Goal: Task Accomplishment & Management: Manage account settings

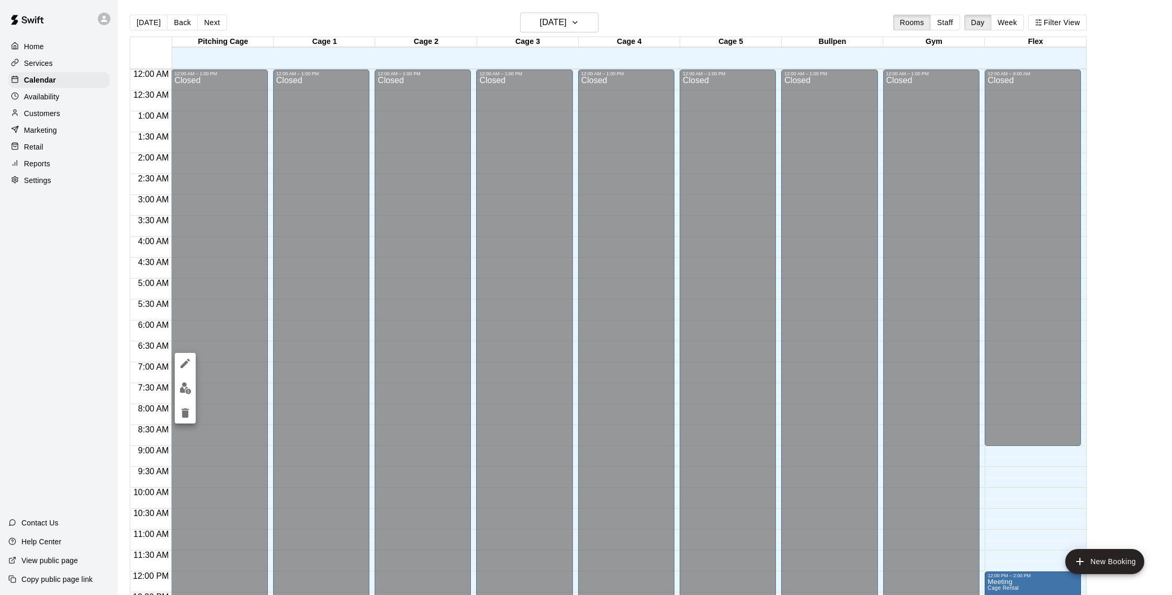
scroll to position [436, 0]
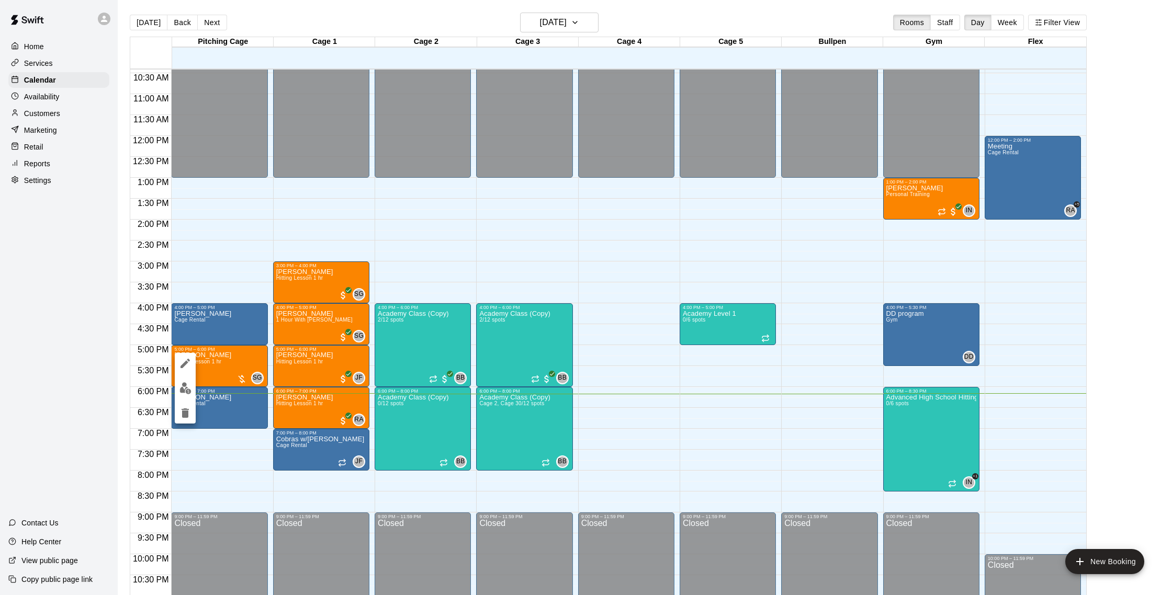
click at [187, 388] on img "edit" at bounding box center [185, 388] width 12 height 12
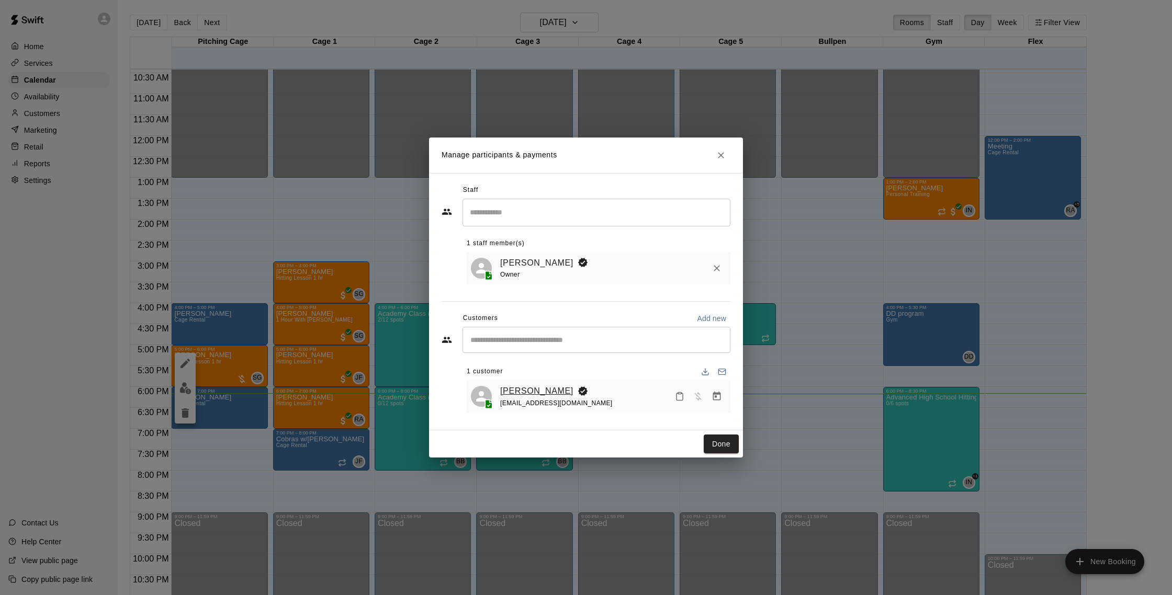
click at [538, 387] on link "[PERSON_NAME]" at bounding box center [536, 391] width 73 height 14
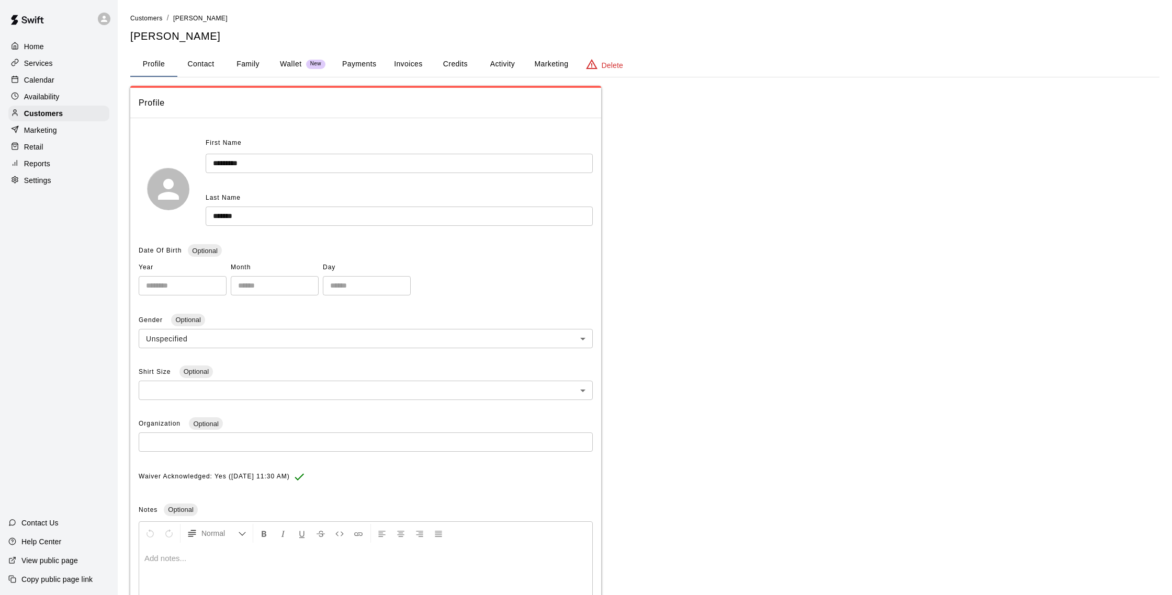
click at [509, 56] on button "Activity" at bounding box center [502, 64] width 47 height 25
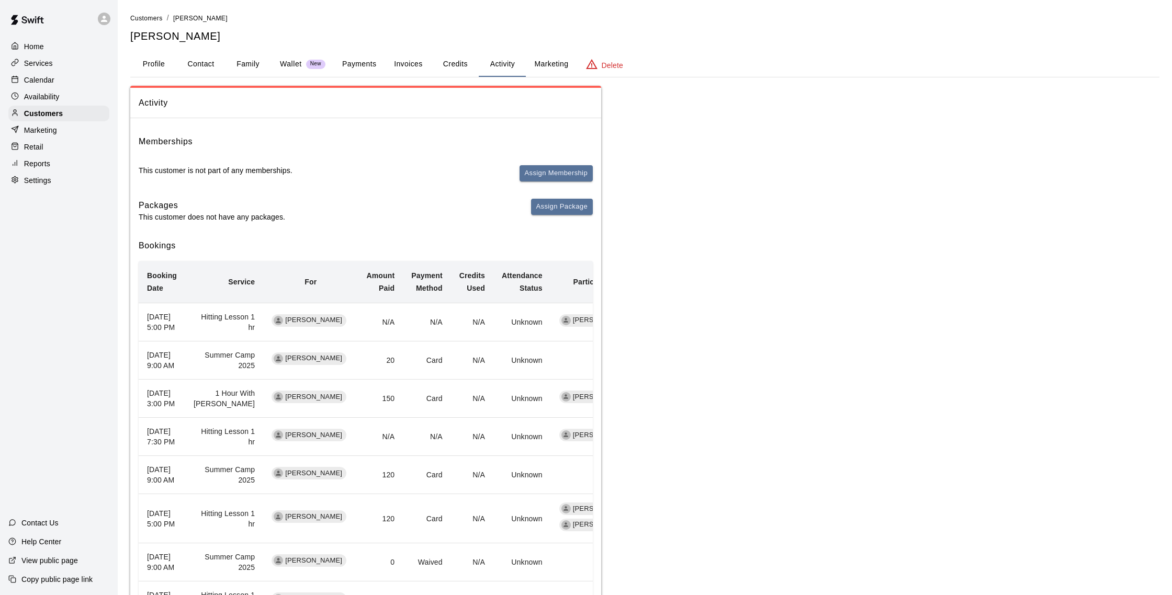
click at [364, 62] on button "Payments" at bounding box center [359, 64] width 51 height 25
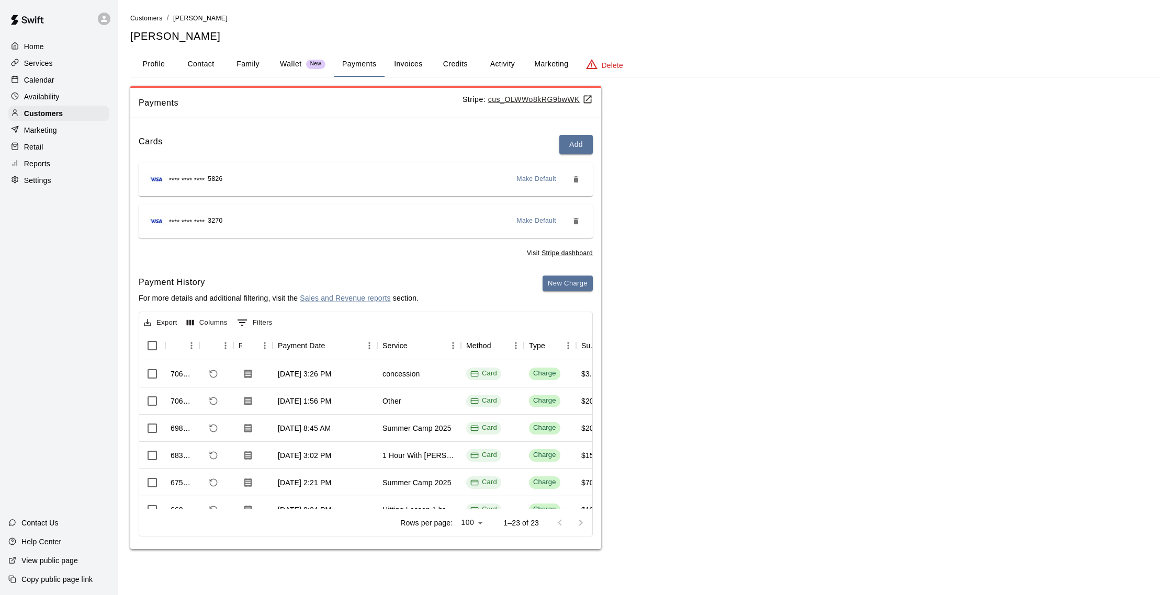
click at [539, 183] on span "Make Default" at bounding box center [537, 179] width 40 height 10
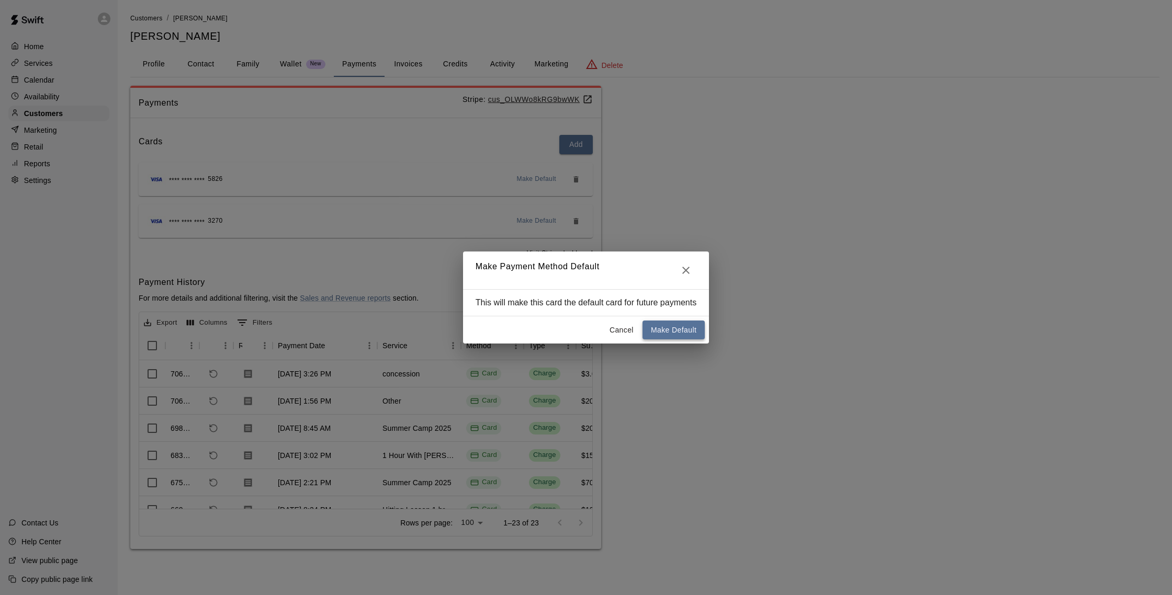
click at [683, 334] on button "Make Default" at bounding box center [673, 330] width 62 height 19
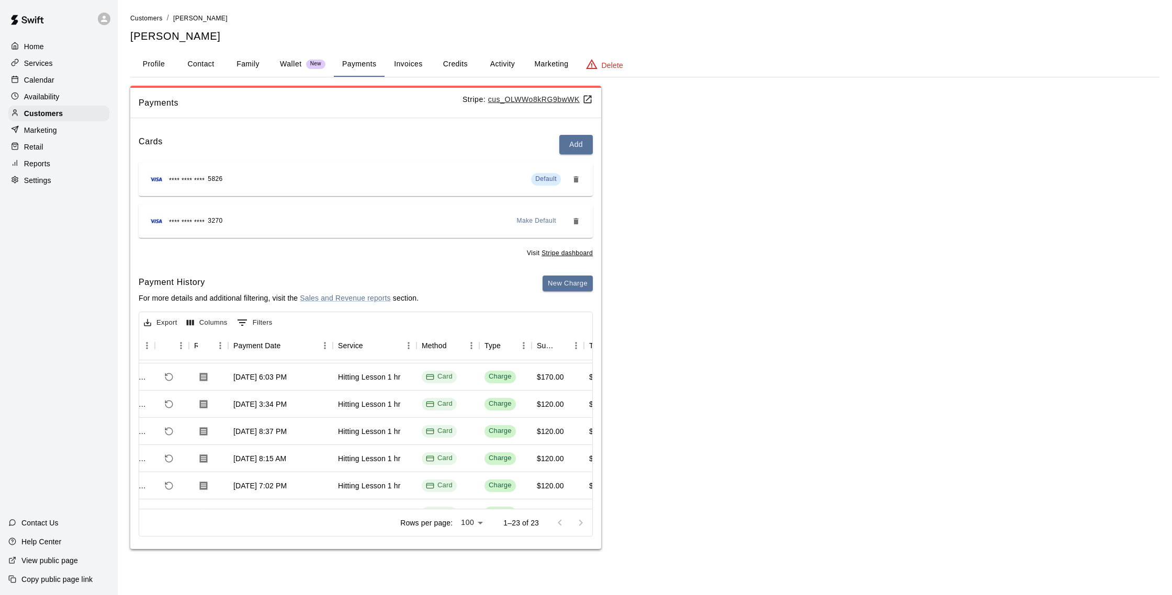
scroll to position [306, 41]
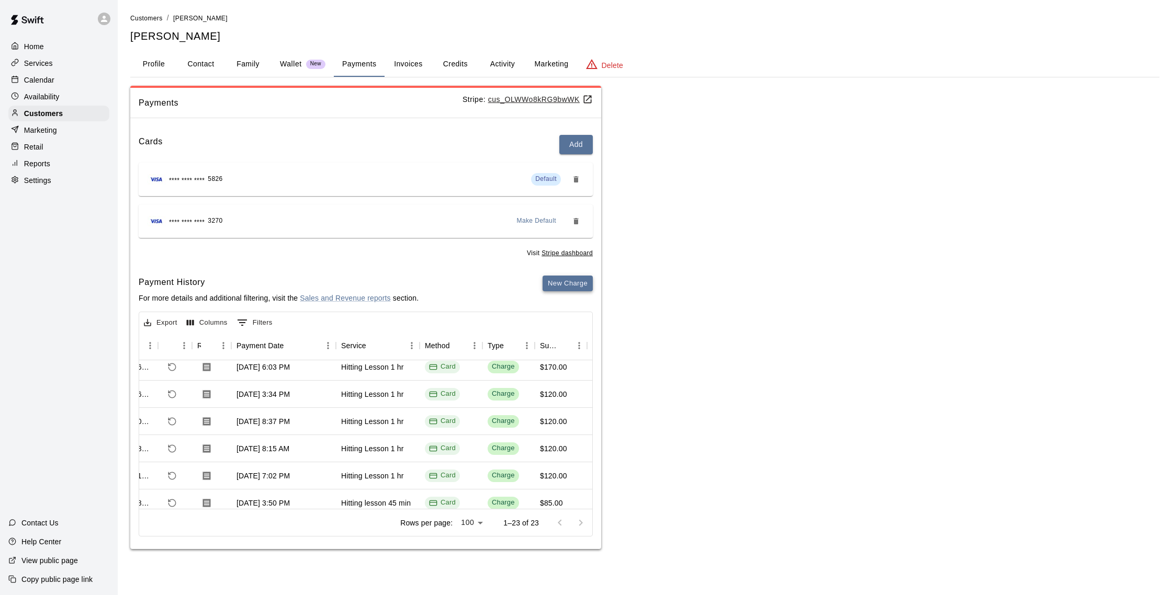
click at [573, 287] on button "New Charge" at bounding box center [567, 284] width 50 height 16
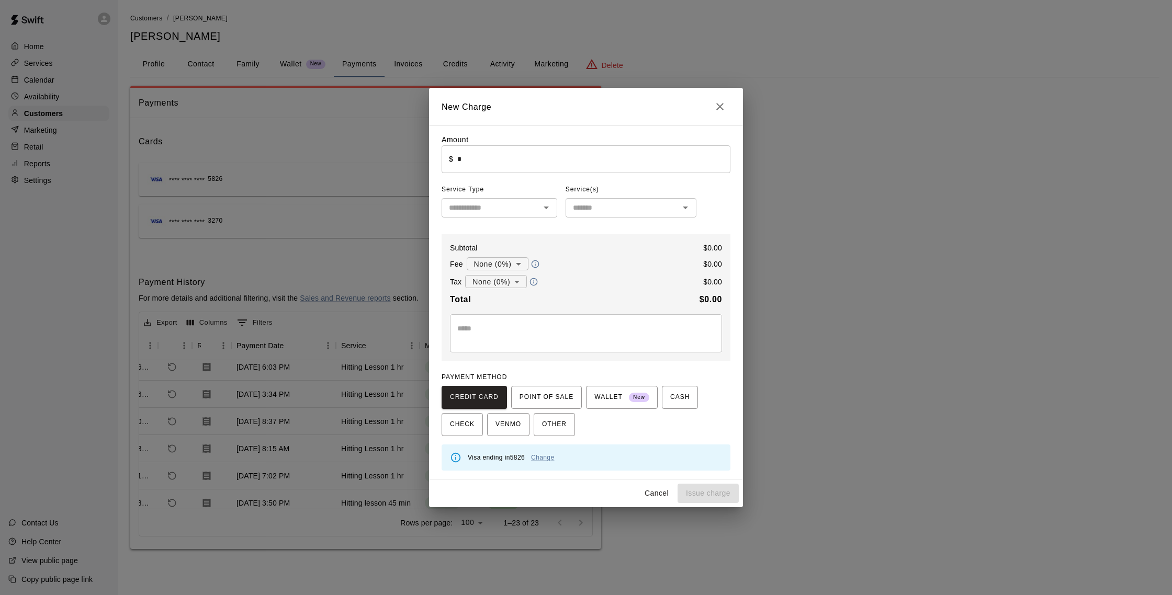
click at [475, 160] on input "*" at bounding box center [593, 159] width 273 height 28
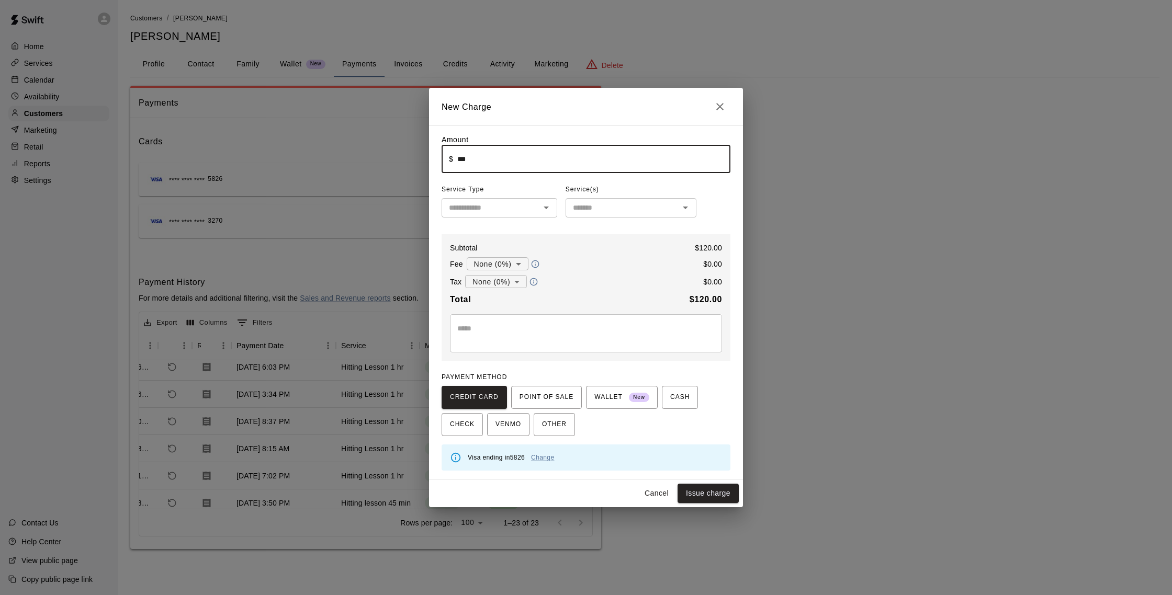
type input "******"
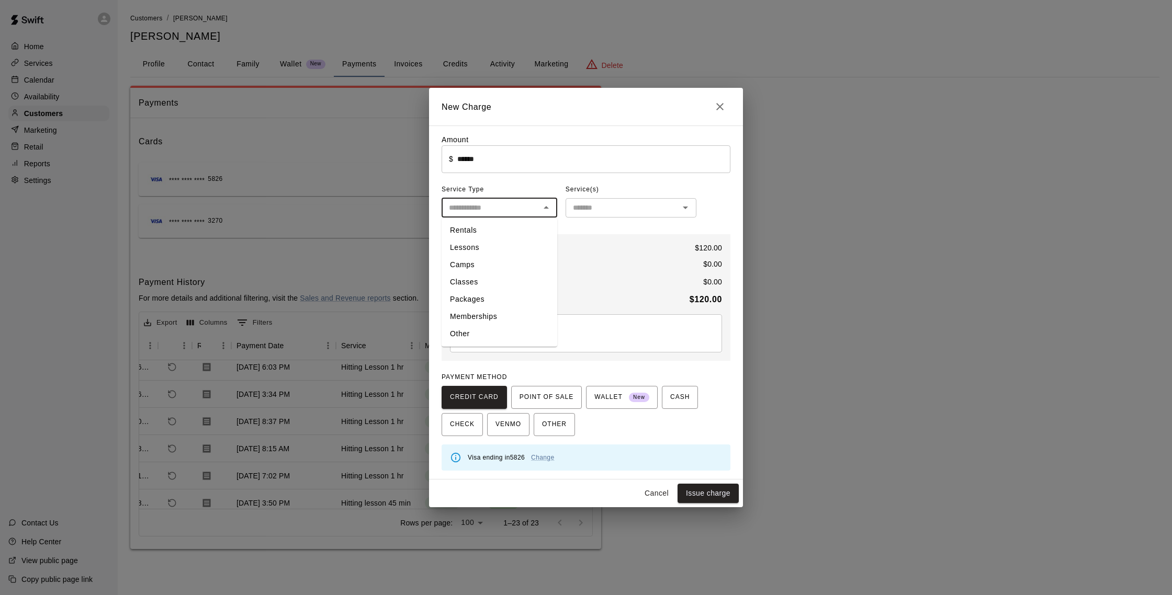
click at [482, 205] on input "text" at bounding box center [491, 207] width 92 height 13
click at [478, 296] on li "Packages" at bounding box center [499, 299] width 116 height 17
click at [547, 210] on icon "Open" at bounding box center [546, 207] width 13 height 13
click at [483, 253] on li "Lessons" at bounding box center [499, 247] width 116 height 17
type input "*******"
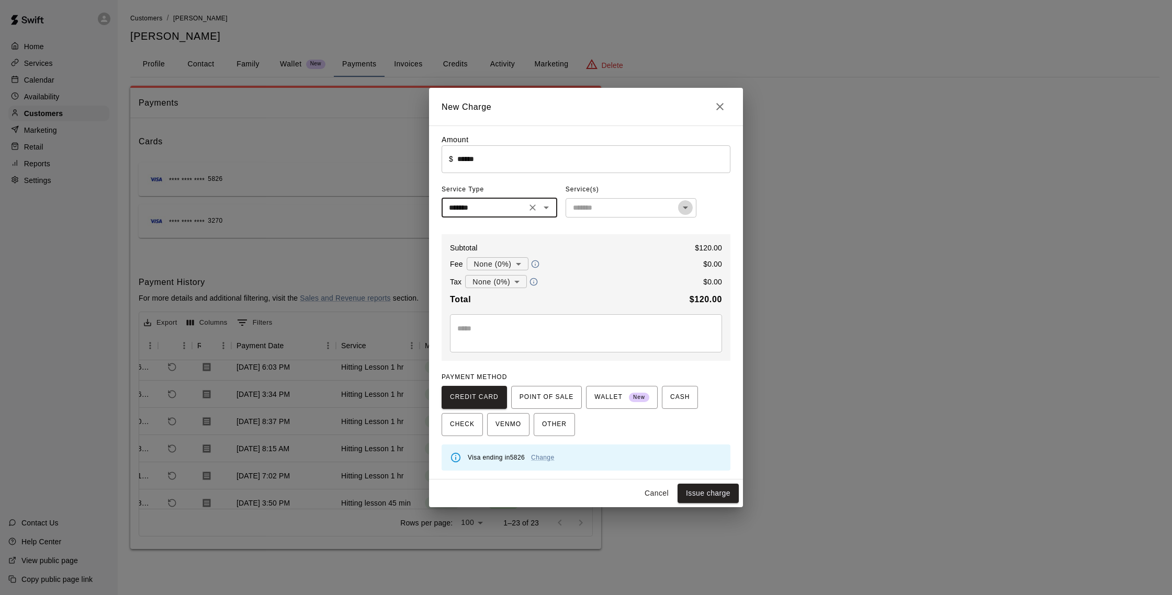
click at [688, 206] on icon "Open" at bounding box center [685, 207] width 13 height 13
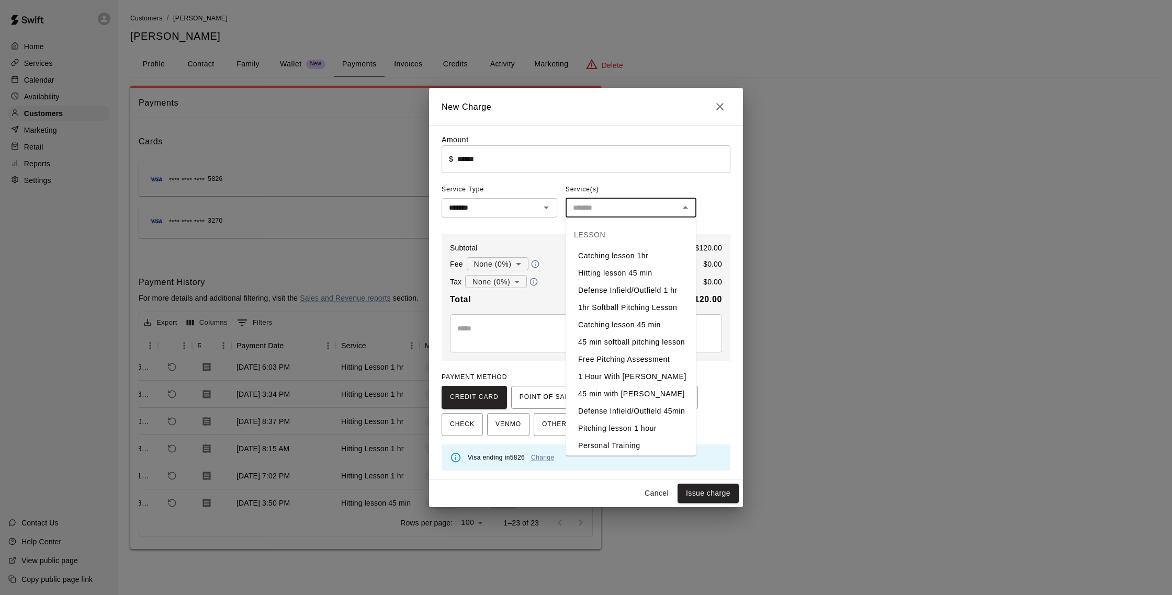
click at [639, 378] on li "1 Hour With [PERSON_NAME]" at bounding box center [630, 376] width 131 height 17
type input "**********"
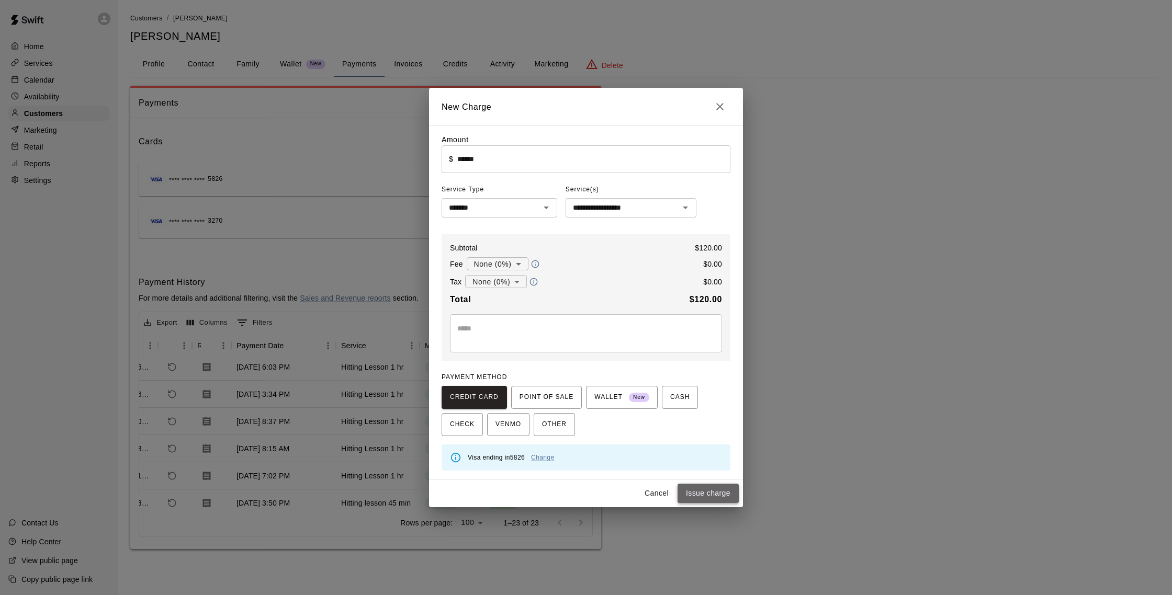
click at [705, 492] on button "Issue charge" at bounding box center [707, 493] width 61 height 19
type input "*"
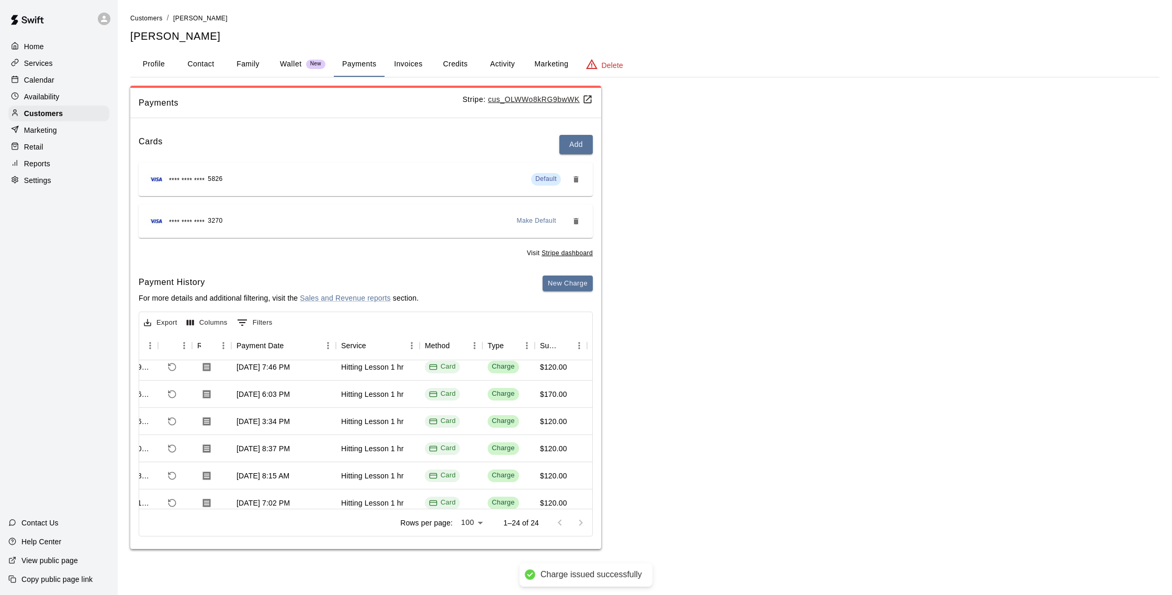
scroll to position [333, 41]
click at [38, 81] on p "Calendar" at bounding box center [39, 80] width 30 height 10
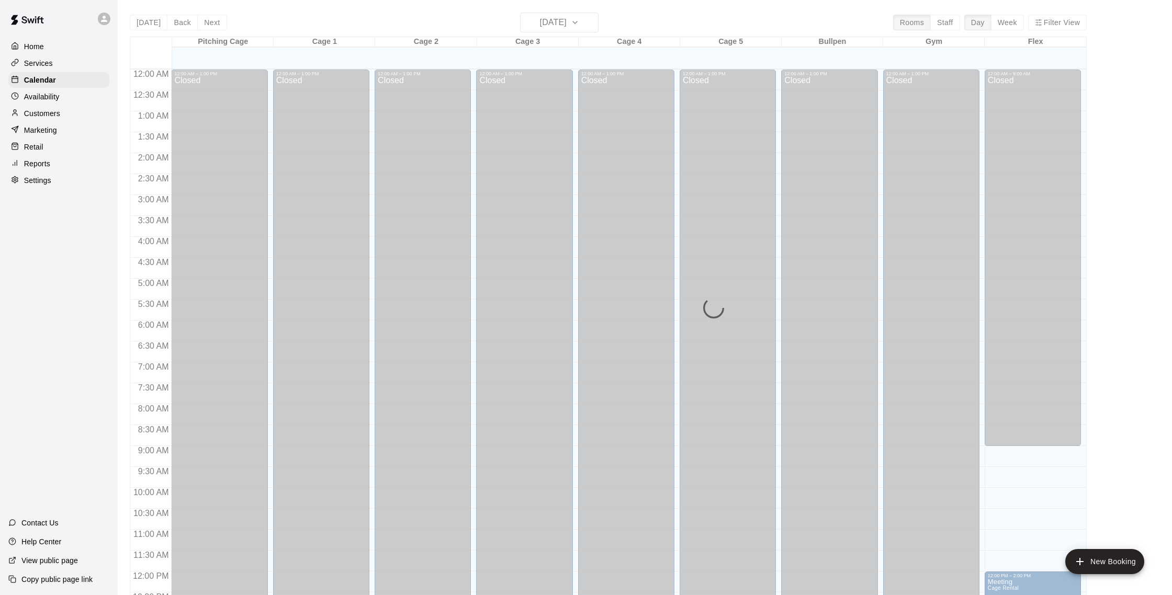
scroll to position [436, 0]
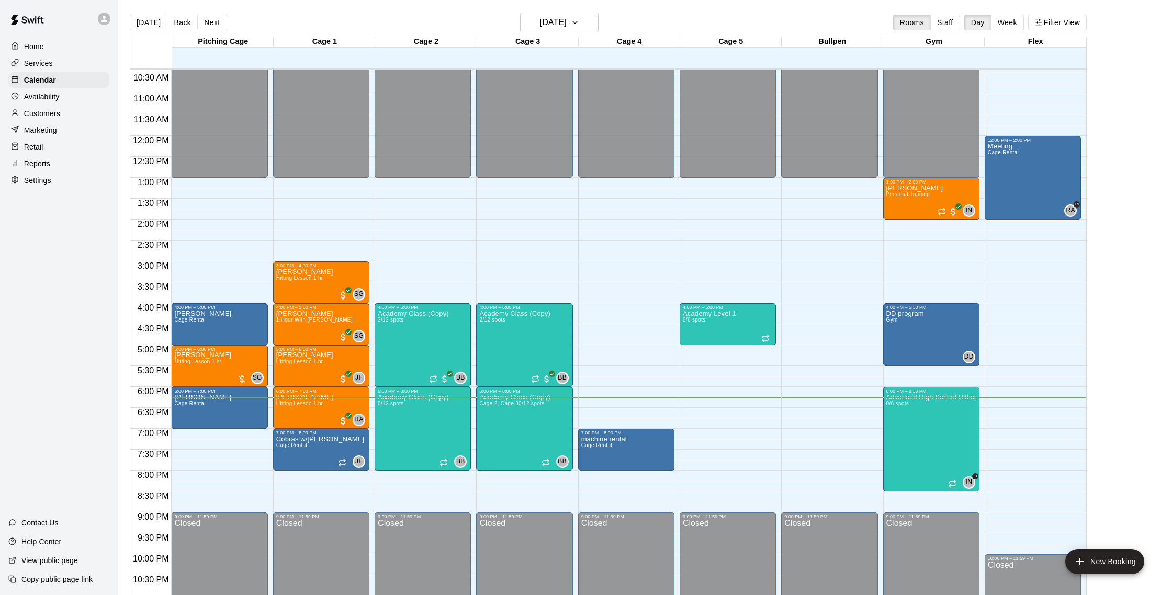
click at [56, 121] on div "Home Services Calendar Availability Customers Marketing Retail Reports Settings" at bounding box center [59, 114] width 118 height 152
click at [57, 111] on p "Customers" at bounding box center [42, 113] width 36 height 10
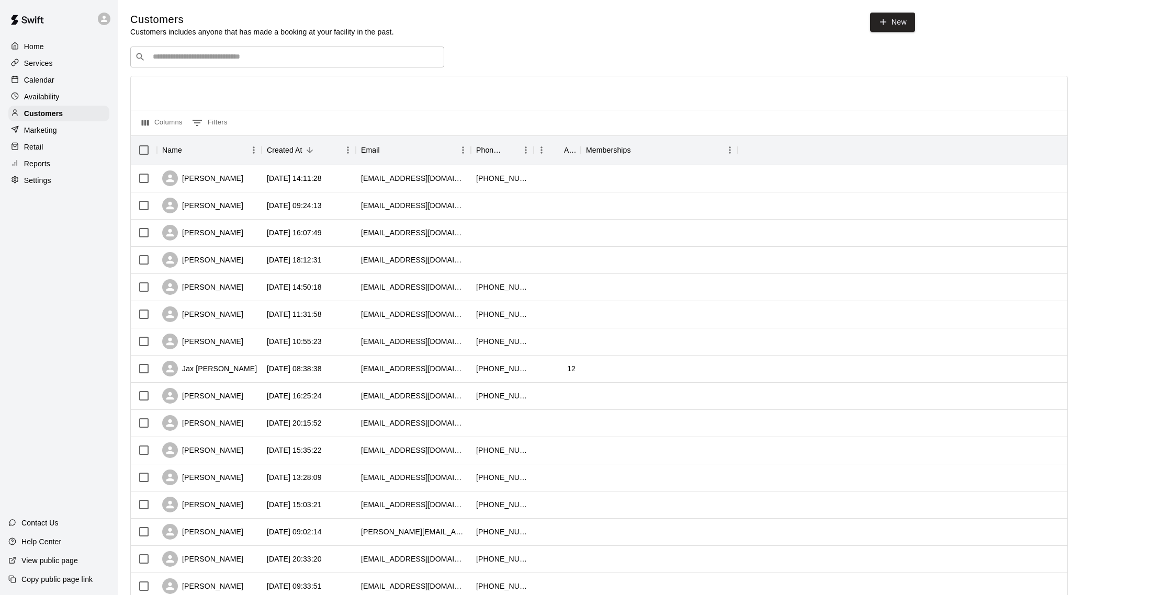
click at [37, 85] on div "Calendar" at bounding box center [58, 80] width 101 height 16
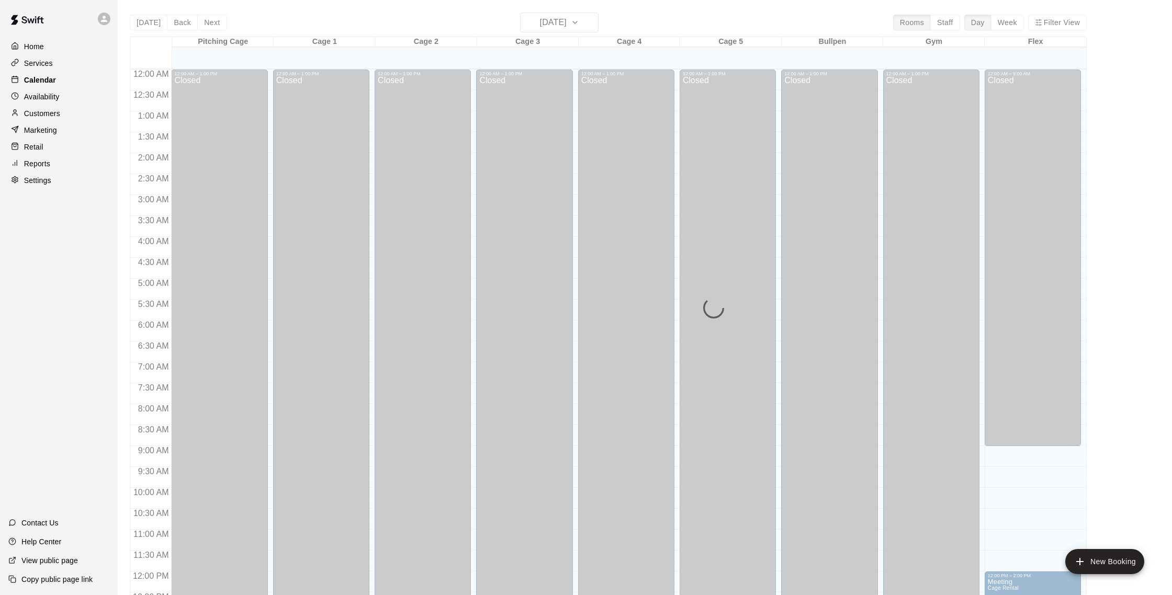
scroll to position [436, 0]
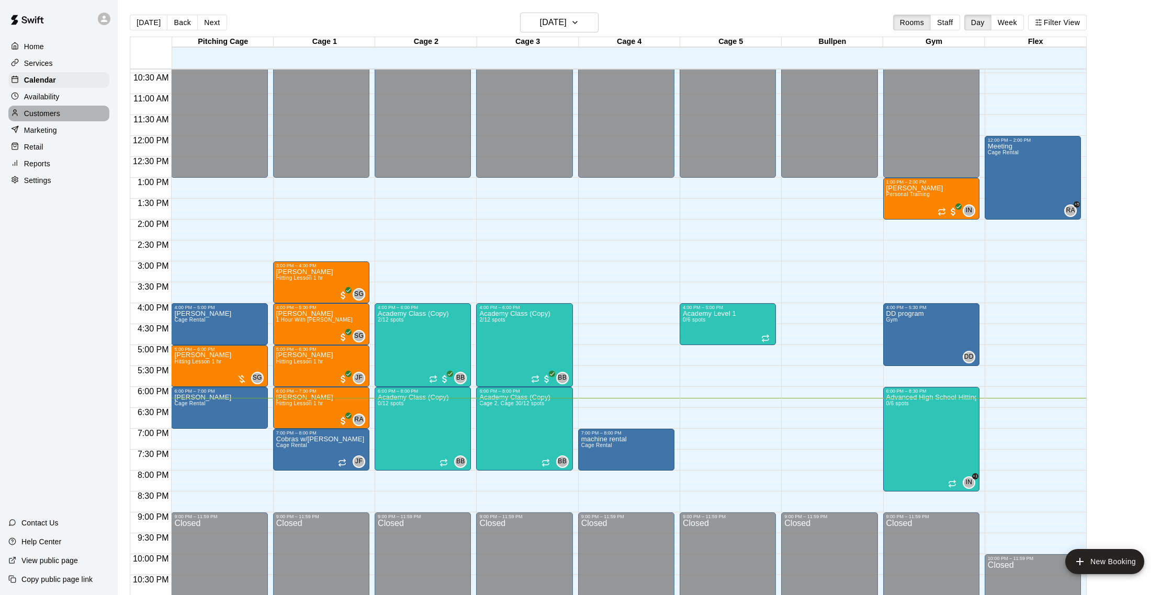
click at [43, 111] on p "Customers" at bounding box center [42, 113] width 36 height 10
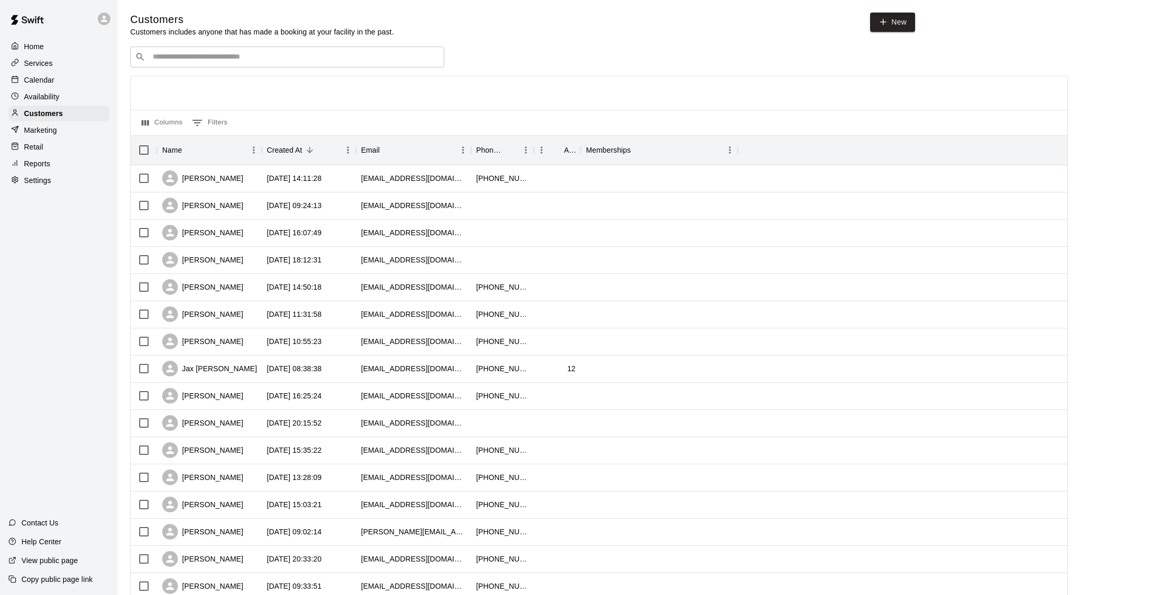
click at [236, 60] on input "Search customers by name or email" at bounding box center [295, 57] width 290 height 10
click at [55, 92] on p "Availability" at bounding box center [42, 97] width 36 height 10
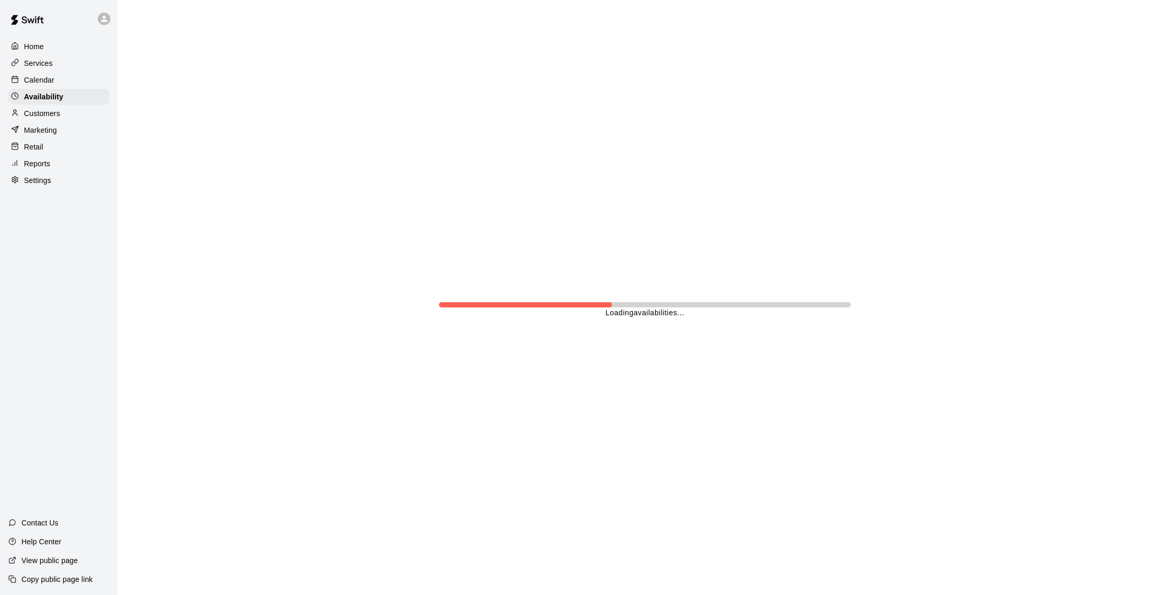
click at [57, 75] on div "Calendar" at bounding box center [58, 80] width 101 height 16
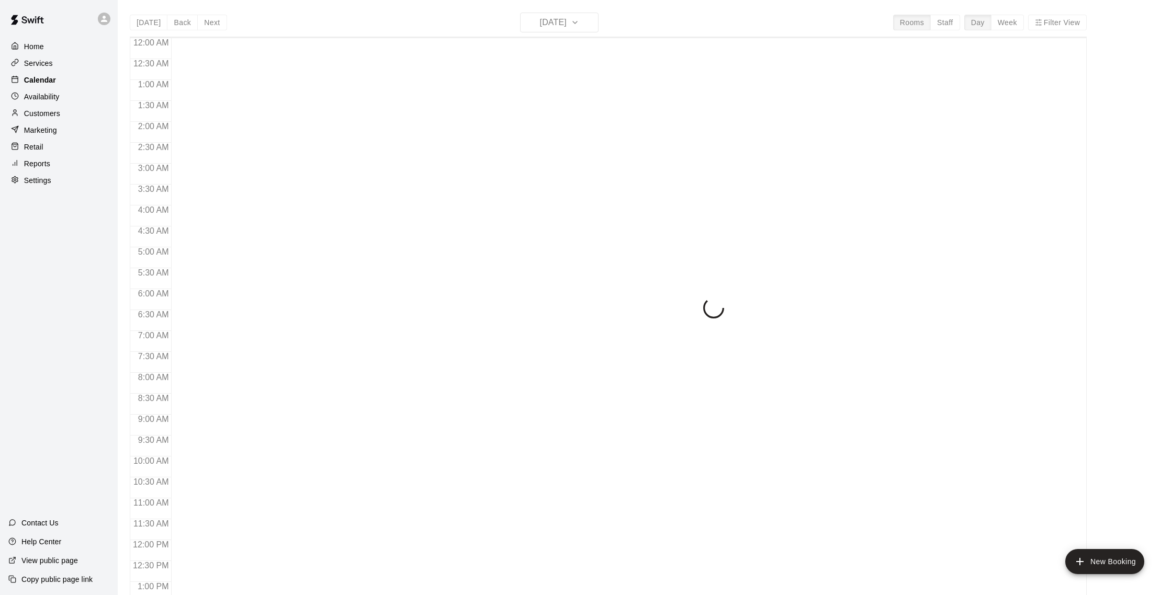
scroll to position [436, 0]
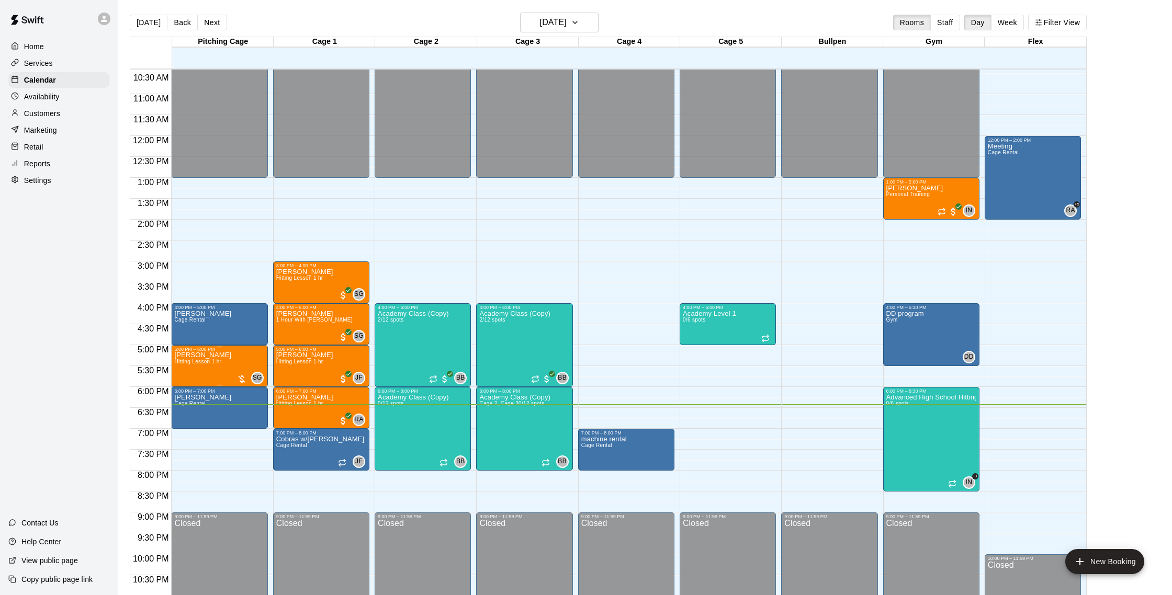
click at [219, 360] on span "Hitting Lesson 1 hr" at bounding box center [197, 362] width 47 height 6
click at [186, 396] on img "edit" at bounding box center [185, 395] width 12 height 12
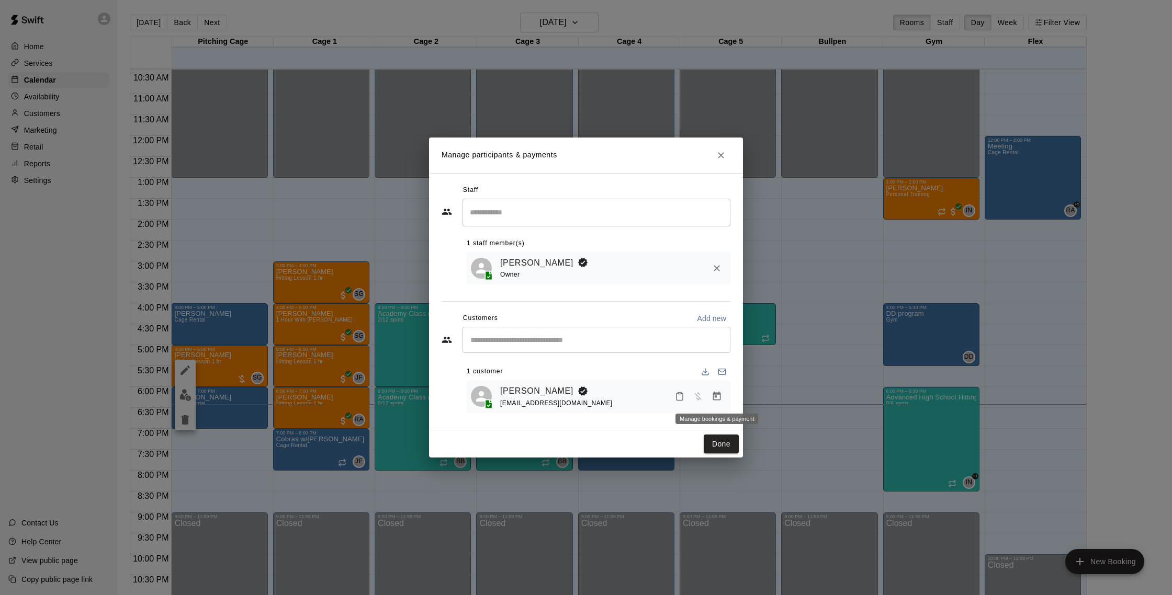
click at [718, 395] on icon "Manage bookings & payment" at bounding box center [717, 396] width 8 height 9
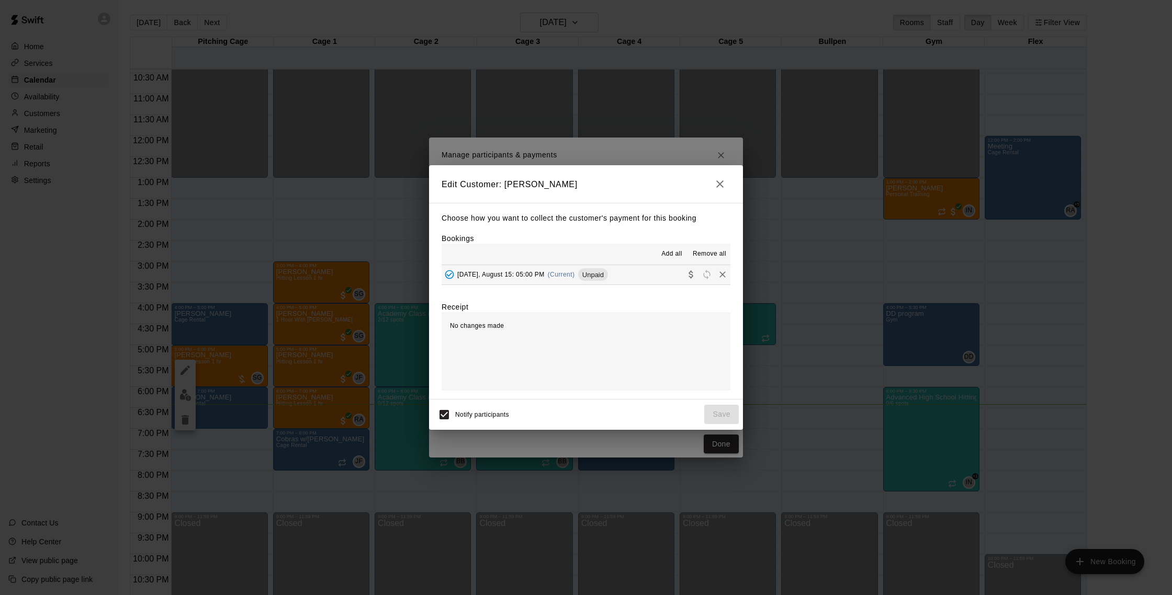
click at [655, 277] on button "[DATE], August 15: 05:00 PM (Current) Unpaid" at bounding box center [585, 274] width 289 height 19
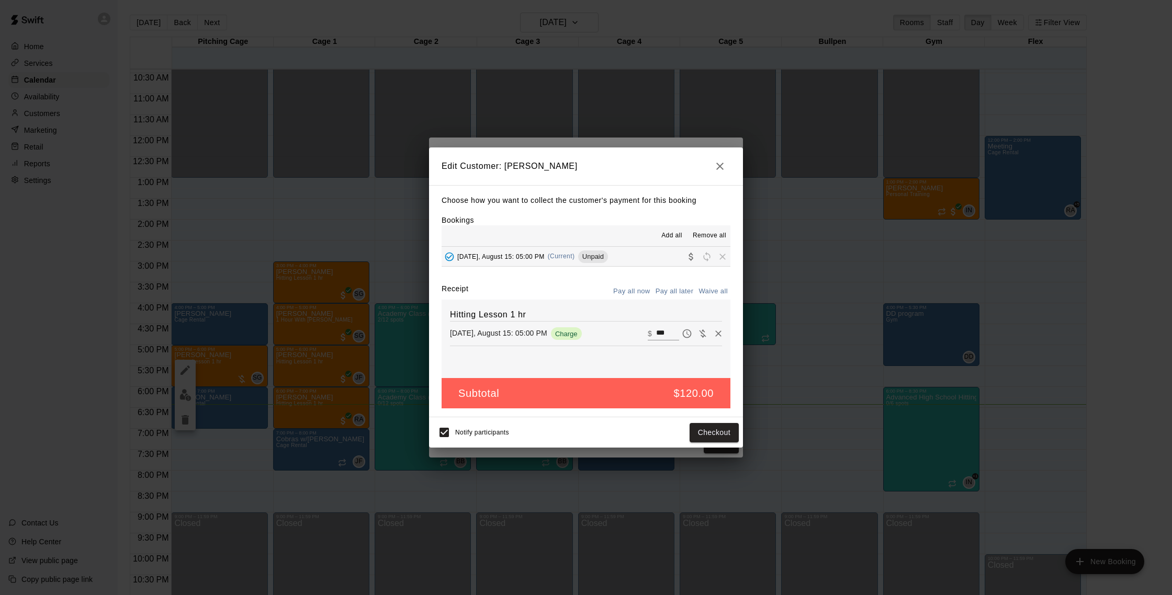
click at [707, 290] on button "Waive all" at bounding box center [713, 292] width 35 height 16
type input "*"
click at [711, 428] on button "Save" at bounding box center [721, 432] width 35 height 19
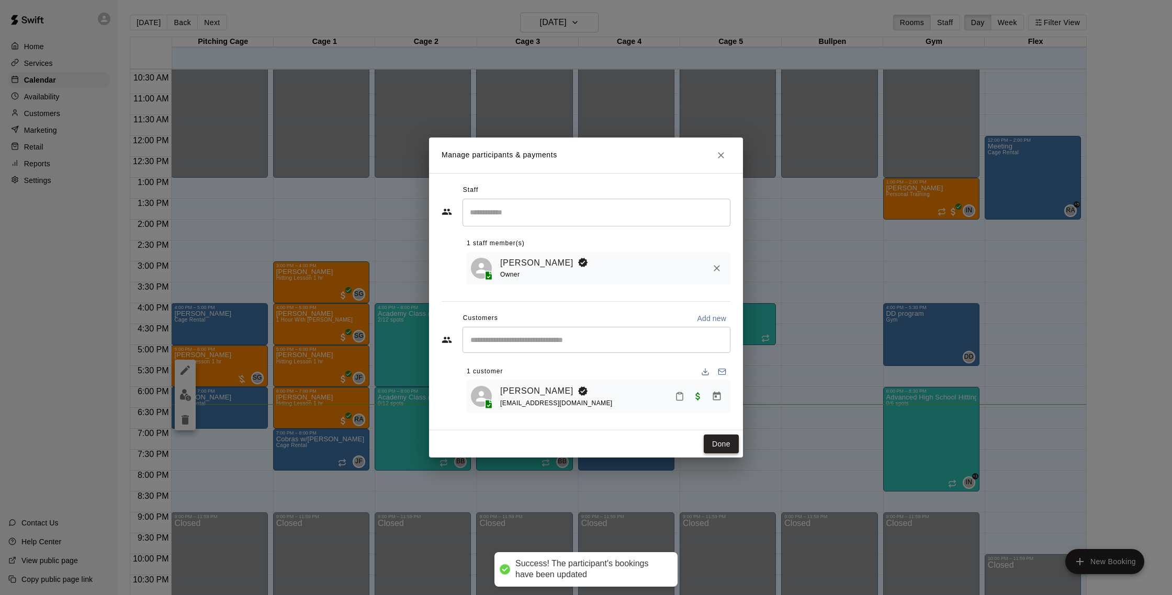
click at [723, 444] on button "Done" at bounding box center [721, 444] width 35 height 19
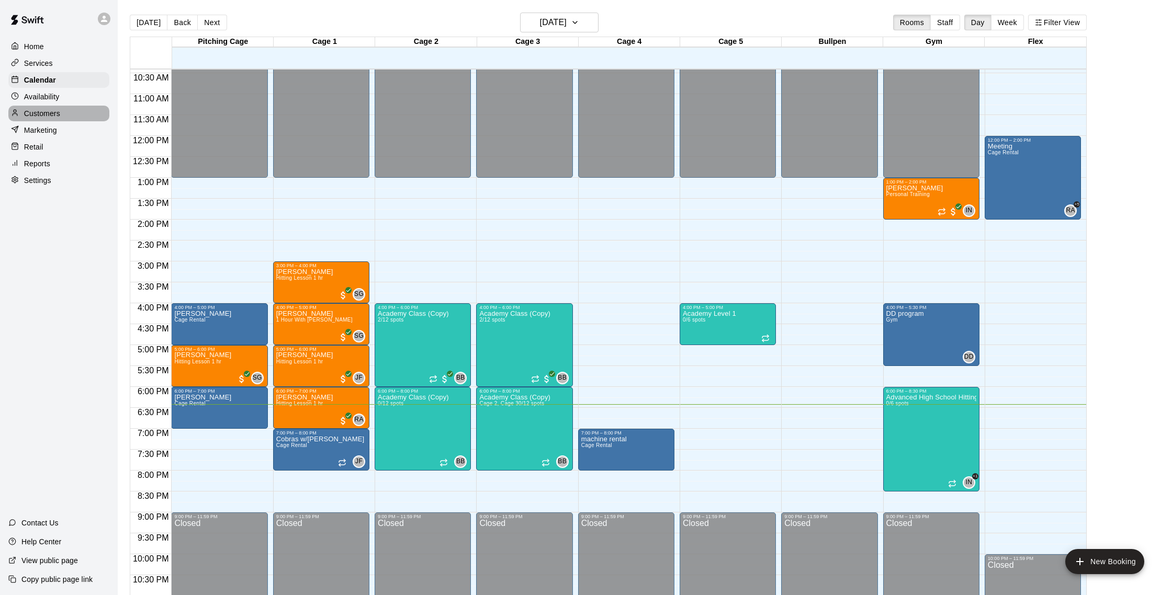
click at [44, 114] on p "Customers" at bounding box center [42, 113] width 36 height 10
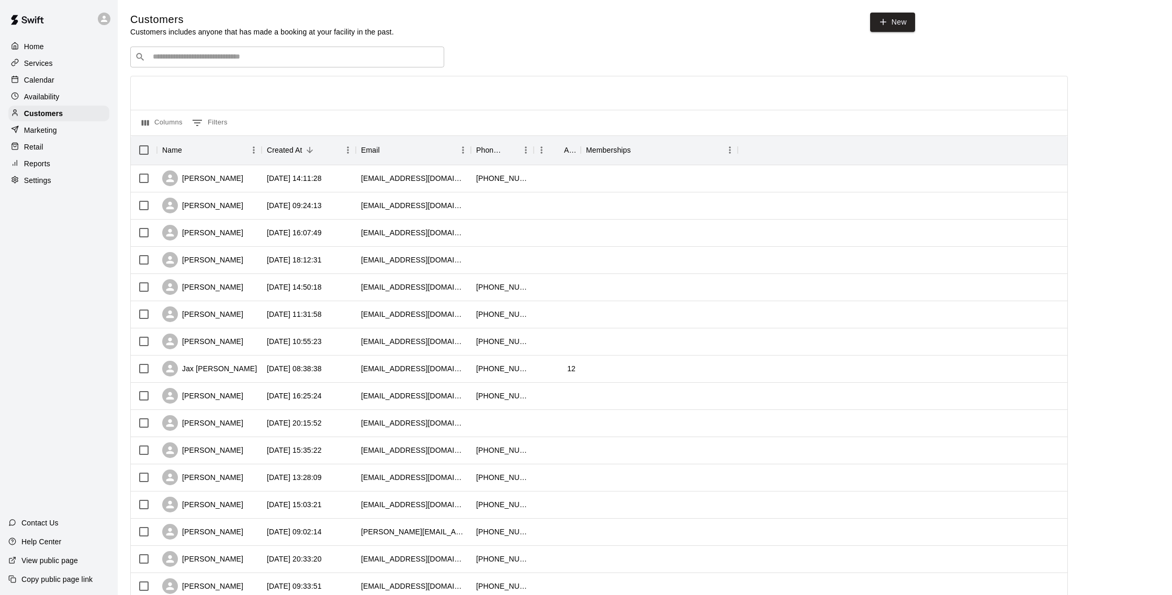
click at [64, 76] on div "Calendar" at bounding box center [58, 80] width 101 height 16
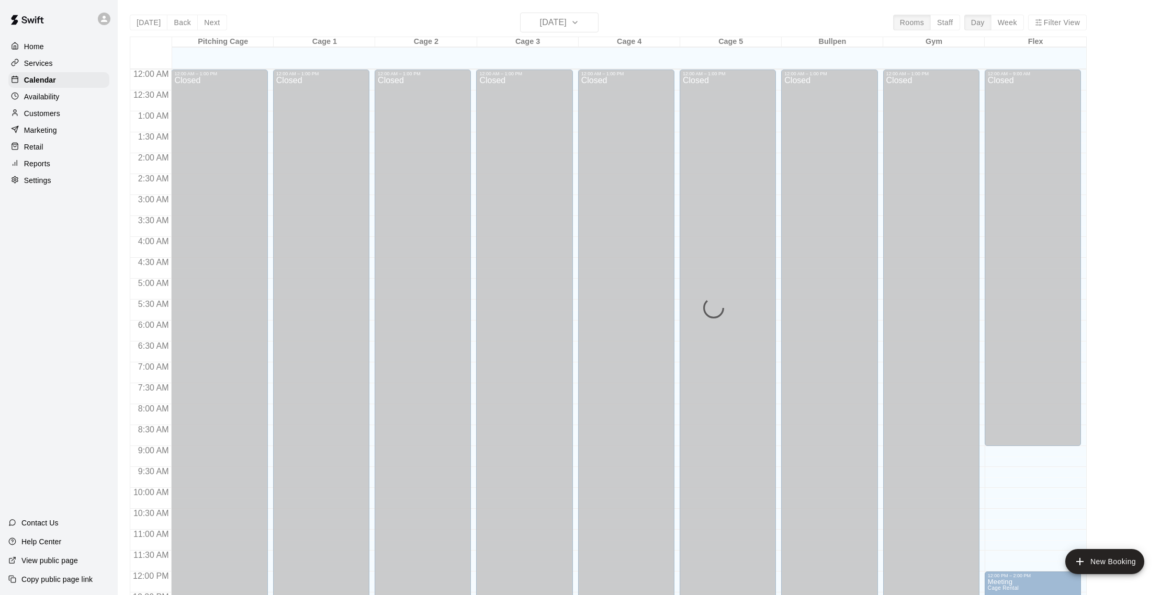
scroll to position [436, 0]
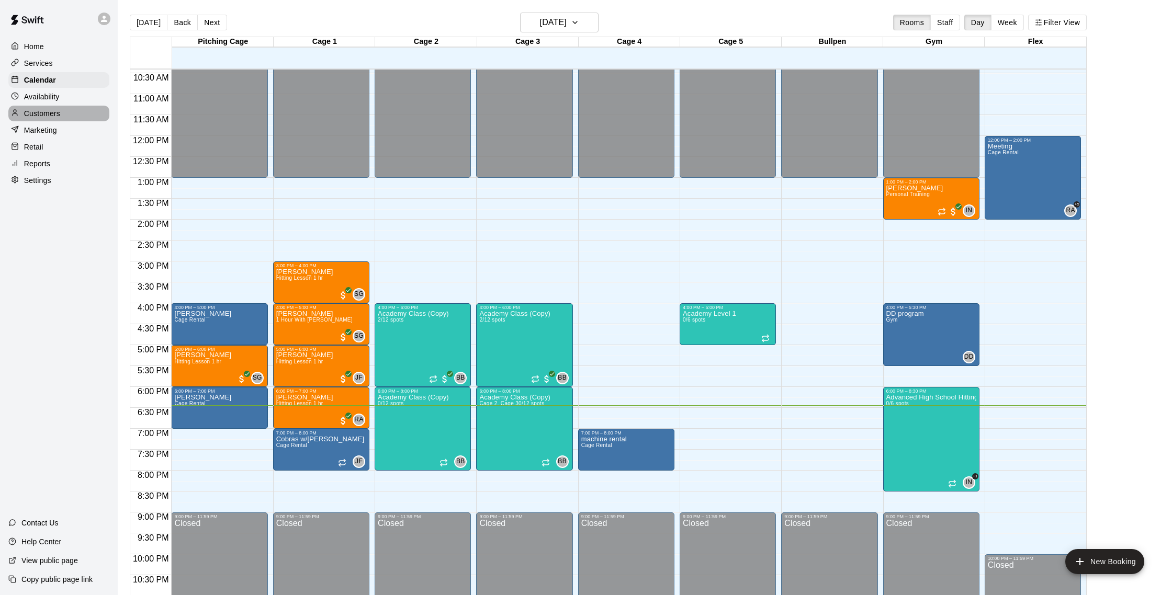
click at [54, 116] on p "Customers" at bounding box center [42, 113] width 36 height 10
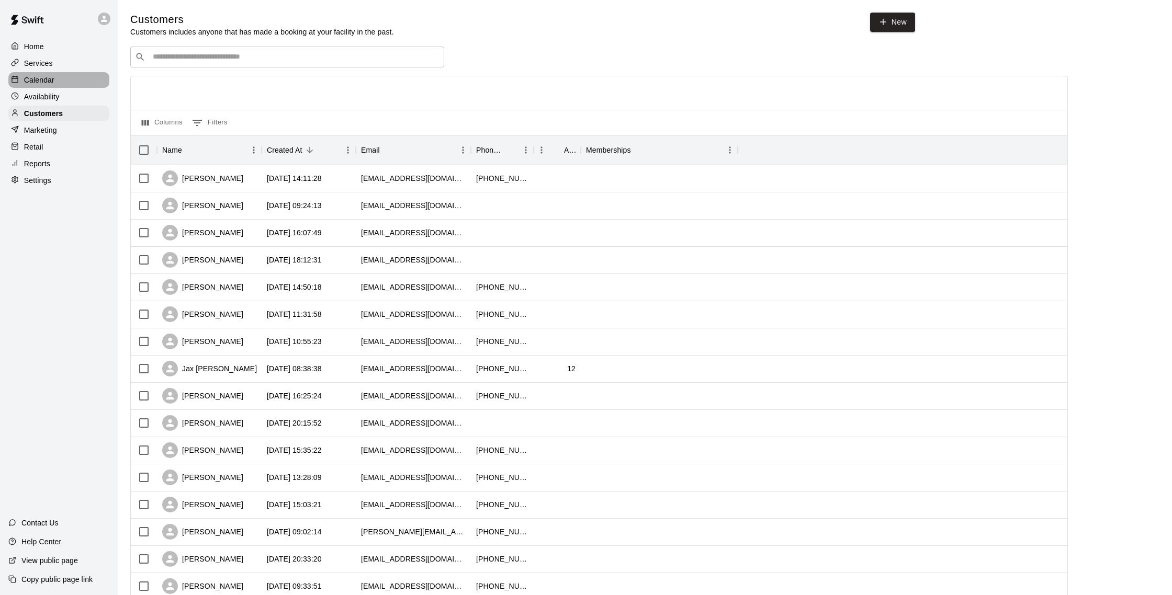
click at [49, 78] on p "Calendar" at bounding box center [39, 80] width 30 height 10
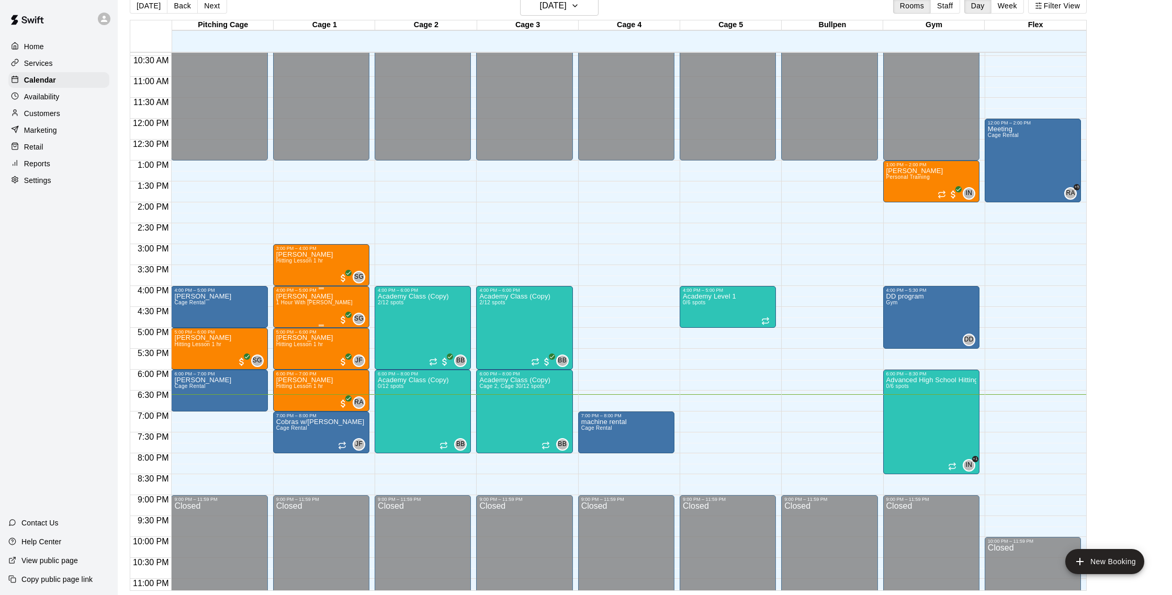
scroll to position [16, 0]
click at [562, 3] on h6 "[DATE]" at bounding box center [553, 6] width 27 height 15
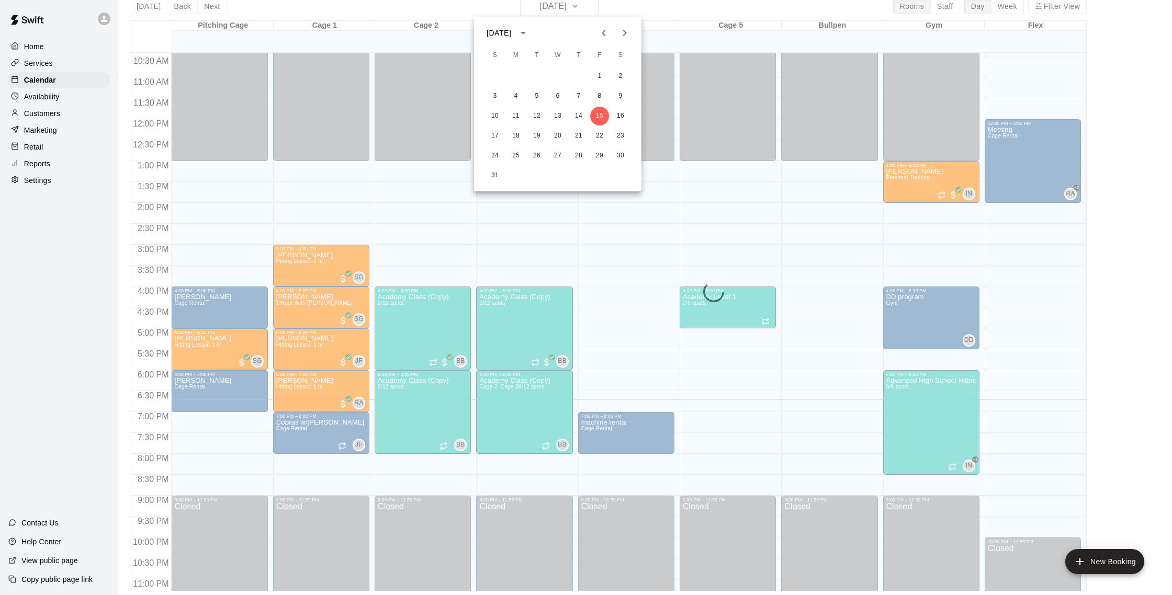
click at [636, 117] on div "10 11 12 13 14 15 16" at bounding box center [557, 116] width 167 height 19
click at [616, 117] on button "16" at bounding box center [620, 116] width 19 height 19
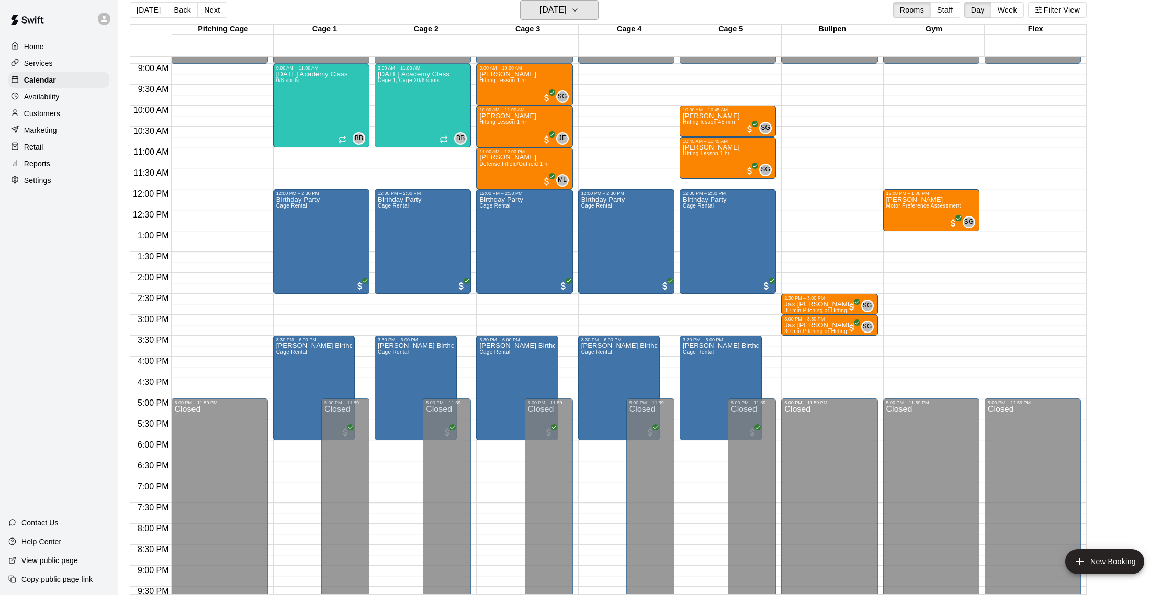
scroll to position [369, 0]
click at [920, 205] on span "Motor Preference Assessment" at bounding box center [923, 206] width 75 height 6
click at [898, 263] on icon "delete" at bounding box center [896, 264] width 7 height 9
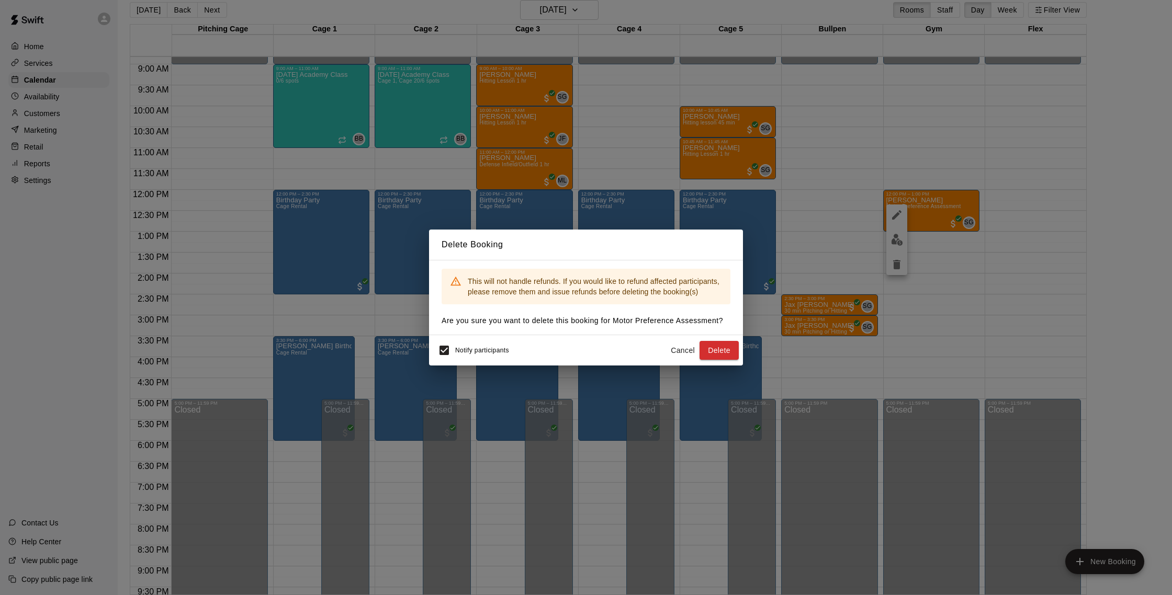
click at [682, 345] on button "Cancel" at bounding box center [682, 350] width 33 height 19
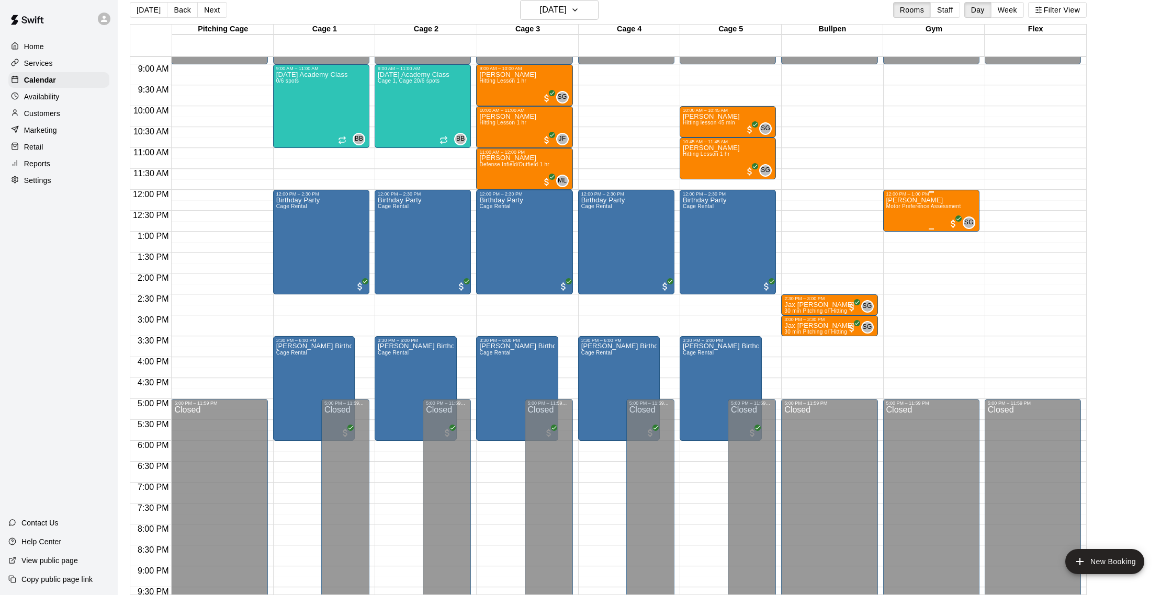
click at [915, 200] on p "[PERSON_NAME]" at bounding box center [923, 200] width 75 height 0
click at [892, 168] on div at bounding box center [586, 297] width 1172 height 595
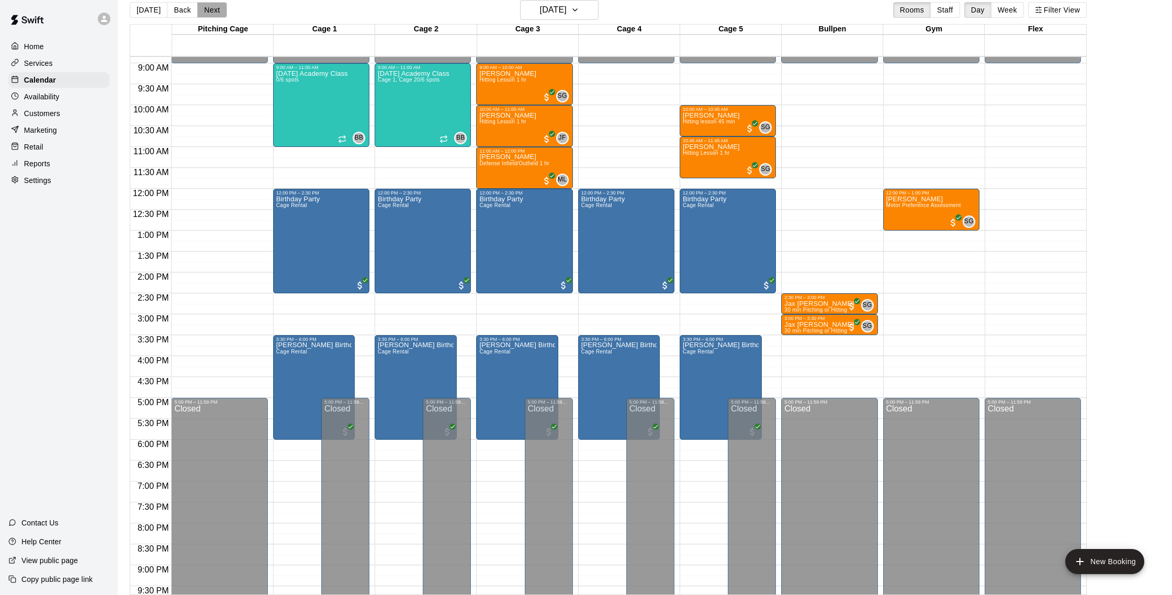
click at [210, 10] on button "Next" at bounding box center [211, 10] width 29 height 16
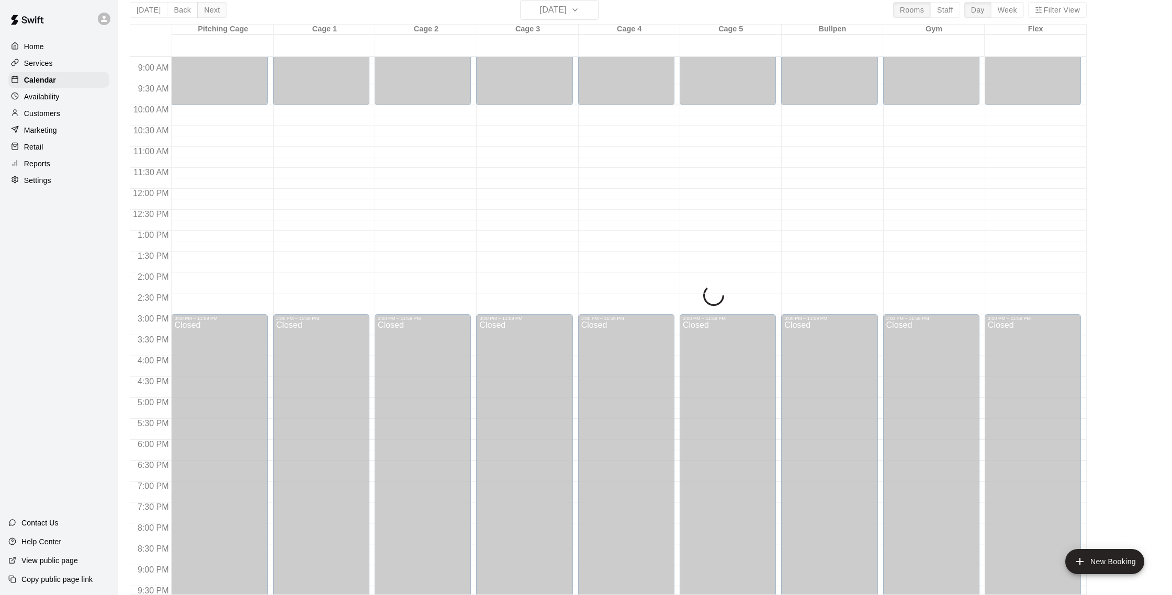
click at [210, 10] on div "[DATE] Back [DATE][DATE] Rooms Staff Day Week Filter View Pitching Cage 17 Sun …" at bounding box center [608, 297] width 957 height 595
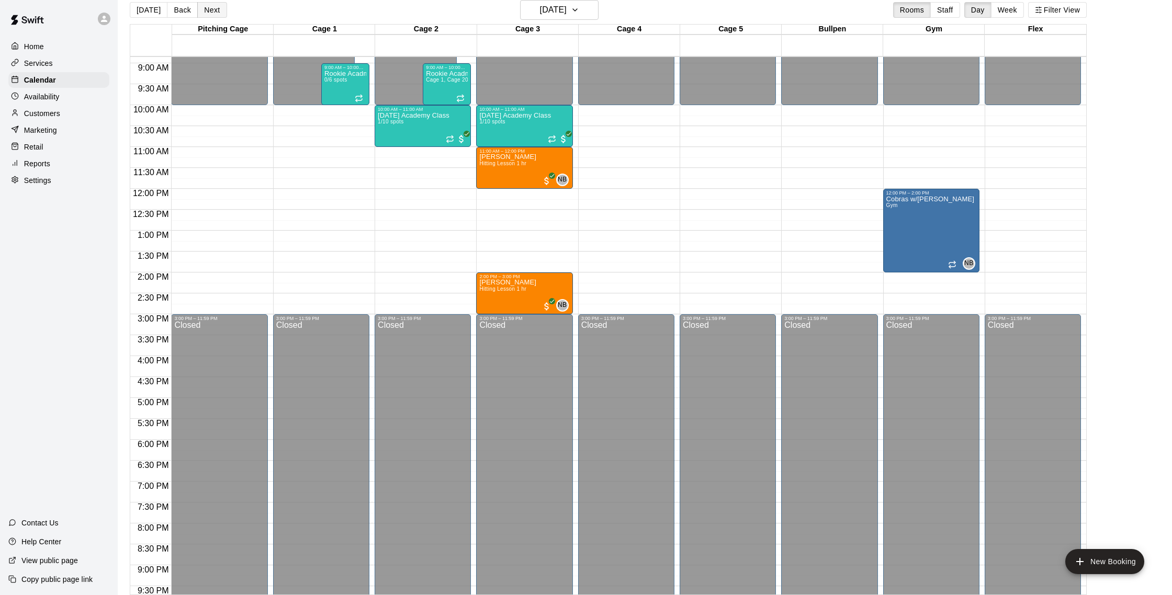
click at [210, 10] on button "Next" at bounding box center [211, 10] width 29 height 16
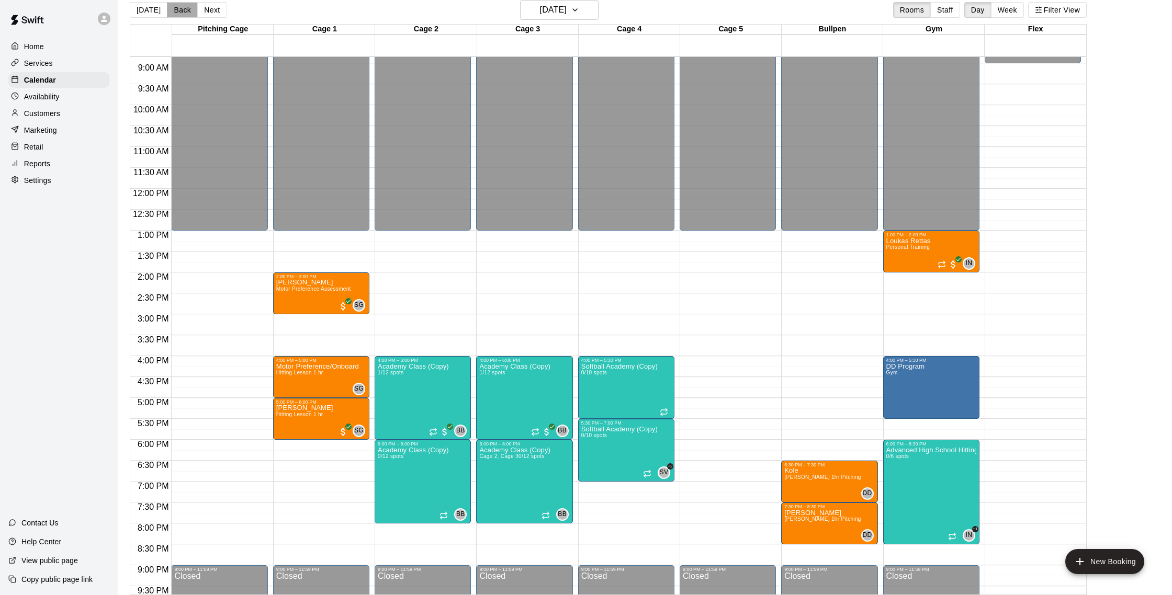
click at [180, 10] on button "Back" at bounding box center [182, 10] width 31 height 16
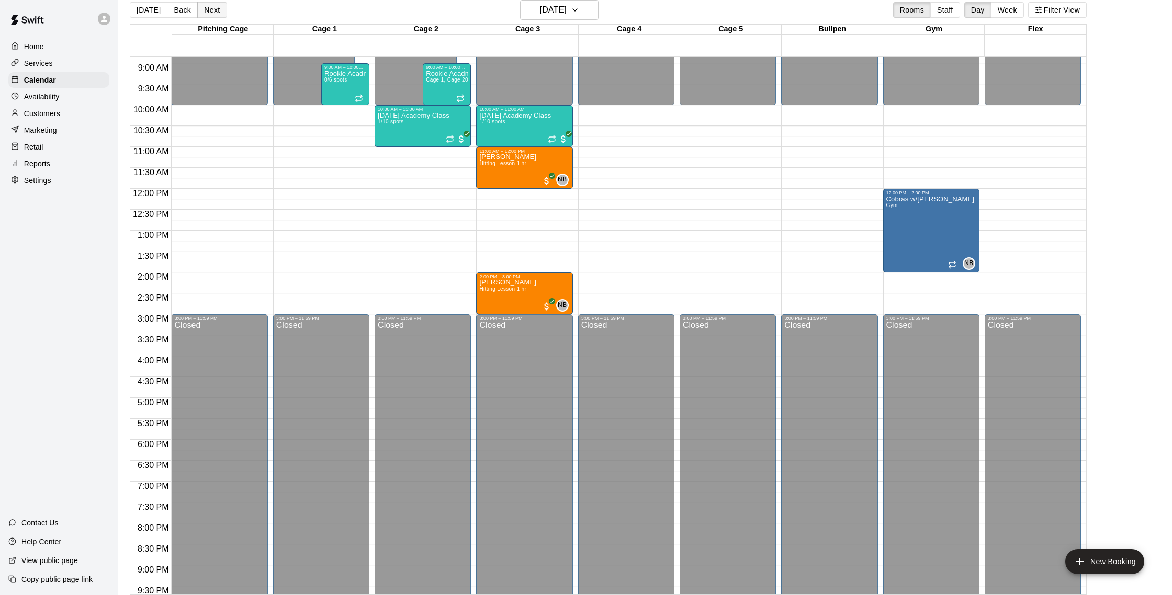
click at [203, 9] on button "Next" at bounding box center [211, 10] width 29 height 16
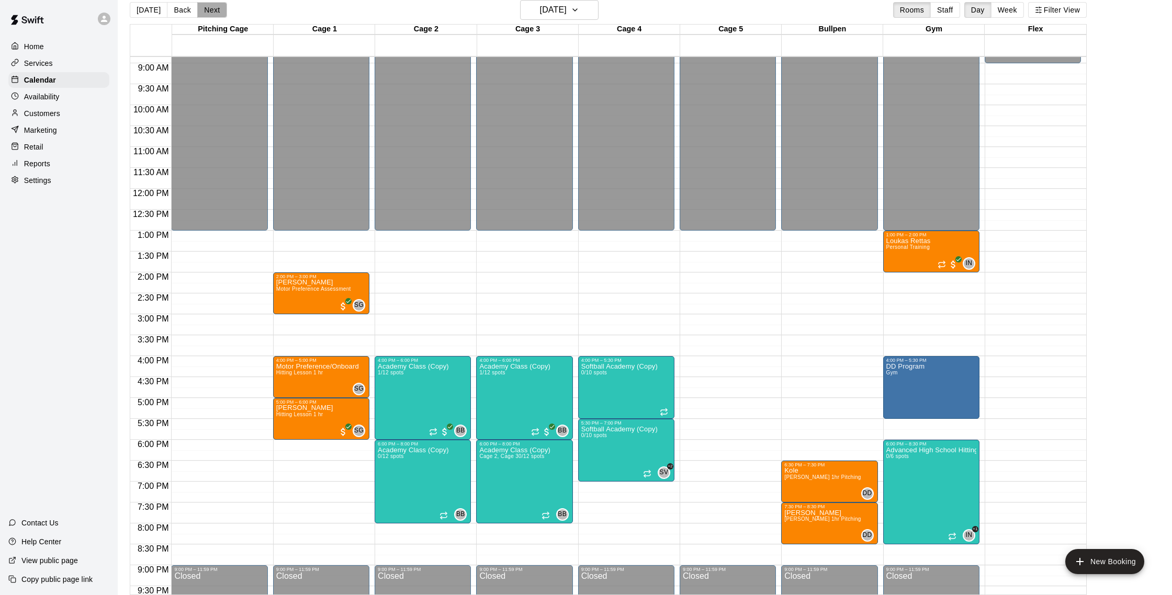
click at [220, 10] on button "Next" at bounding box center [211, 10] width 29 height 16
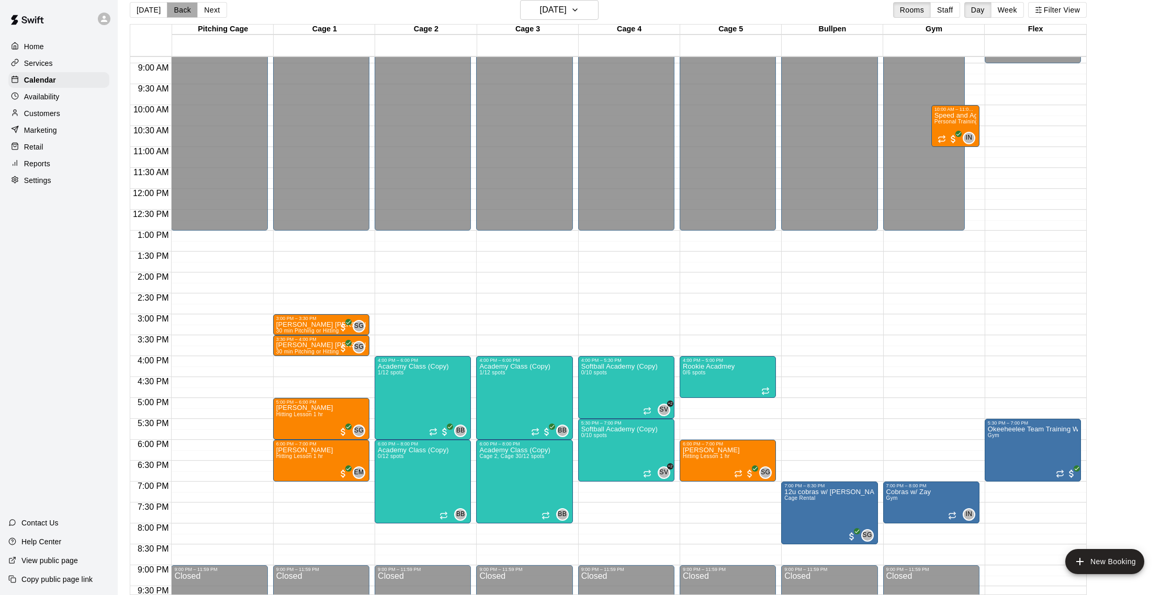
click at [175, 9] on button "Back" at bounding box center [182, 10] width 31 height 16
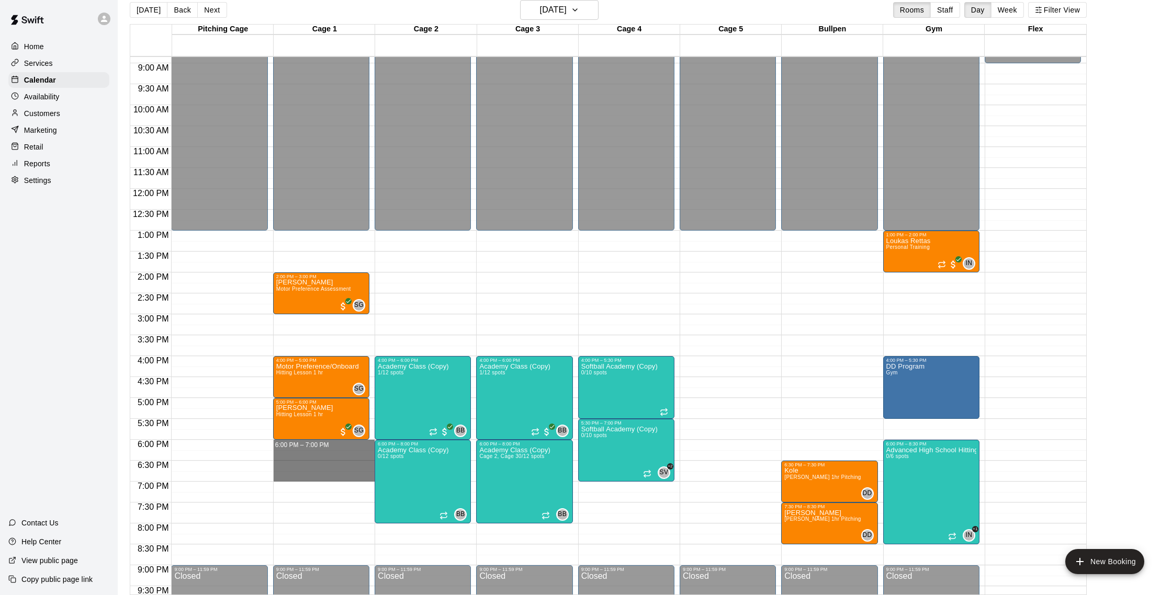
drag, startPoint x: 287, startPoint y: 445, endPoint x: 289, endPoint y: 475, distance: 30.9
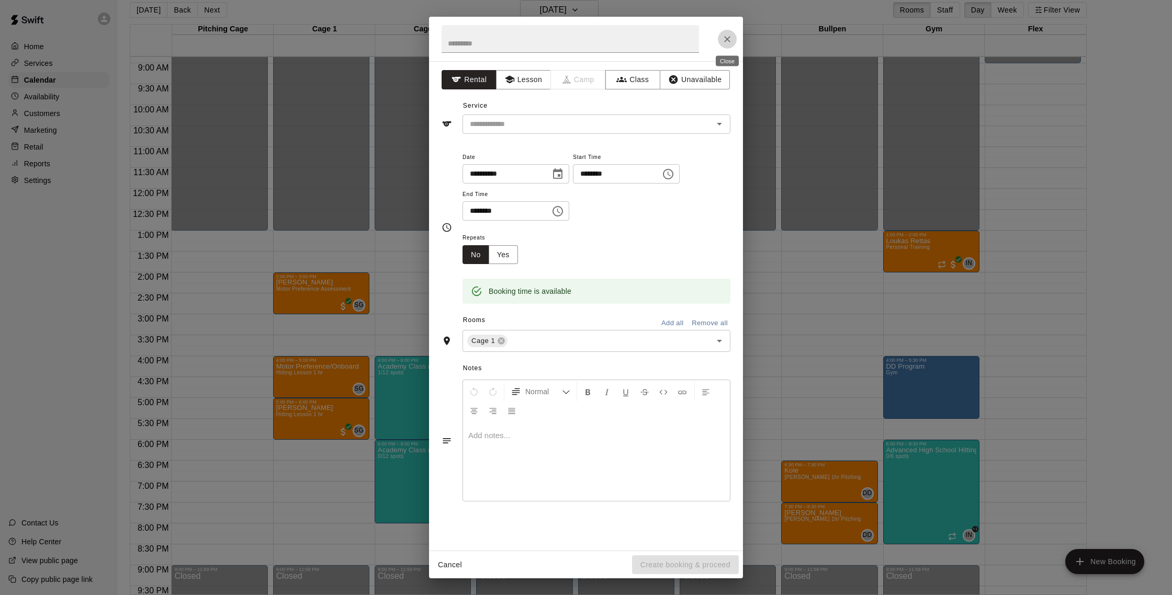
click at [720, 38] on button "Close" at bounding box center [727, 39] width 19 height 19
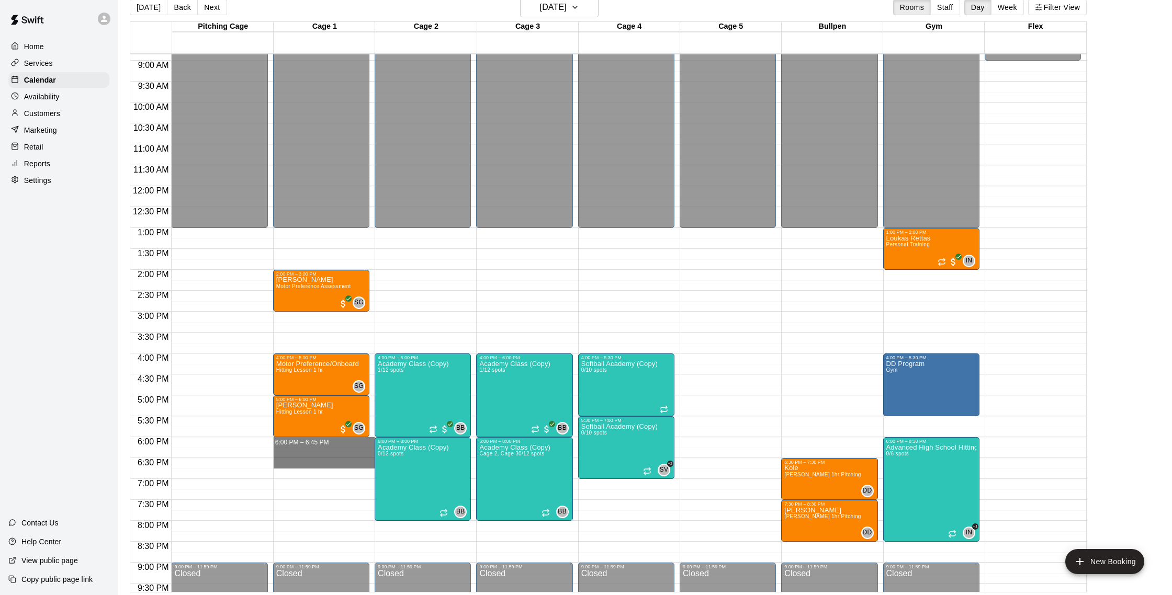
drag, startPoint x: 289, startPoint y: 445, endPoint x: 290, endPoint y: 468, distance: 23.1
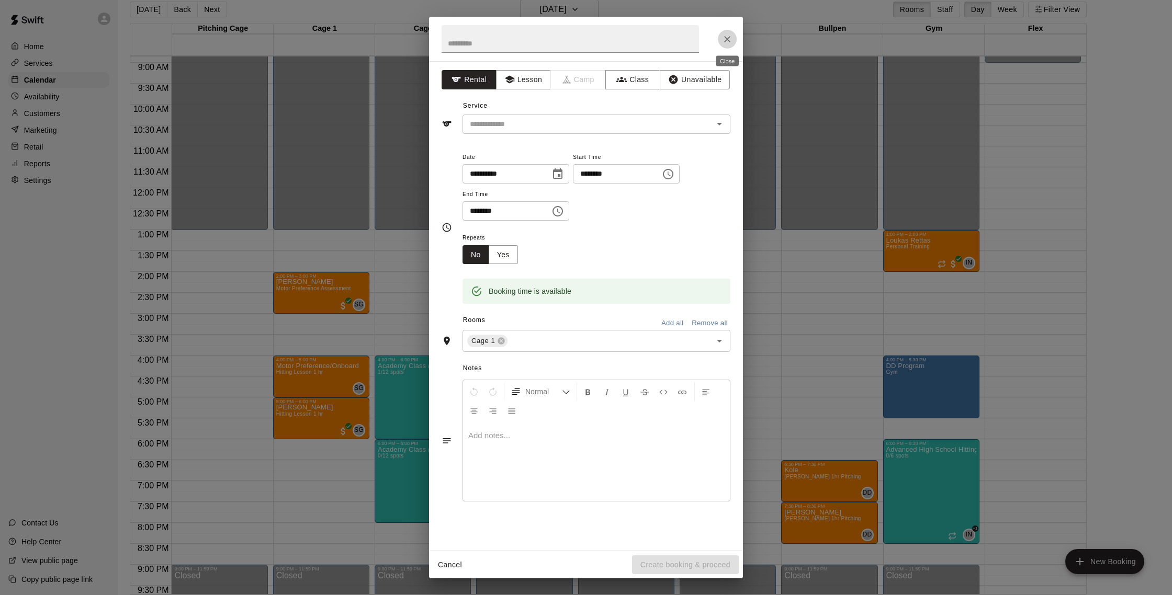
click at [728, 39] on icon "Close" at bounding box center [727, 39] width 6 height 6
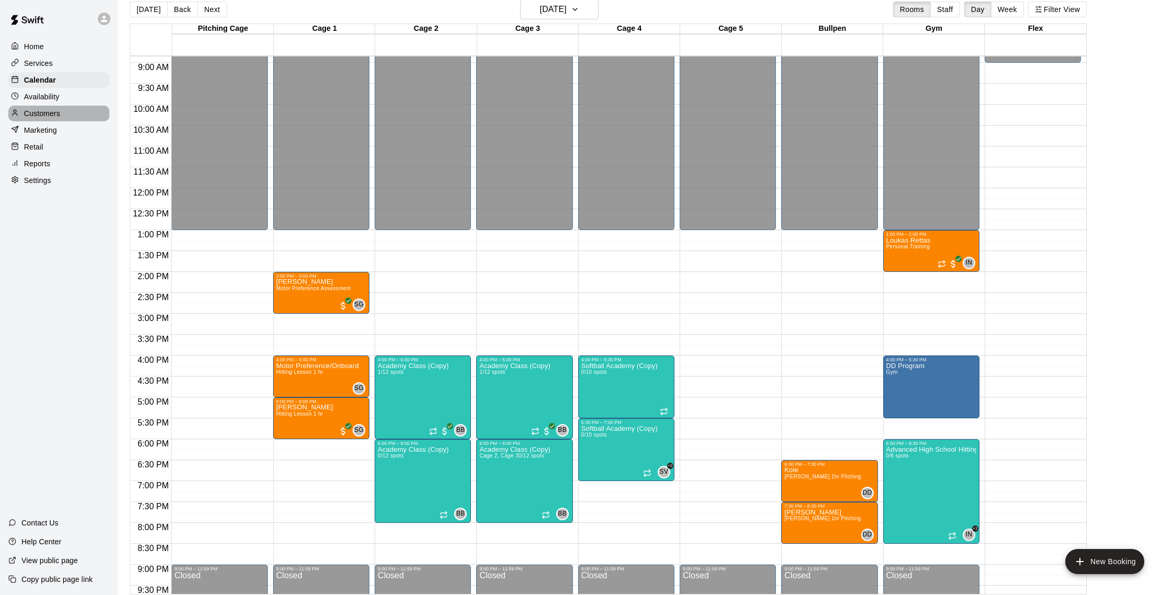
click at [42, 115] on p "Customers" at bounding box center [42, 113] width 36 height 10
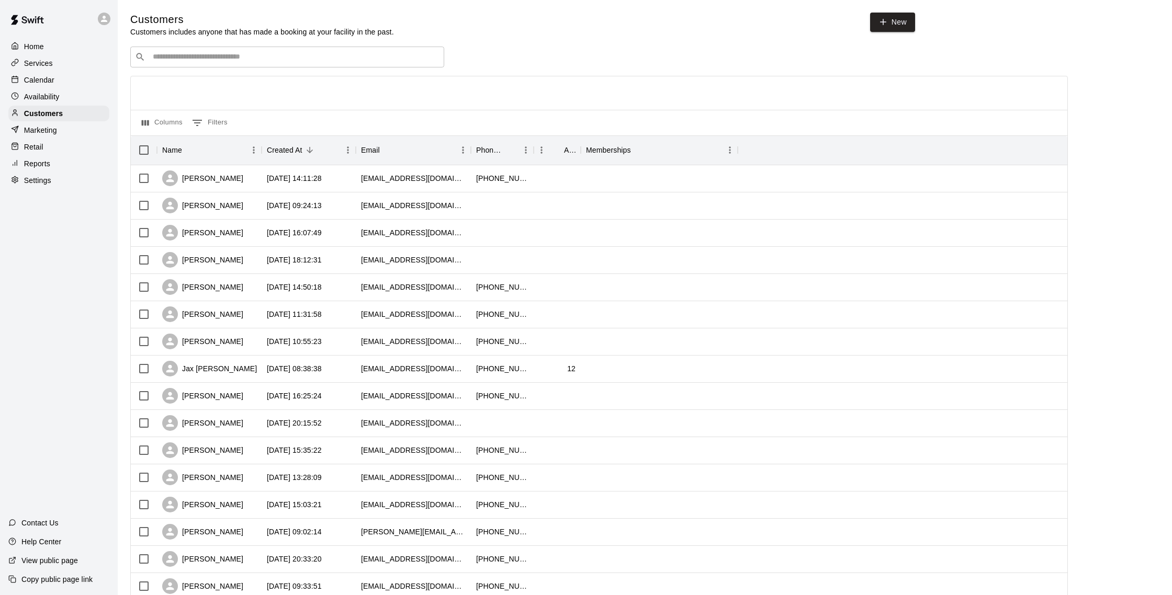
scroll to position [38, 0]
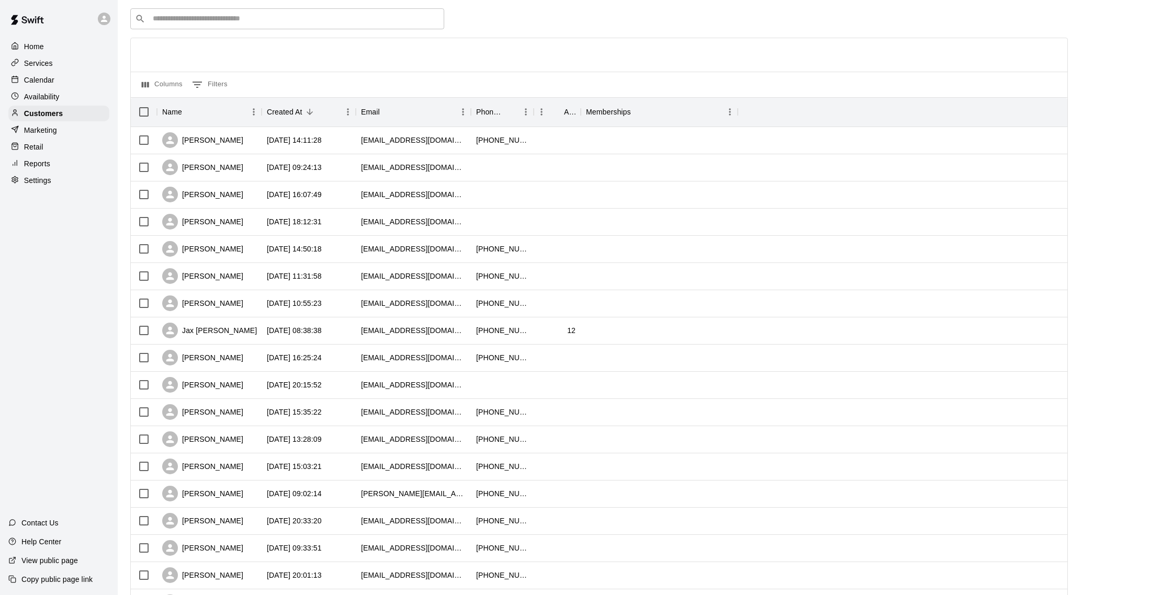
click at [58, 78] on div "Calendar" at bounding box center [58, 80] width 101 height 16
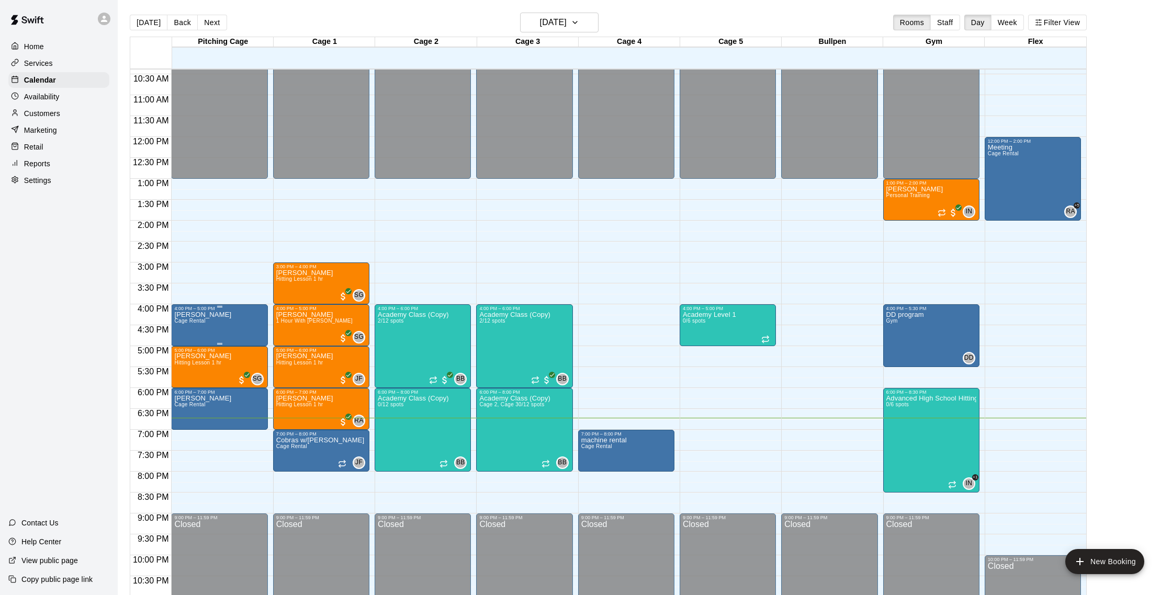
scroll to position [436, 0]
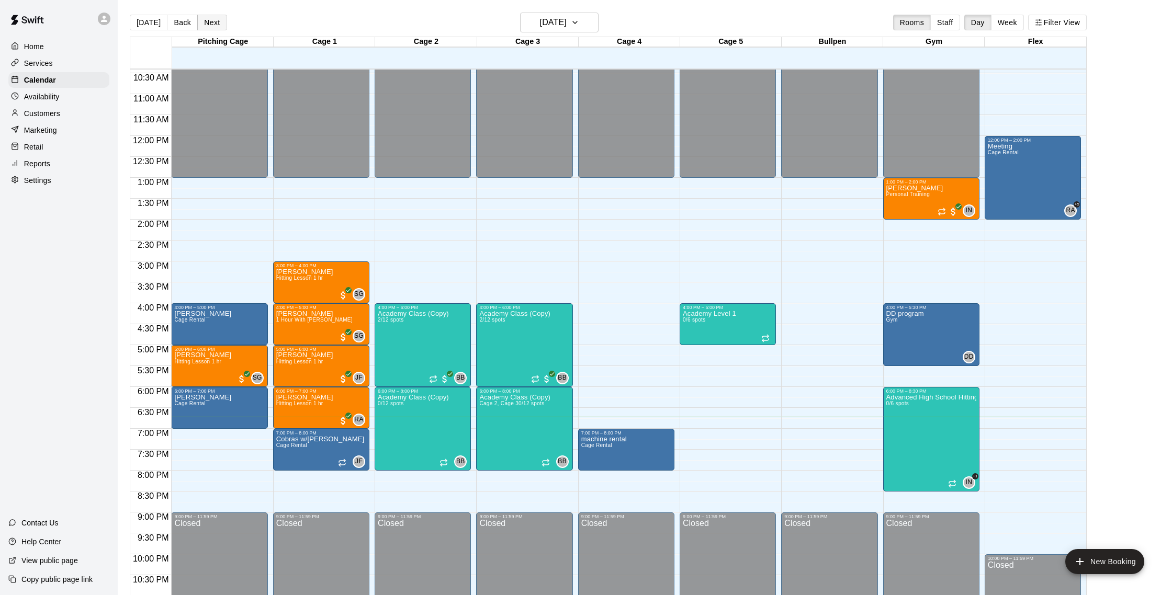
click at [218, 20] on button "Next" at bounding box center [211, 23] width 29 height 16
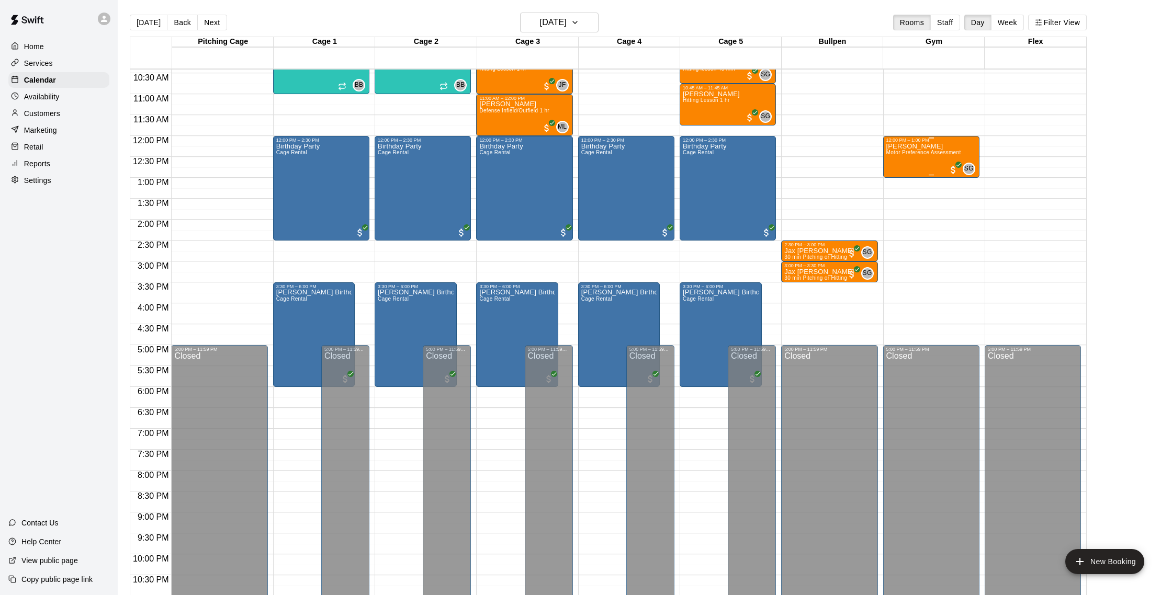
click at [892, 164] on div "[PERSON_NAME] Motor Preference Assessment" at bounding box center [923, 440] width 75 height 595
click at [895, 154] on icon "edit" at bounding box center [896, 154] width 9 height 9
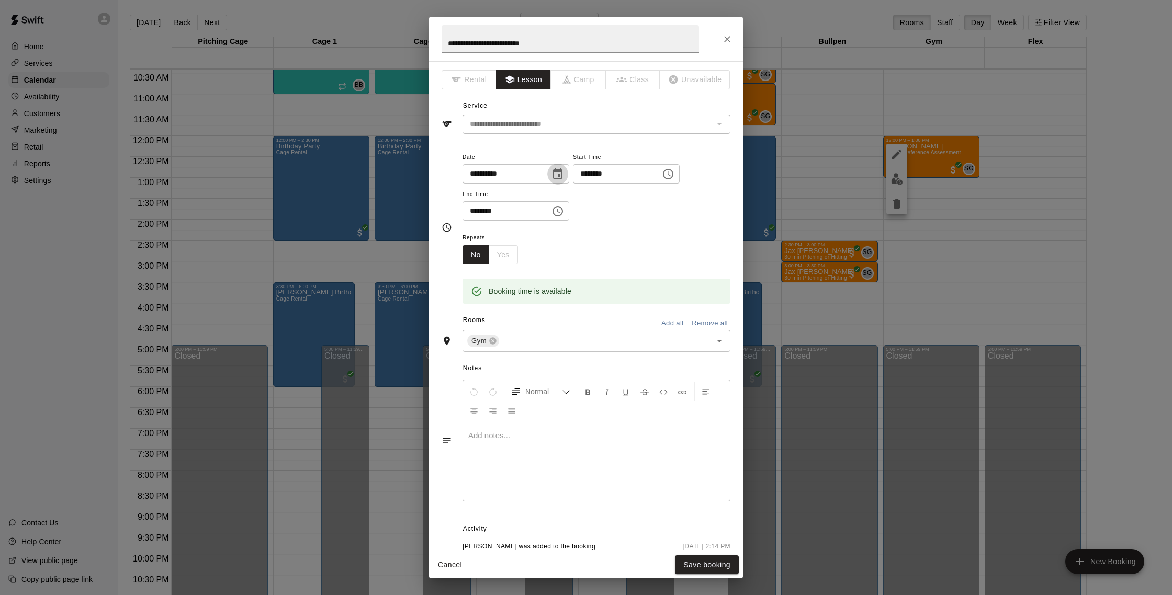
click at [558, 172] on icon "Choose date, selected date is Aug 16, 2025" at bounding box center [557, 174] width 13 height 13
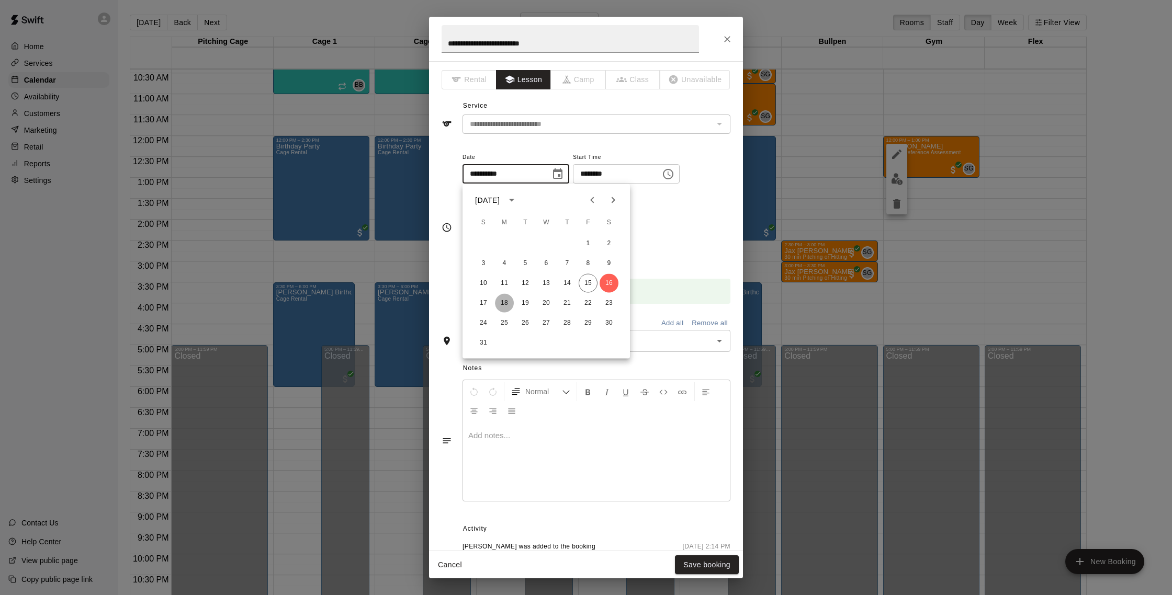
click at [504, 303] on button "18" at bounding box center [504, 303] width 19 height 19
type input "**********"
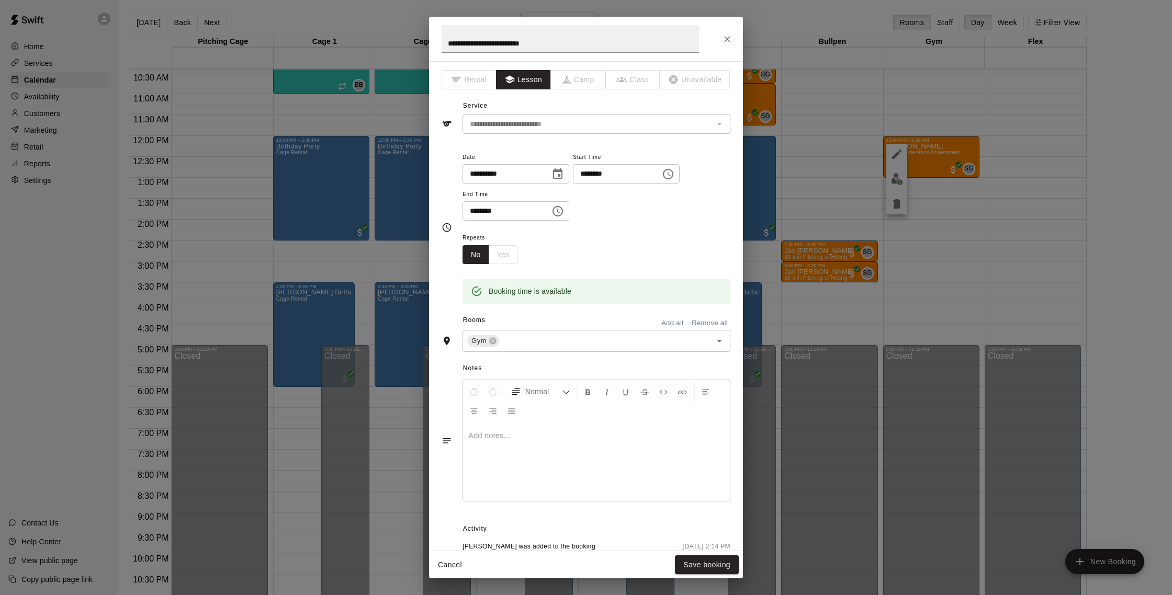
click at [593, 174] on input "********" at bounding box center [613, 173] width 81 height 19
click at [588, 175] on input "********" at bounding box center [613, 173] width 81 height 19
click at [591, 175] on input "********" at bounding box center [613, 173] width 81 height 19
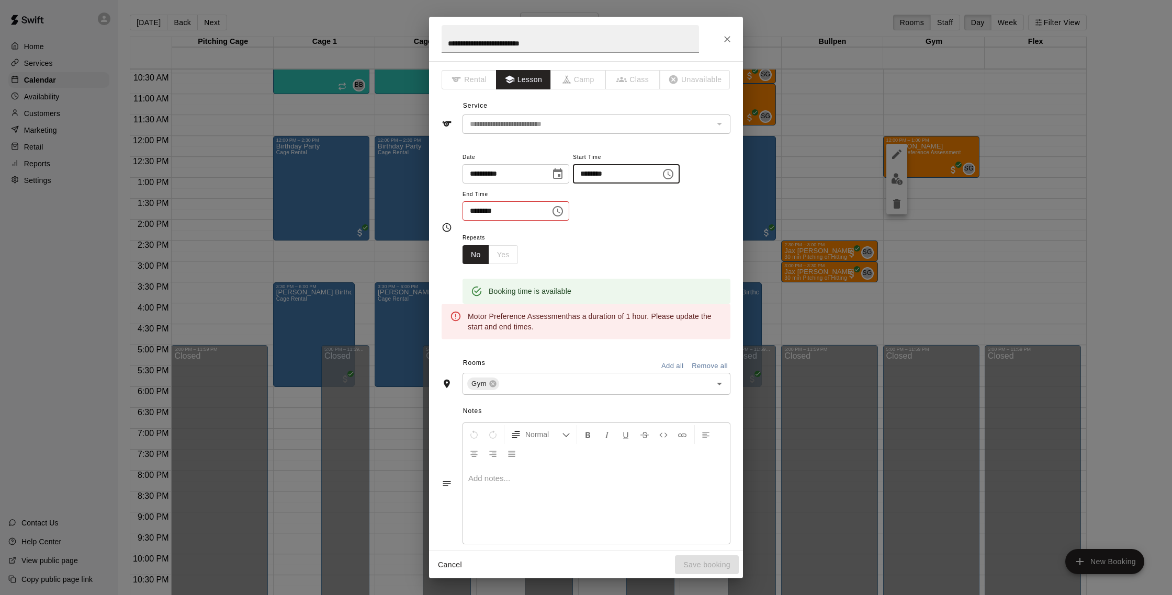
type input "********"
click at [479, 211] on input "********" at bounding box center [502, 210] width 81 height 19
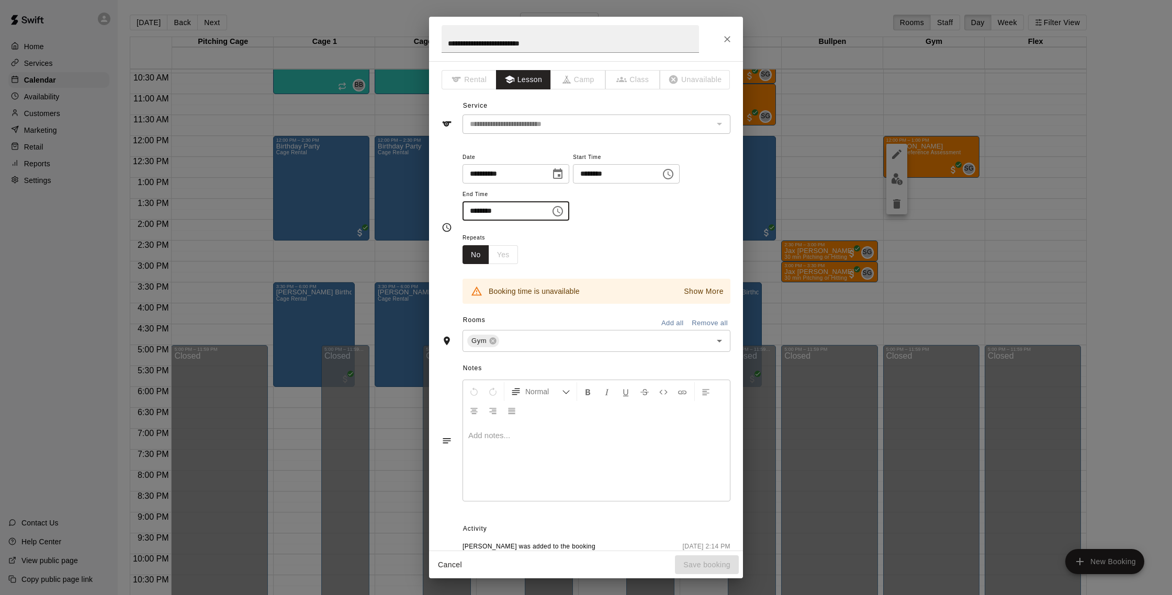
type input "********"
click at [689, 294] on p "Show More" at bounding box center [704, 291] width 40 height 11
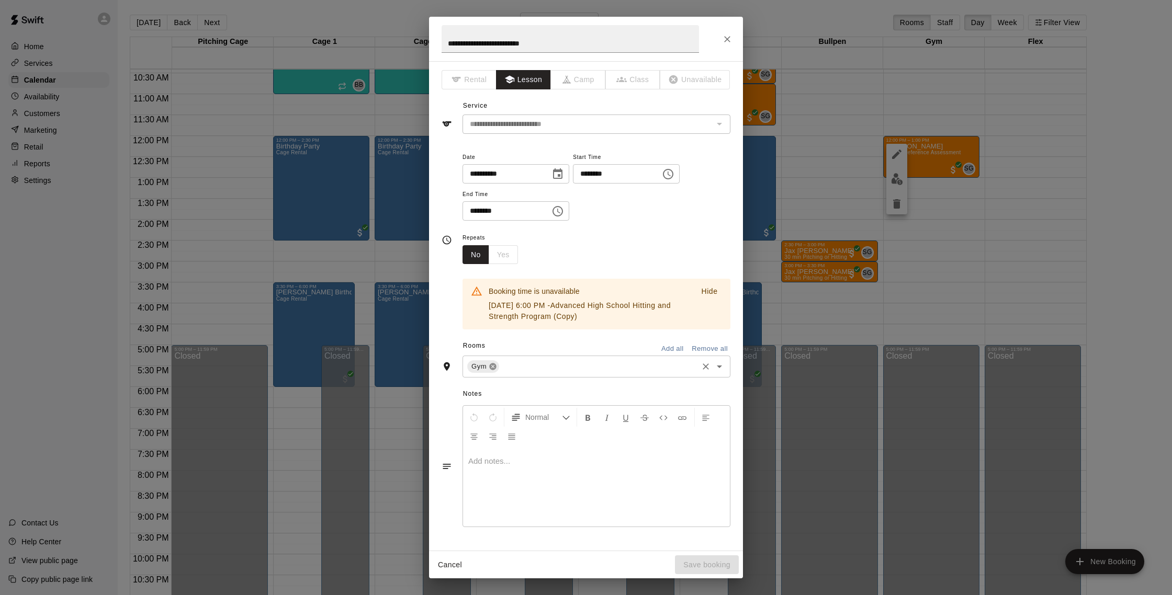
click at [496, 363] on icon at bounding box center [493, 366] width 8 height 8
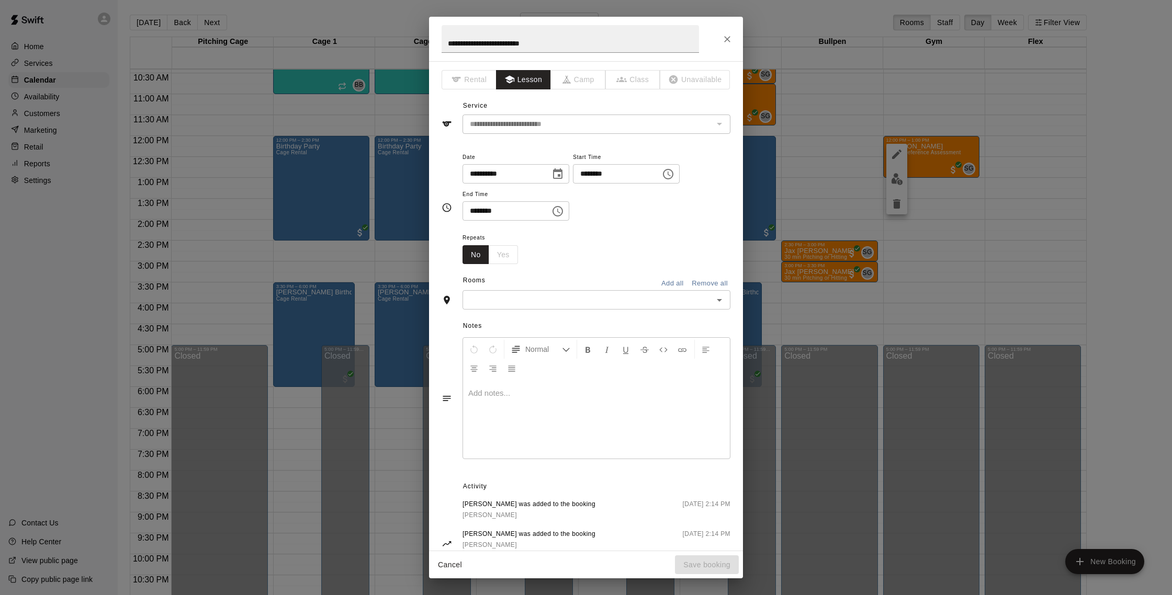
click at [508, 309] on div "​" at bounding box center [596, 299] width 268 height 19
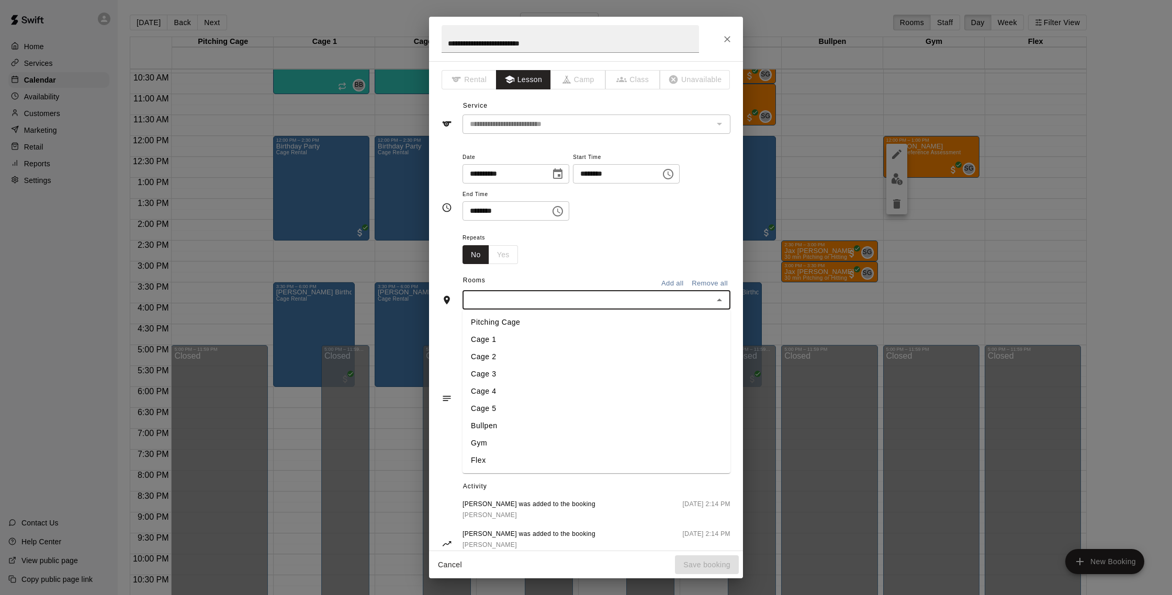
click at [497, 334] on li "Cage 1" at bounding box center [596, 339] width 268 height 17
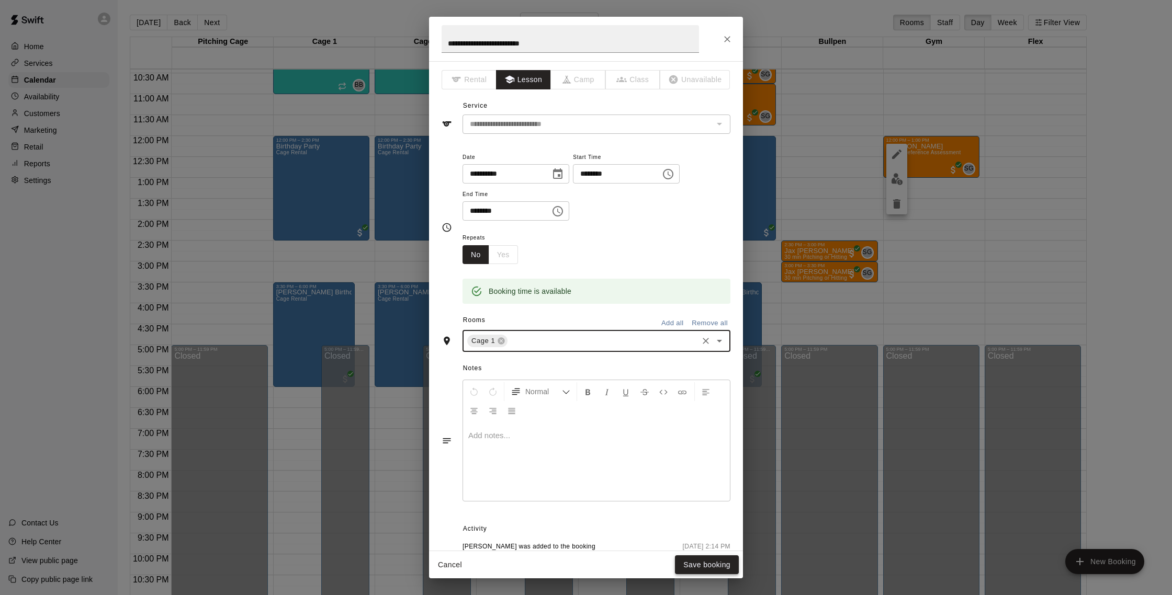
click at [713, 565] on button "Save booking" at bounding box center [707, 564] width 64 height 19
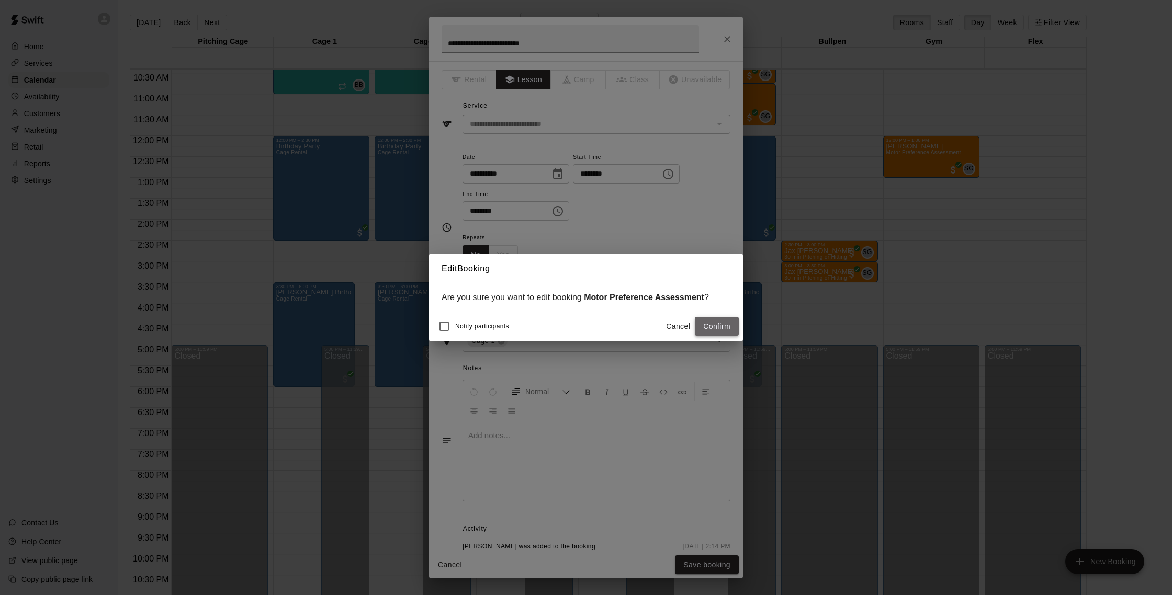
click at [699, 320] on button "Confirm" at bounding box center [717, 326] width 44 height 19
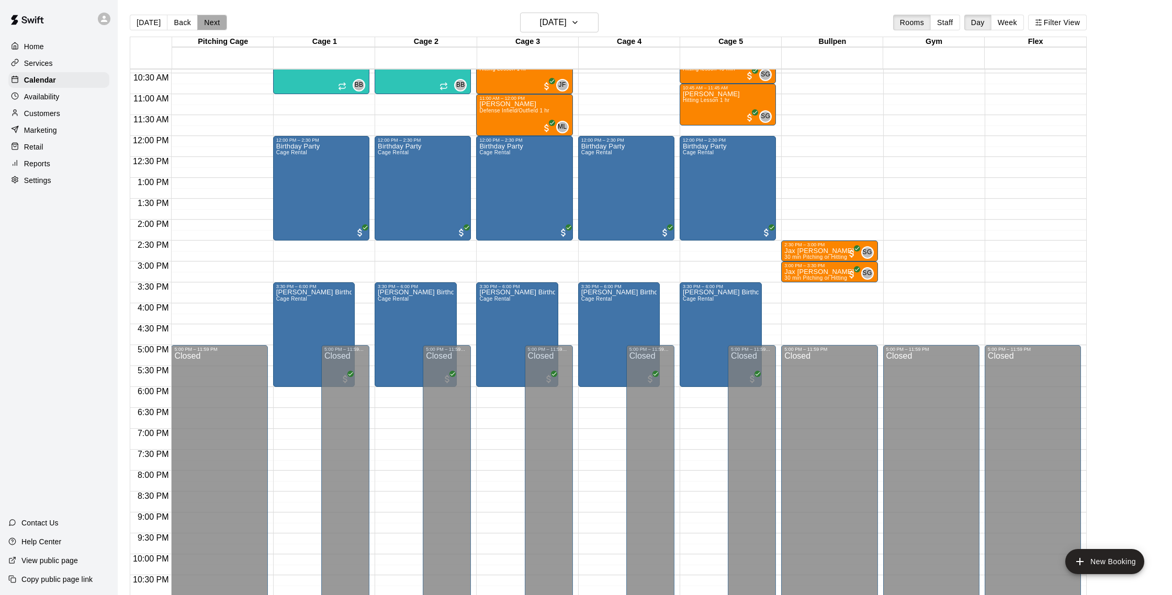
click at [203, 21] on button "Next" at bounding box center [211, 23] width 29 height 16
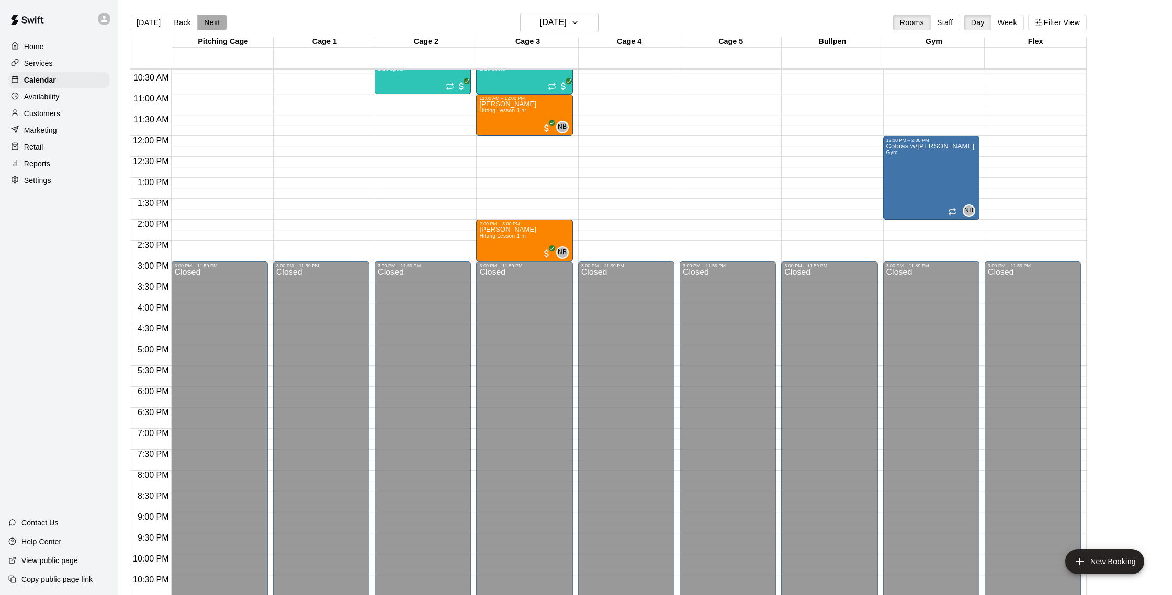
click at [203, 21] on button "Next" at bounding box center [211, 23] width 29 height 16
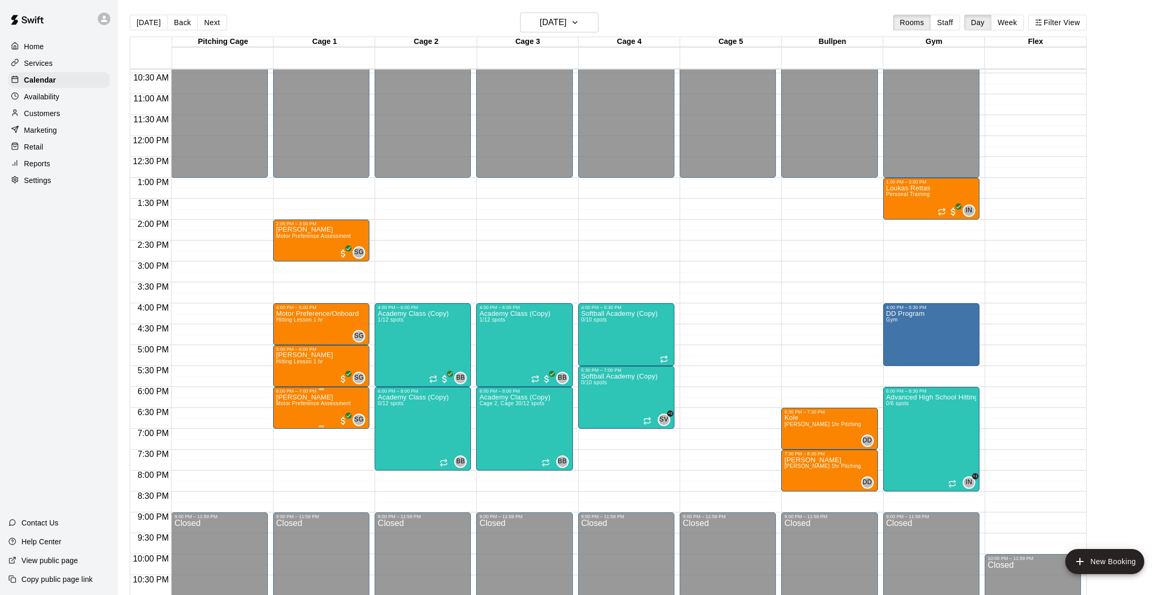
click at [289, 409] on icon "edit" at bounding box center [286, 405] width 13 height 13
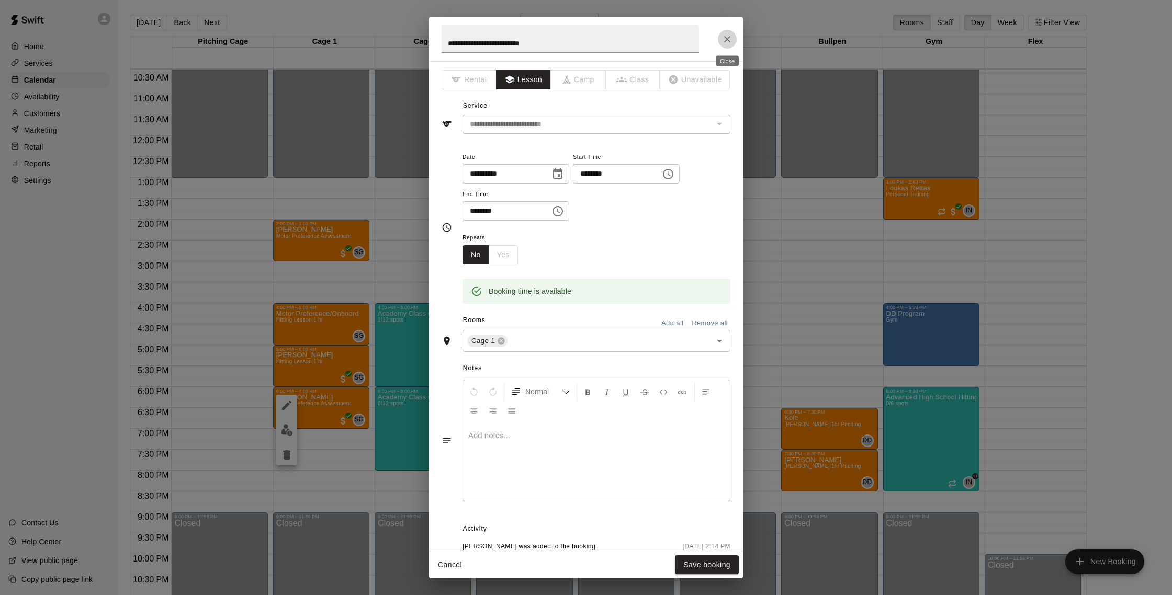
click at [734, 35] on button "Close" at bounding box center [727, 39] width 19 height 19
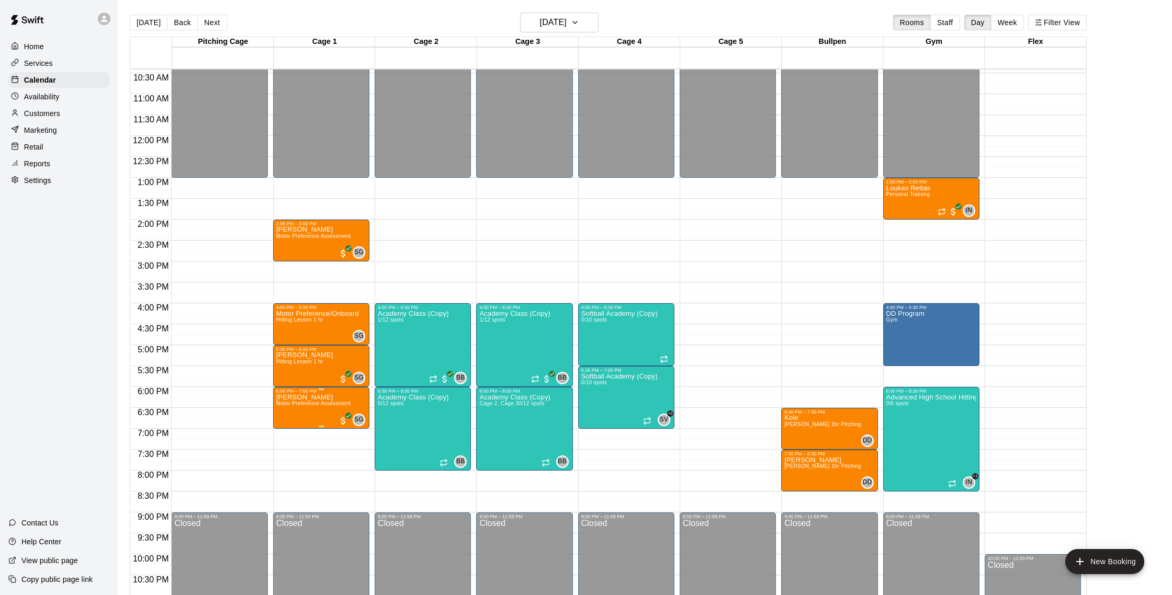
click at [290, 433] on img "edit" at bounding box center [287, 430] width 12 height 12
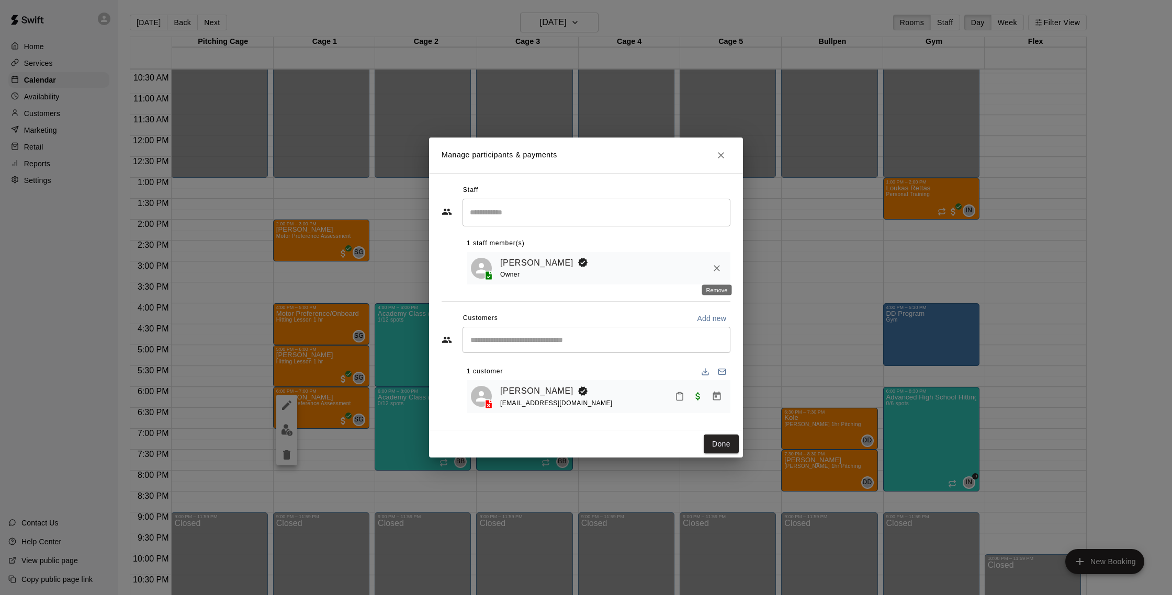
click at [721, 270] on icon "Remove" at bounding box center [716, 268] width 10 height 10
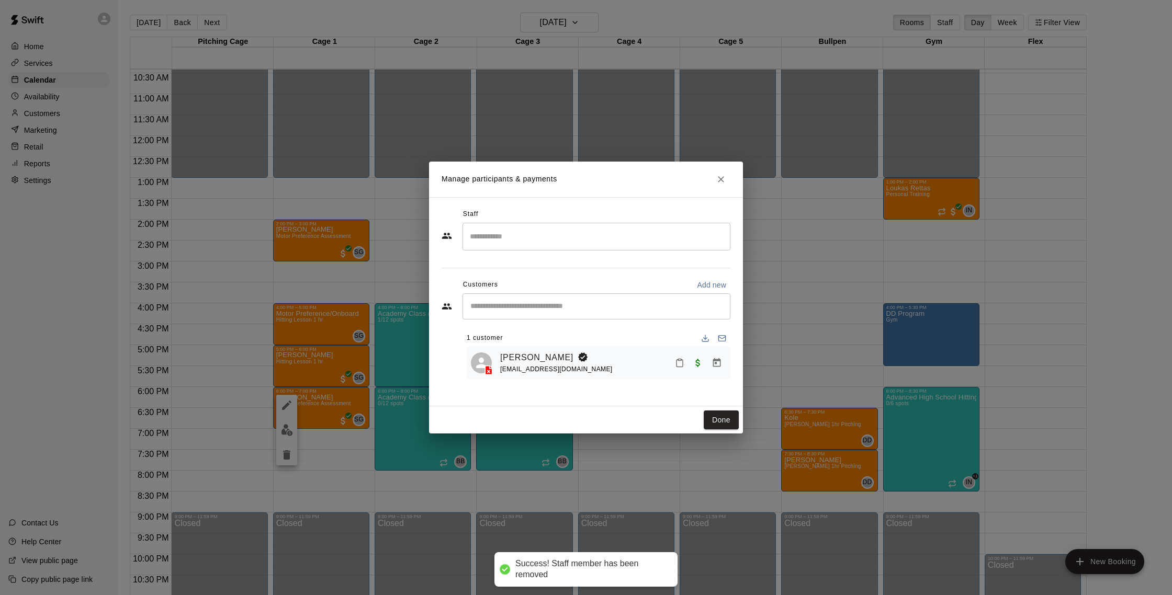
click at [516, 233] on input "Search staff" at bounding box center [596, 237] width 258 height 18
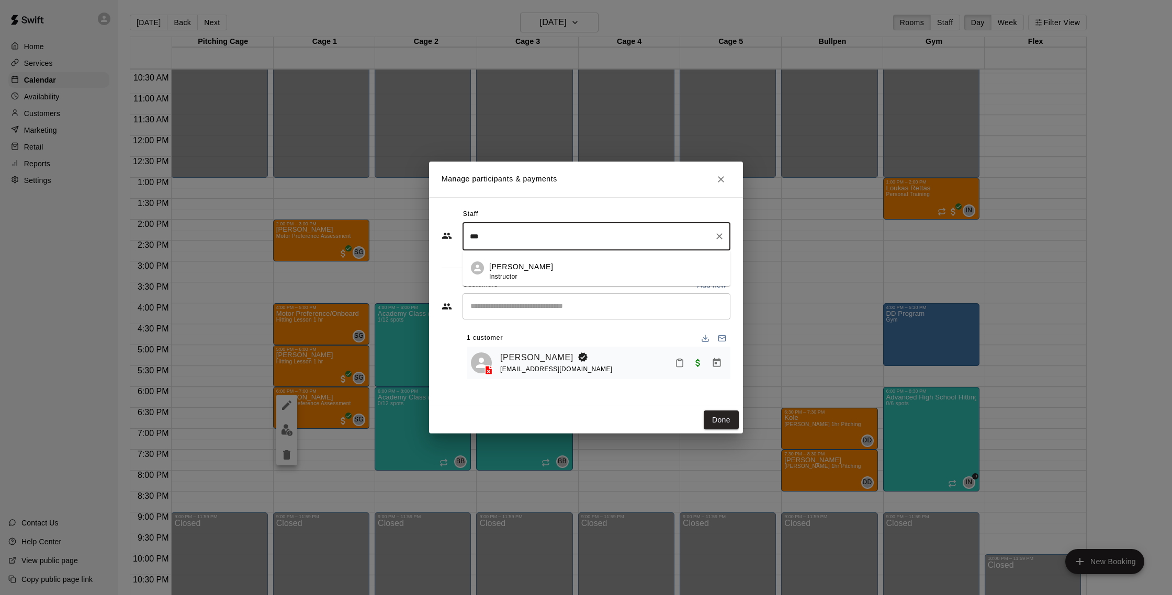
click at [549, 263] on div "[PERSON_NAME] Instructor" at bounding box center [605, 272] width 233 height 20
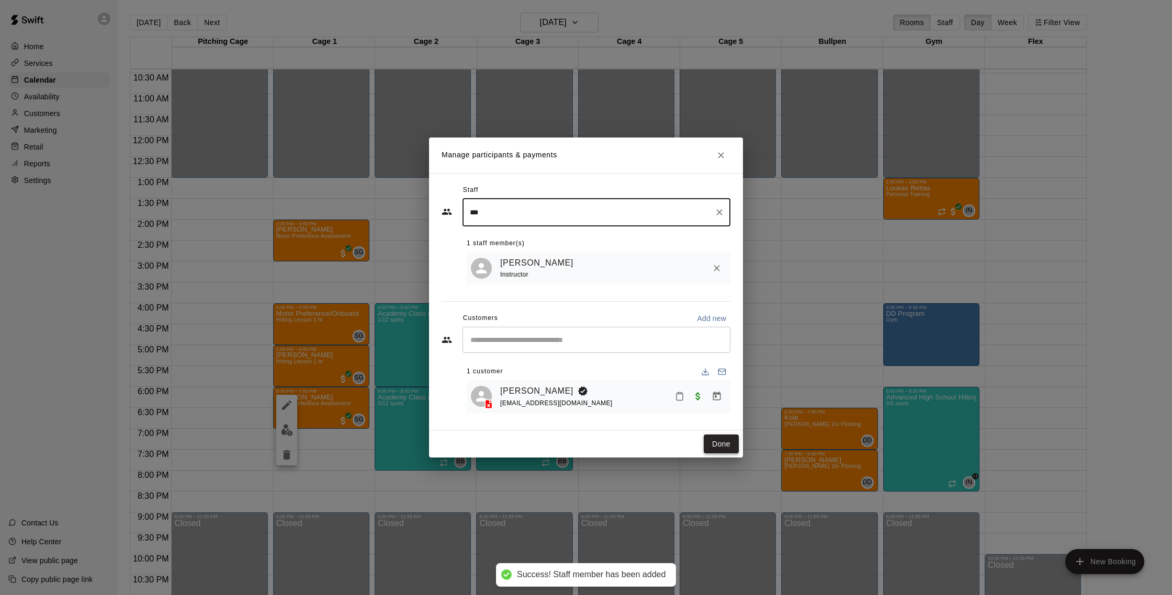
type input "***"
click at [730, 442] on button "Done" at bounding box center [721, 444] width 35 height 19
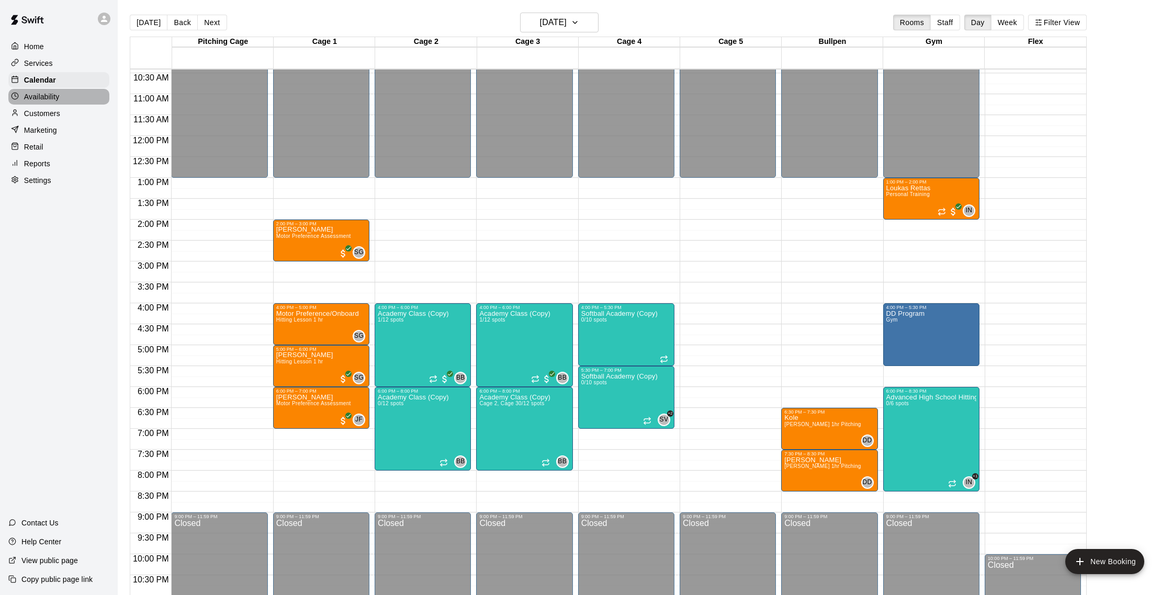
click at [52, 100] on p "Availability" at bounding box center [42, 97] width 36 height 10
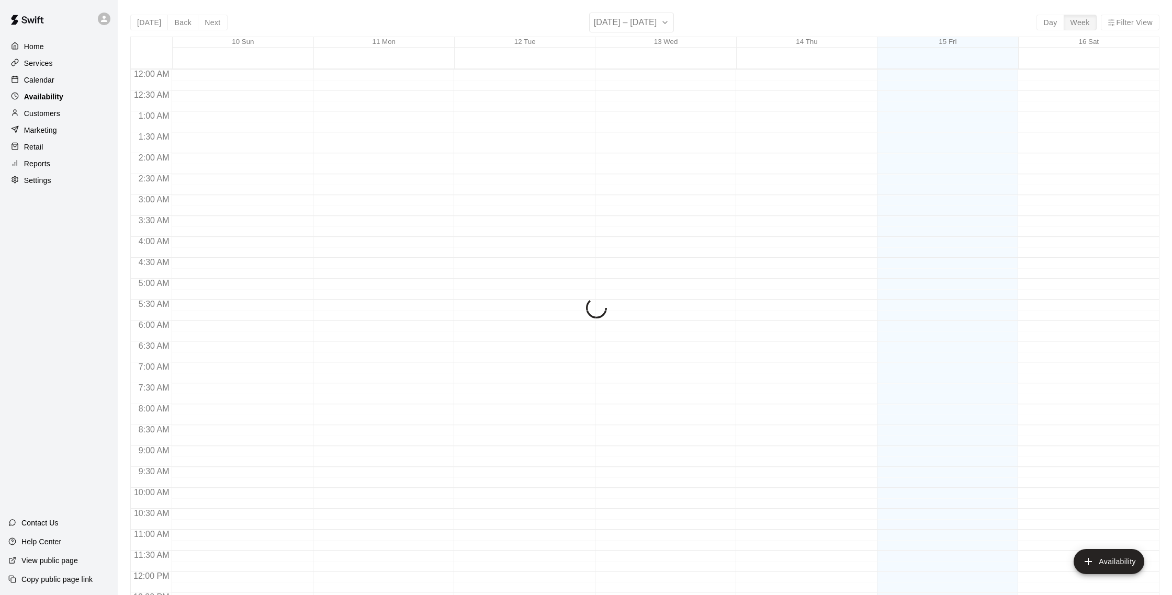
scroll to position [467, 0]
click at [46, 123] on div "Marketing" at bounding box center [58, 130] width 101 height 16
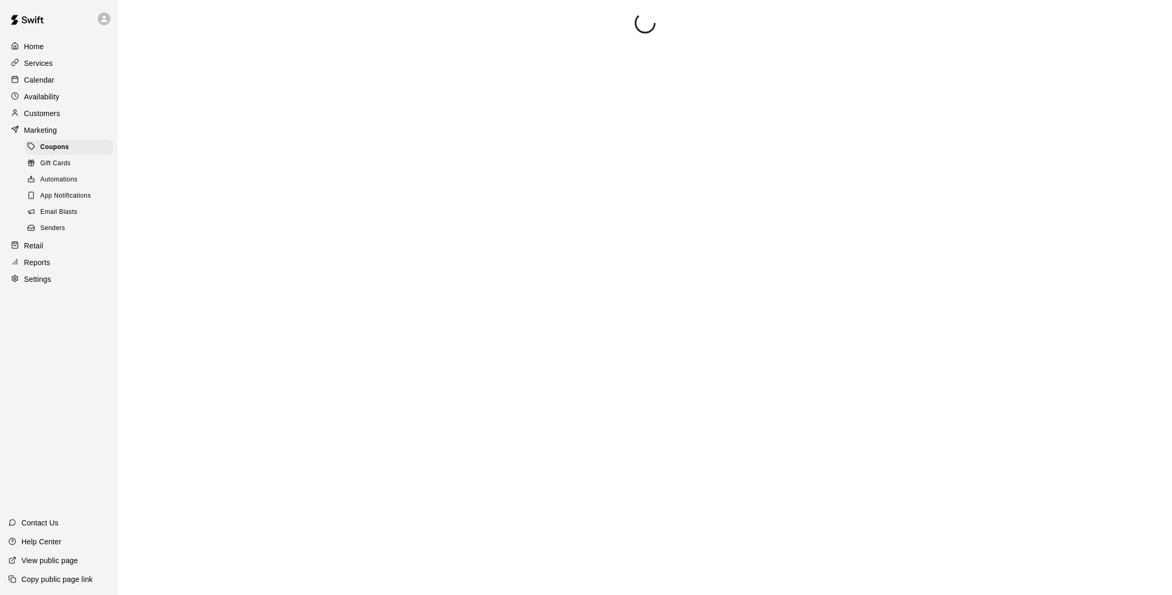
click at [51, 116] on p "Customers" at bounding box center [42, 113] width 36 height 10
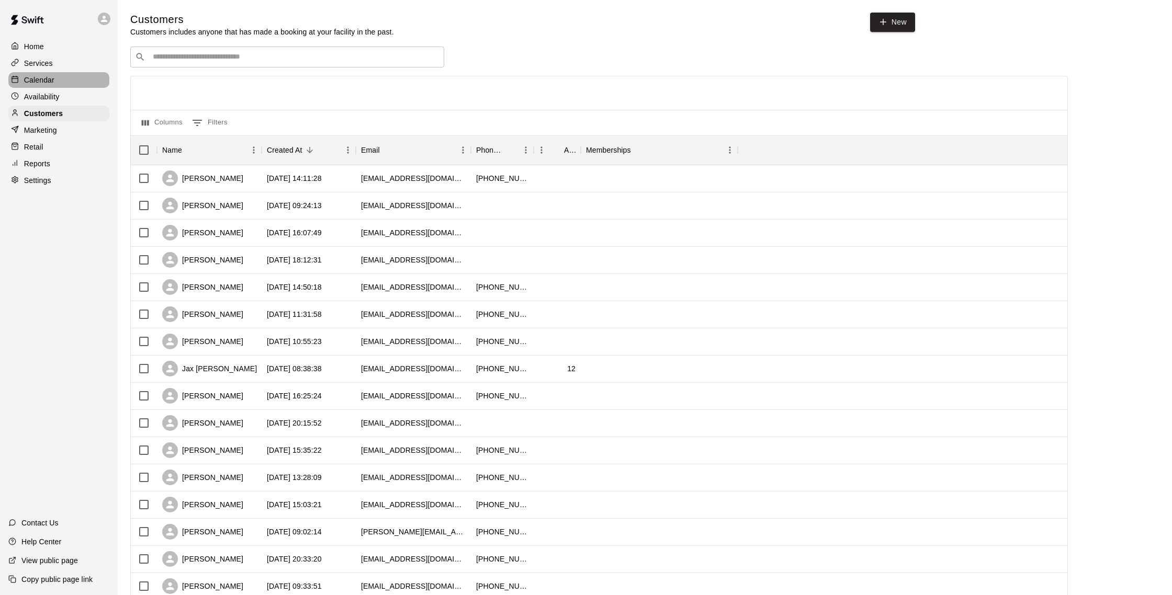
click at [35, 72] on div "Calendar" at bounding box center [58, 80] width 101 height 16
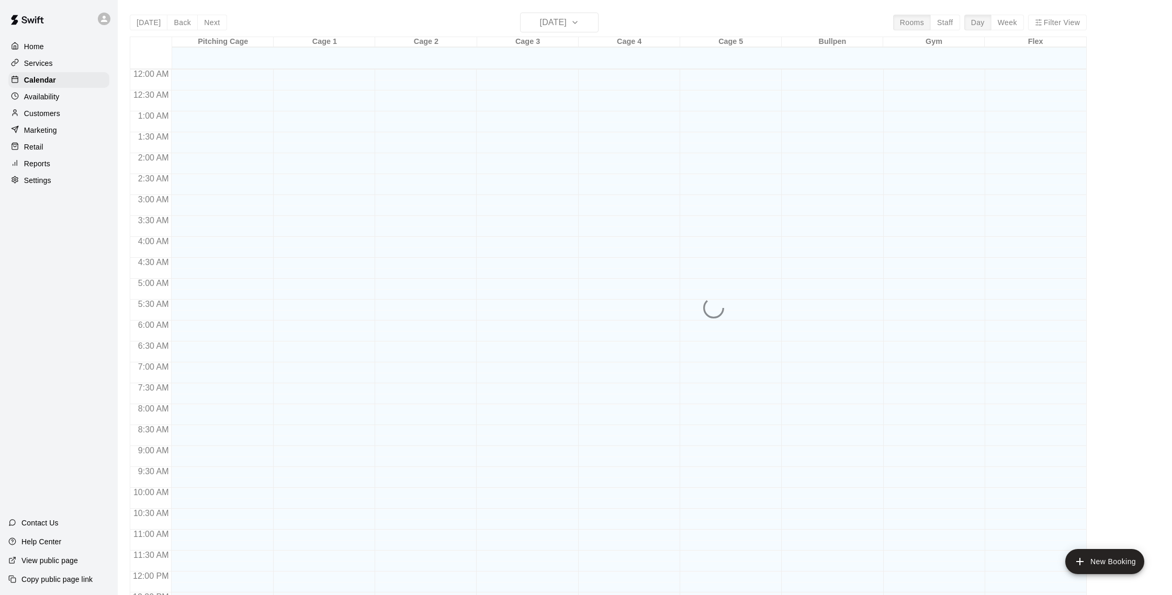
scroll to position [436, 0]
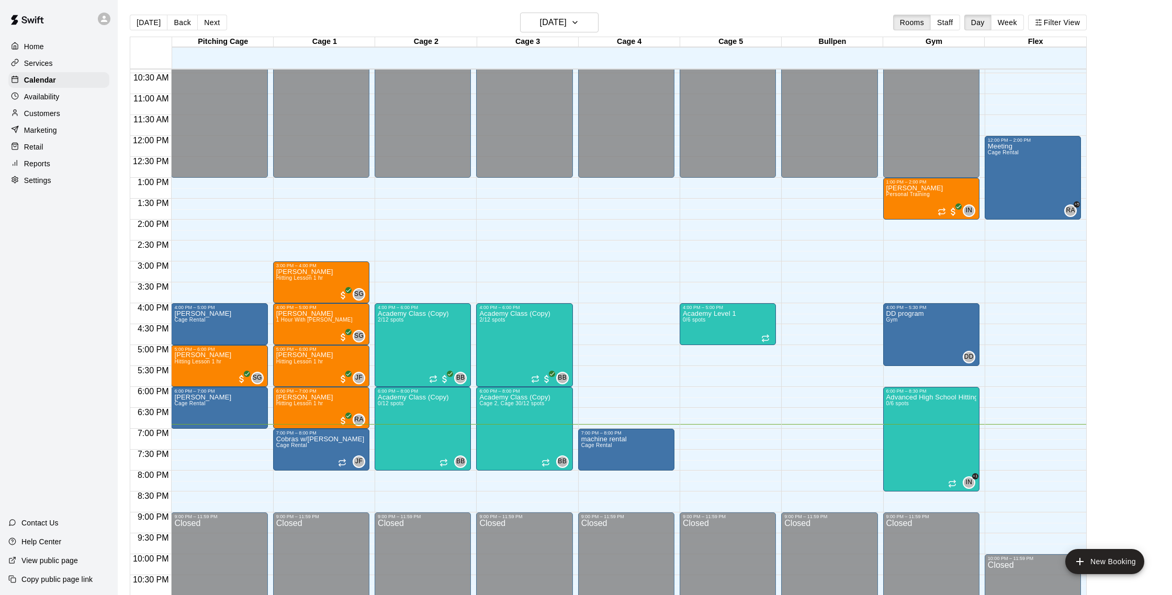
click at [58, 112] on p "Customers" at bounding box center [42, 113] width 36 height 10
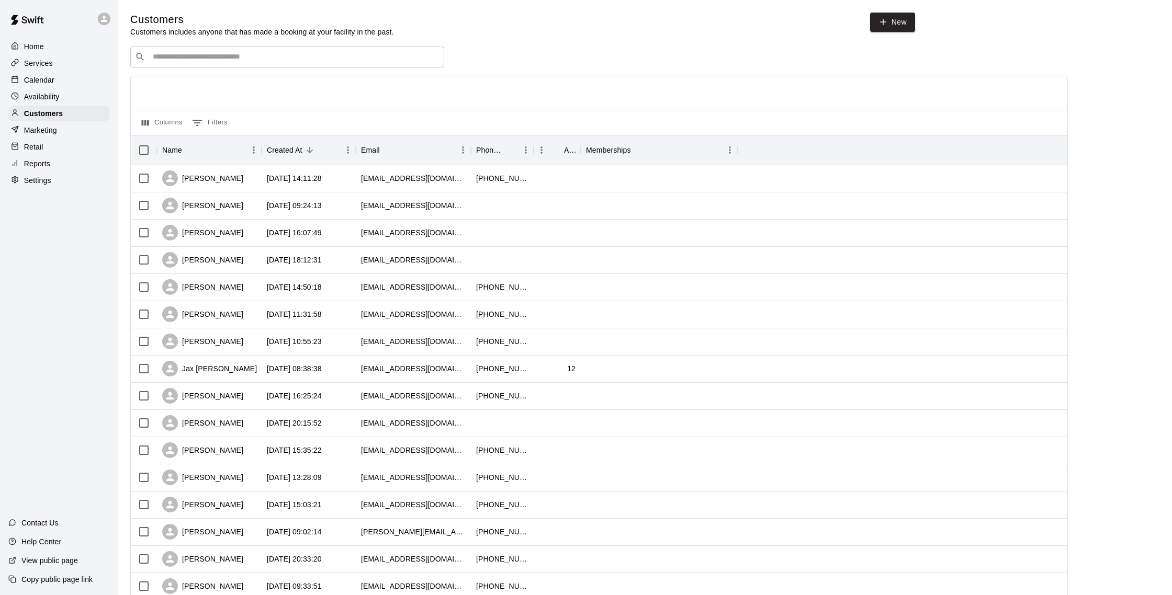
click at [48, 95] on p "Availability" at bounding box center [42, 97] width 36 height 10
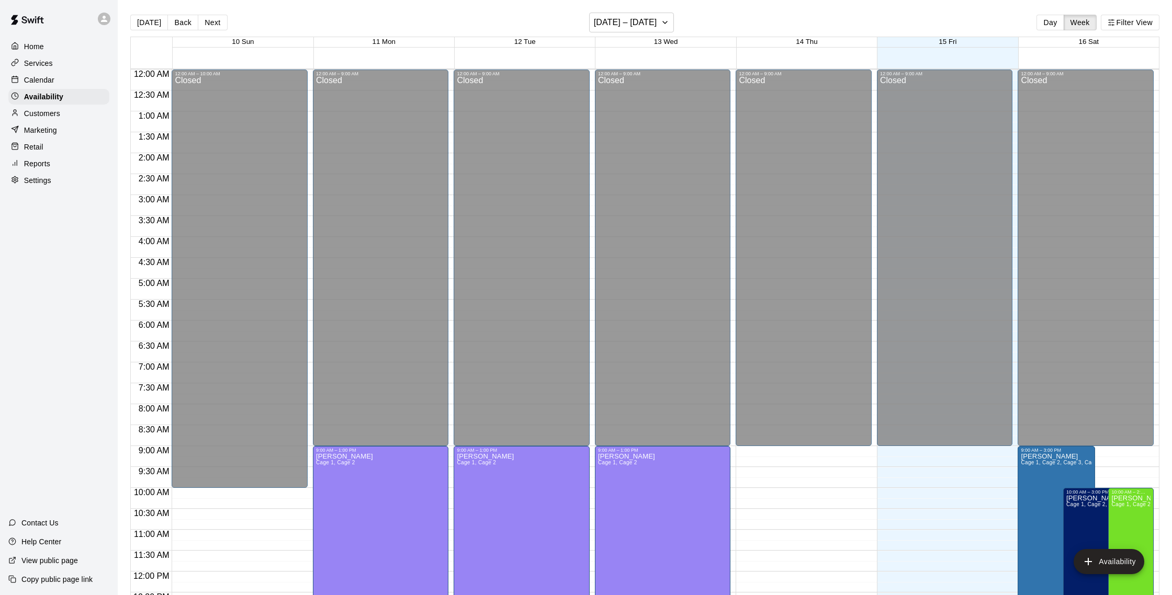
scroll to position [467, 0]
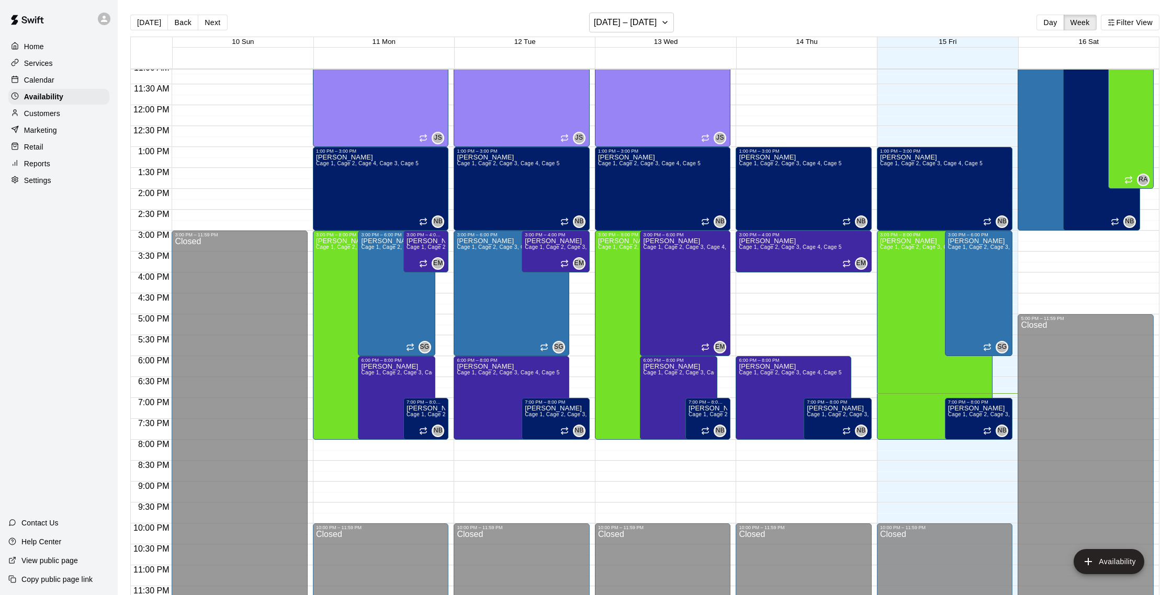
click at [46, 84] on p "Calendar" at bounding box center [39, 80] width 30 height 10
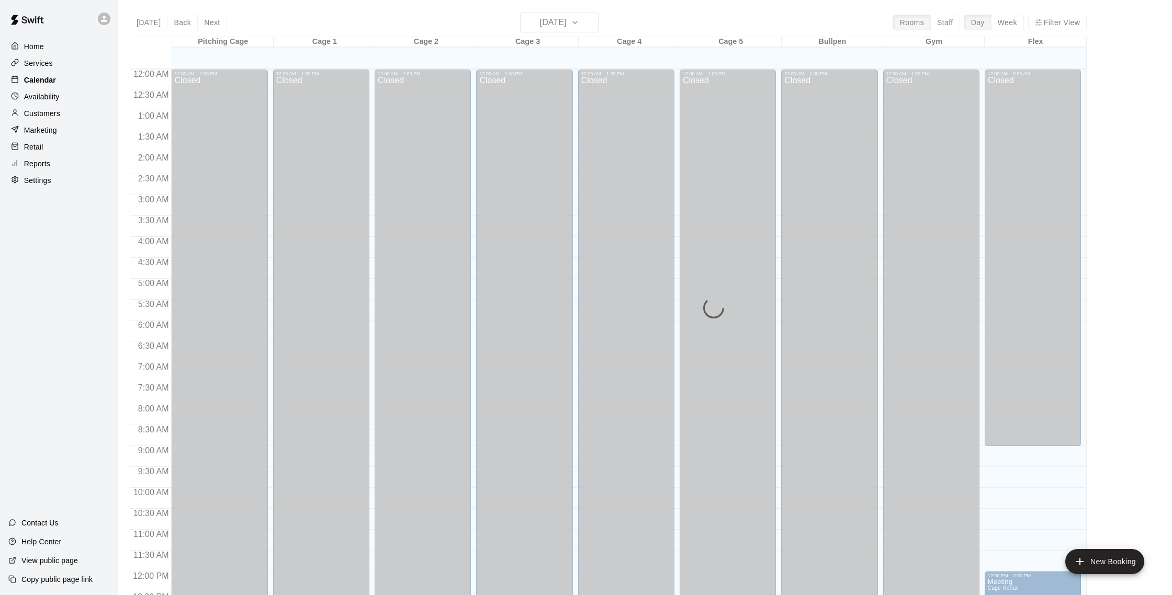
scroll to position [436, 0]
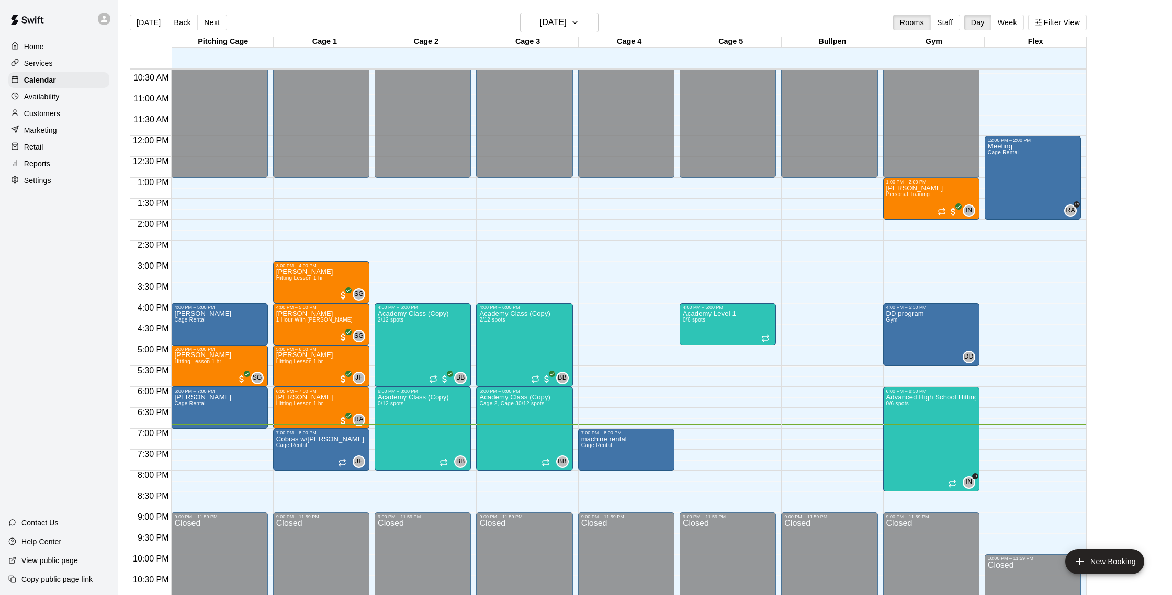
click at [60, 114] on p "Customers" at bounding box center [42, 113] width 36 height 10
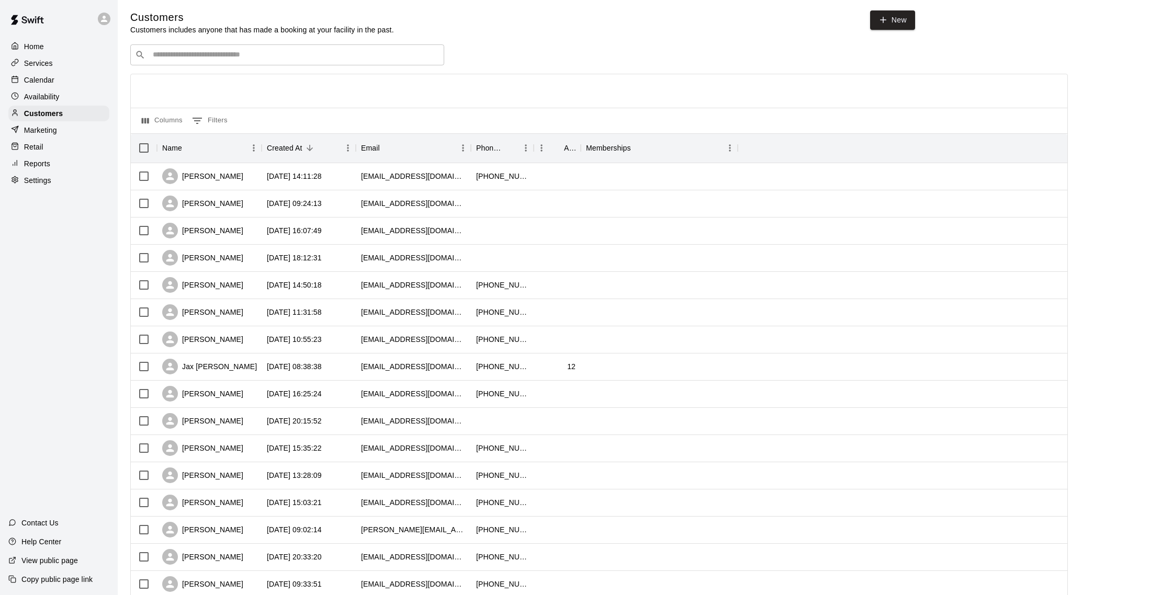
scroll to position [5, 0]
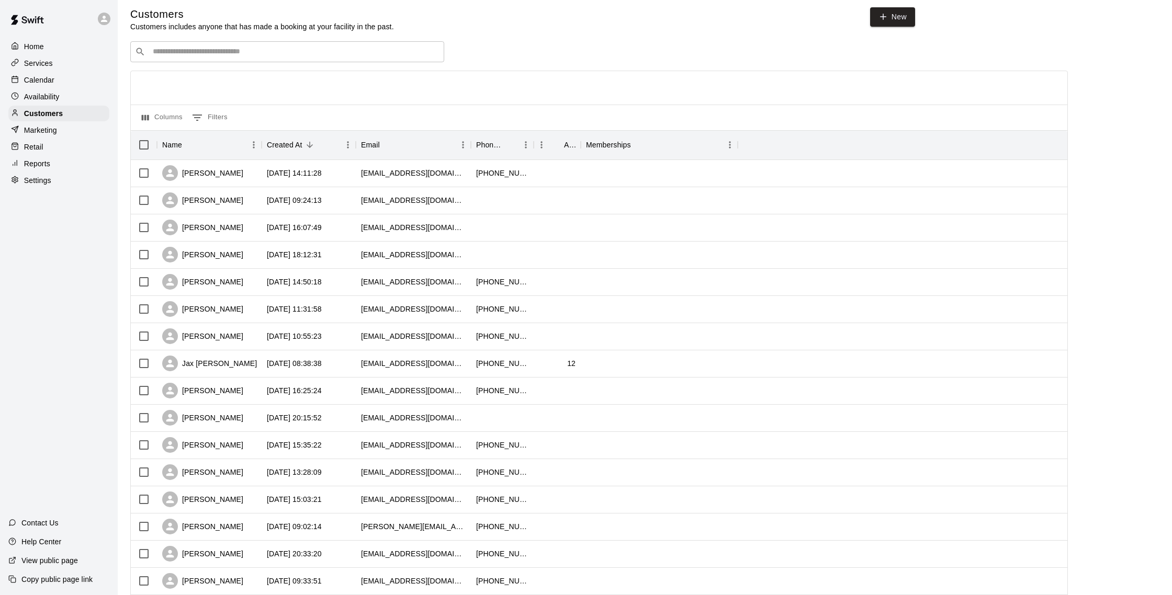
click at [199, 59] on div "​ ​" at bounding box center [287, 51] width 314 height 21
type input "*"
click at [65, 78] on div "Calendar" at bounding box center [58, 80] width 101 height 16
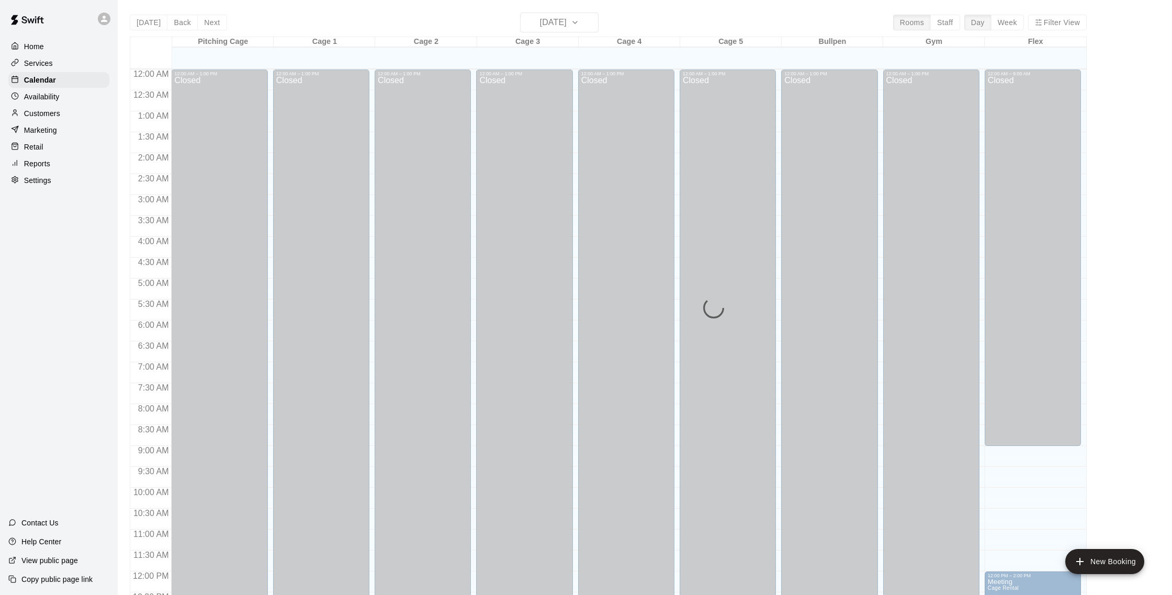
scroll to position [436, 0]
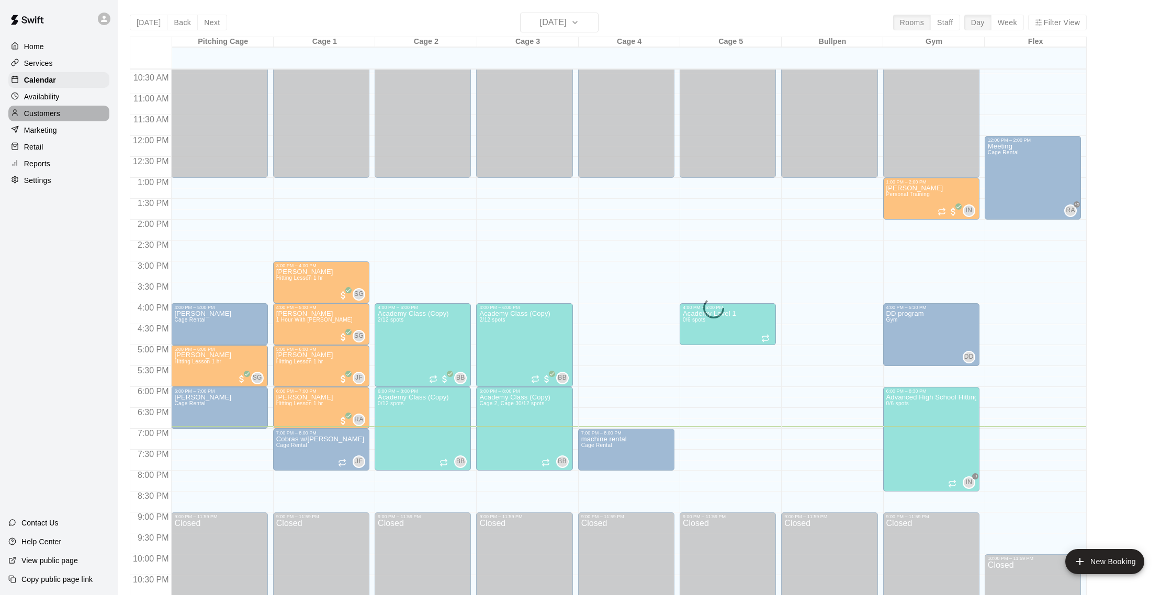
click at [66, 106] on div "Customers" at bounding box center [58, 114] width 101 height 16
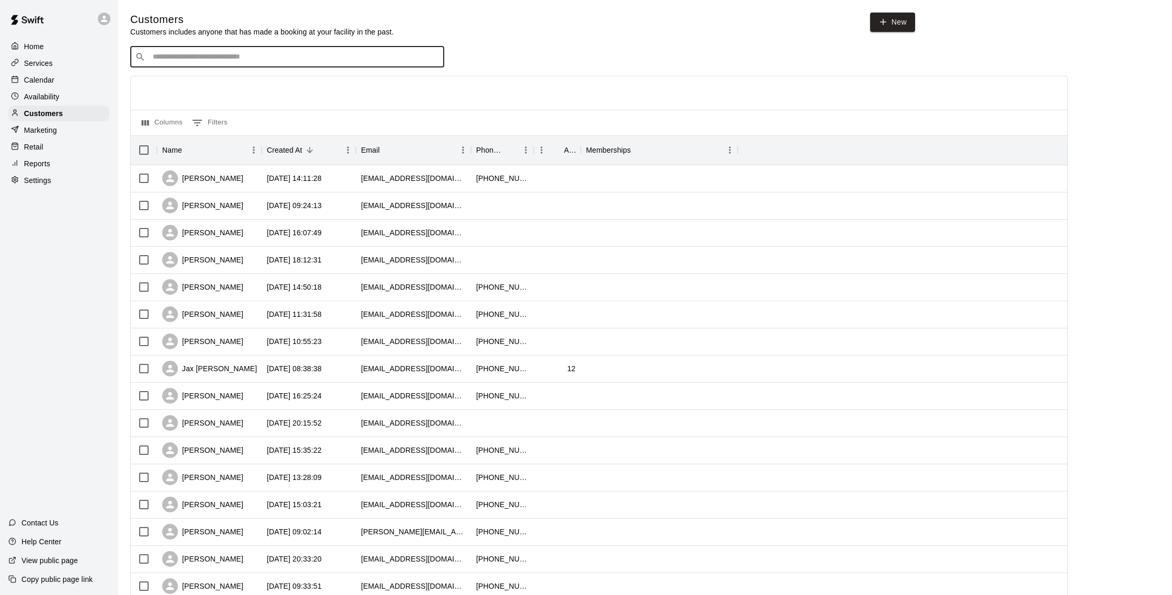
click at [183, 60] on input "Search customers by name or email" at bounding box center [295, 57] width 290 height 10
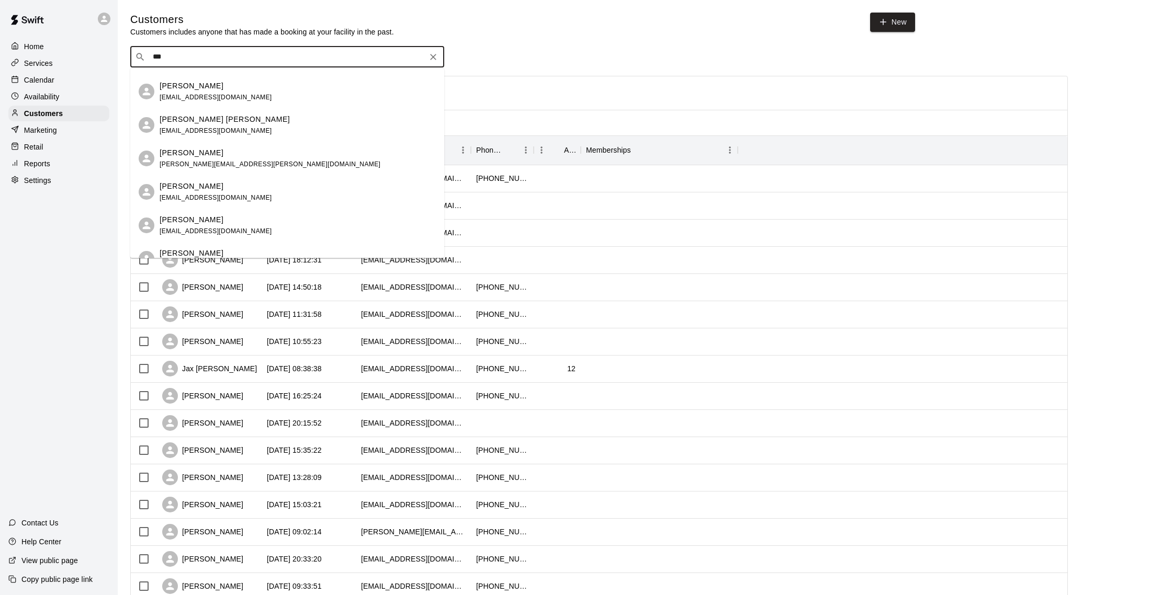
scroll to position [1316, 0]
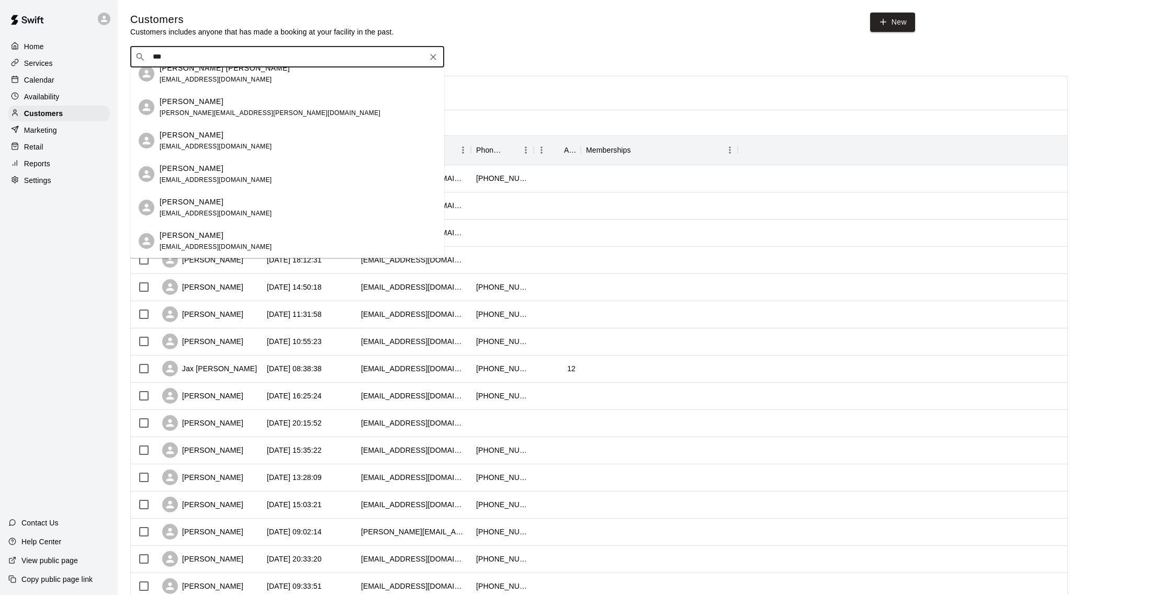
type input "***"
click at [31, 75] on p "Calendar" at bounding box center [39, 80] width 30 height 10
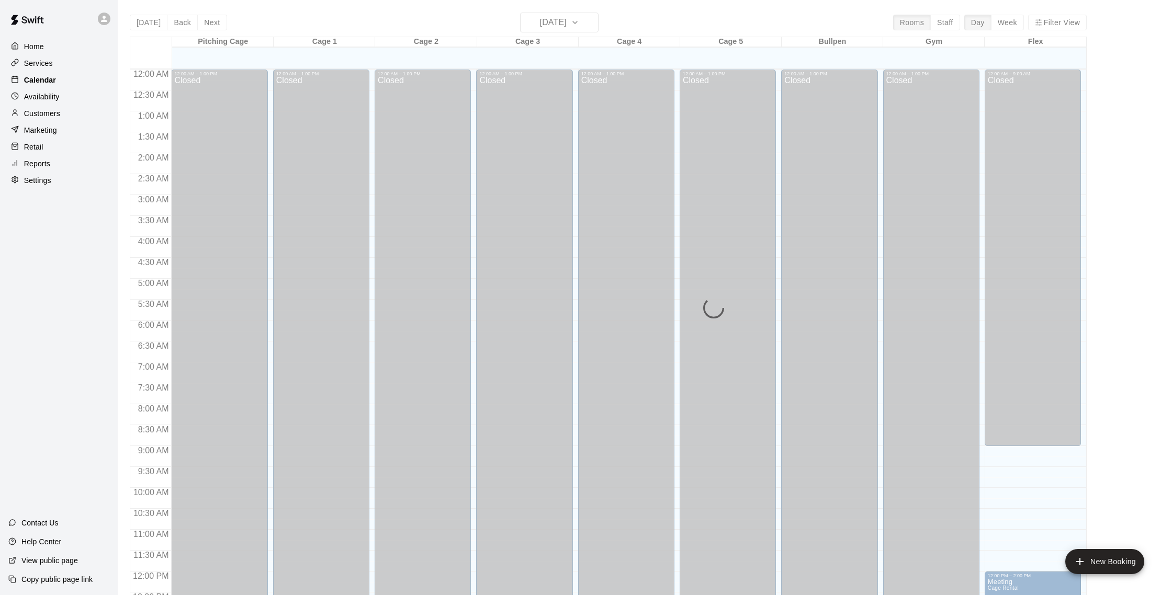
scroll to position [436, 0]
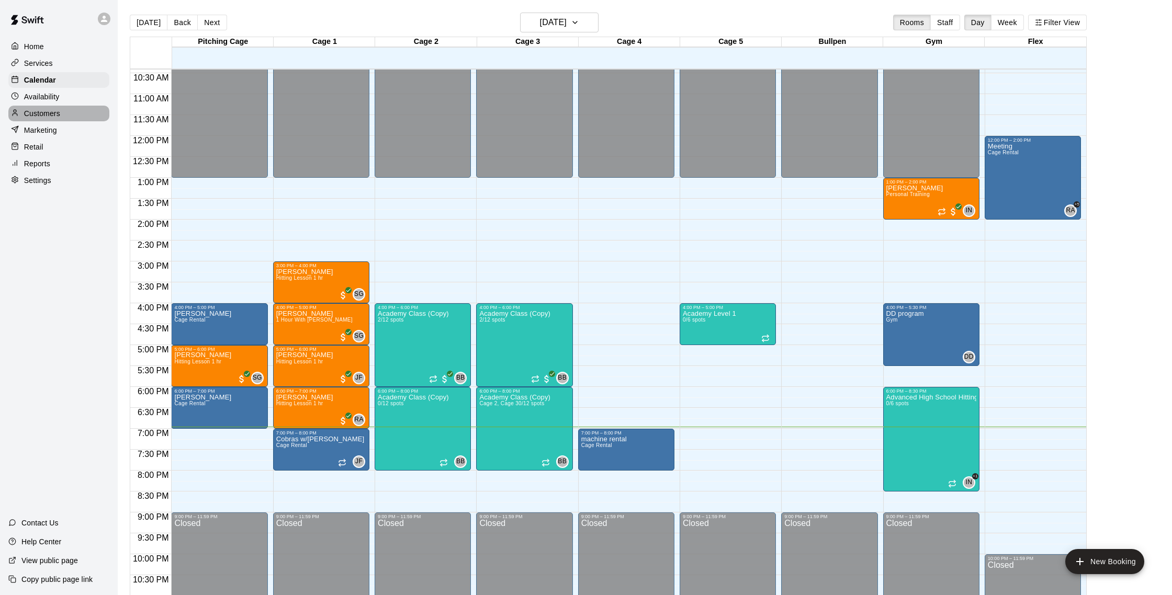
click at [57, 114] on p "Customers" at bounding box center [42, 113] width 36 height 10
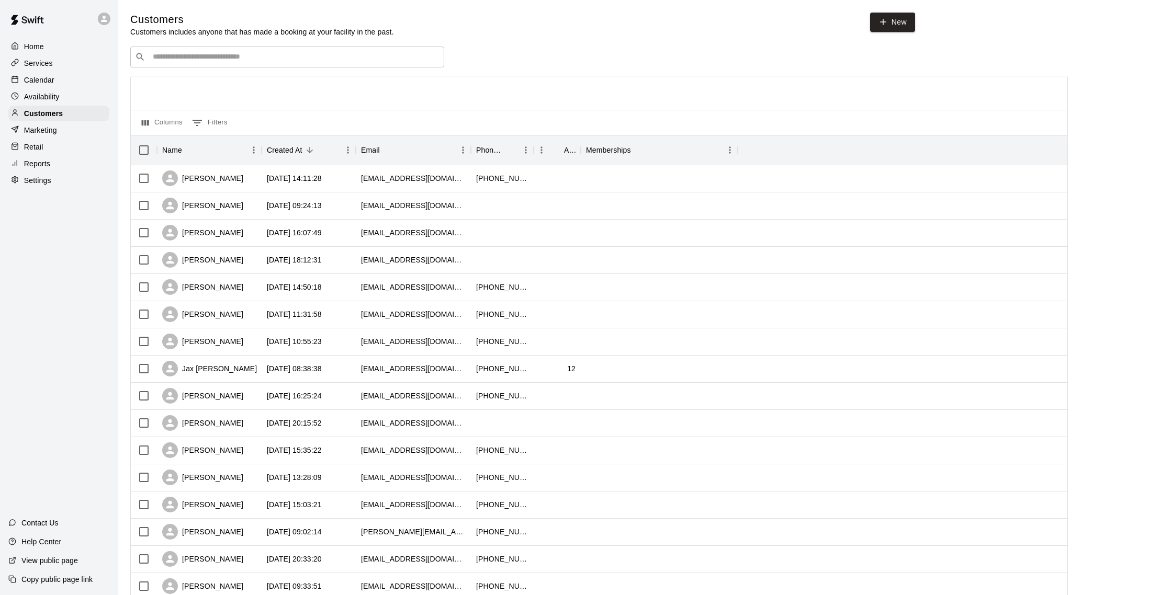
click at [178, 59] on input "Search customers by name or email" at bounding box center [295, 57] width 290 height 10
type input "****"
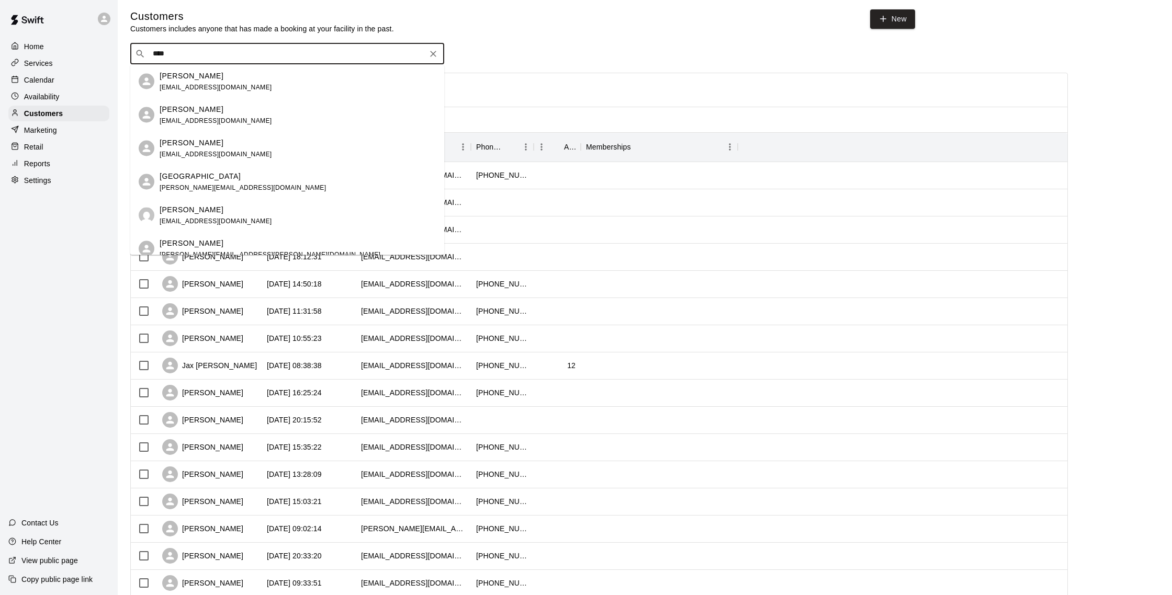
scroll to position [5, 0]
drag, startPoint x: 188, startPoint y: 62, endPoint x: 135, endPoint y: 53, distance: 54.1
click at [134, 53] on div "​ **** ​" at bounding box center [287, 51] width 314 height 21
drag, startPoint x: 176, startPoint y: 53, endPoint x: 115, endPoint y: 49, distance: 61.4
click at [115, 49] on div "Home Services Calendar Availability Customers Marketing Retail Reports Settings…" at bounding box center [586, 446] width 1172 height 903
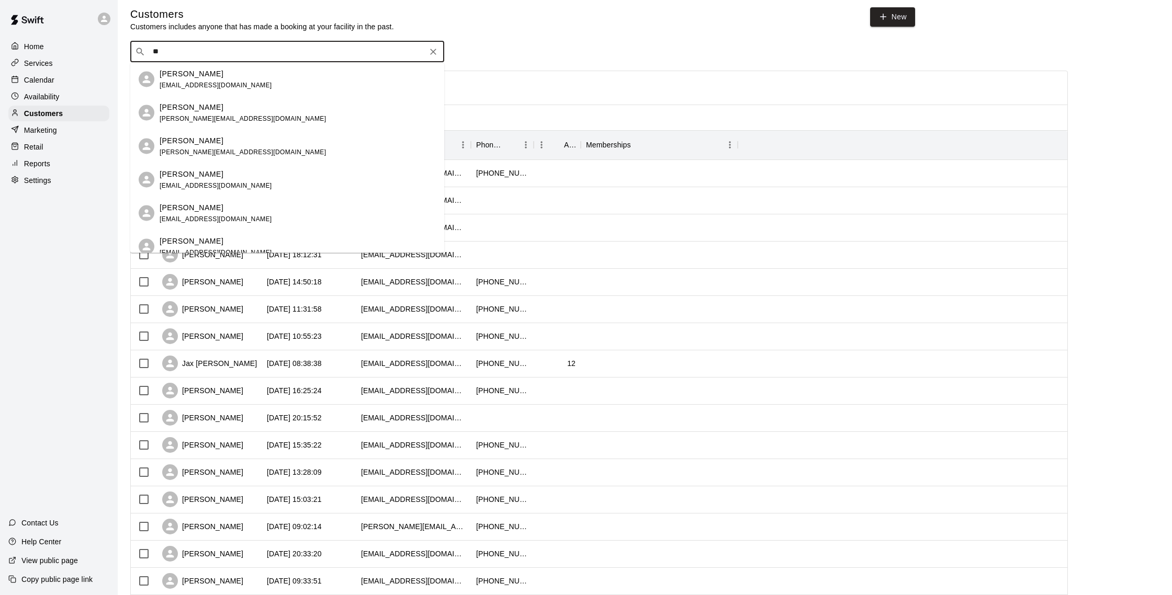
type input "*"
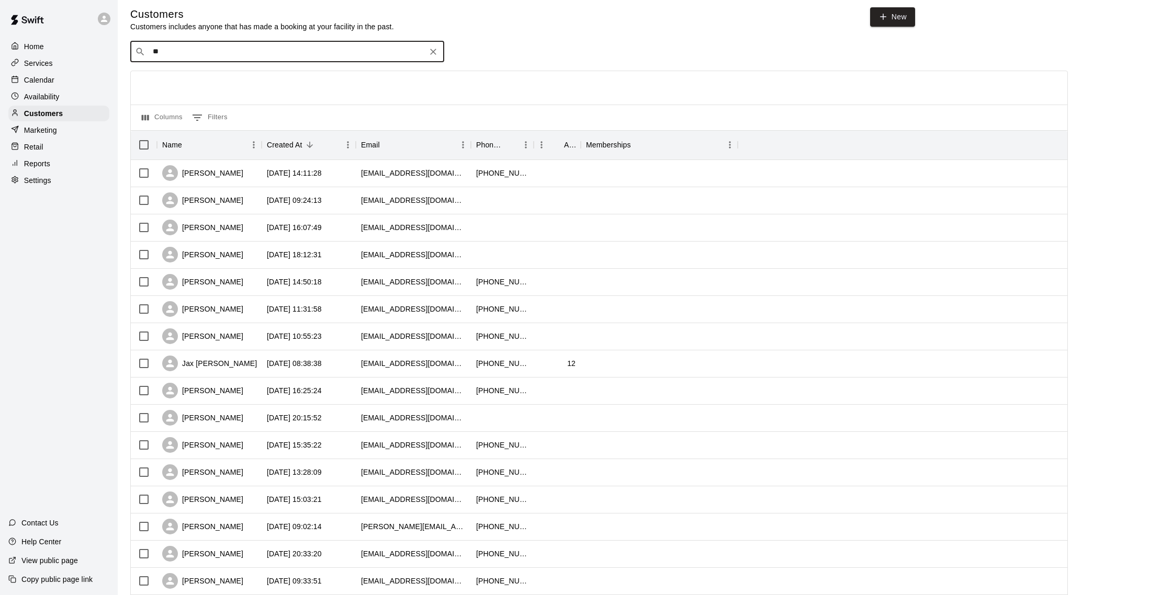
type input "*"
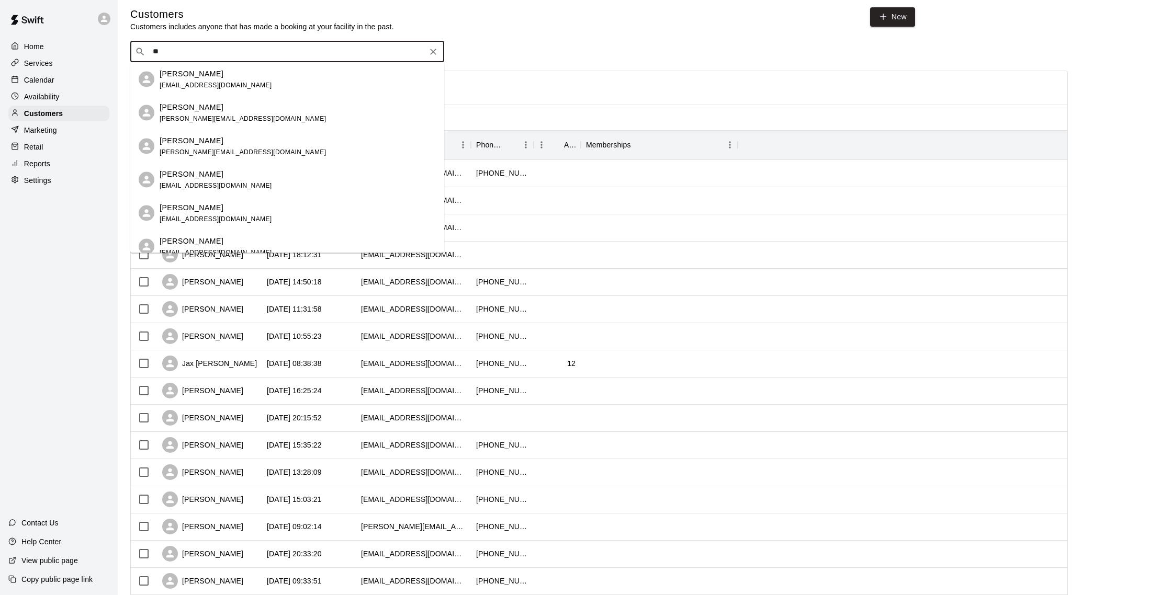
type input "*"
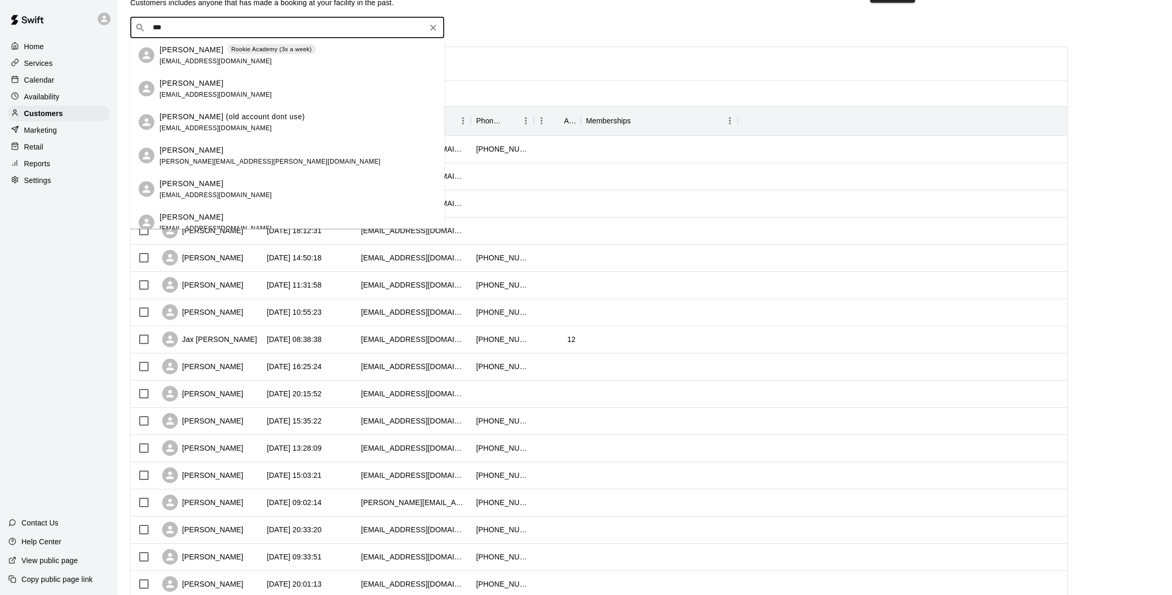
scroll to position [0, 0]
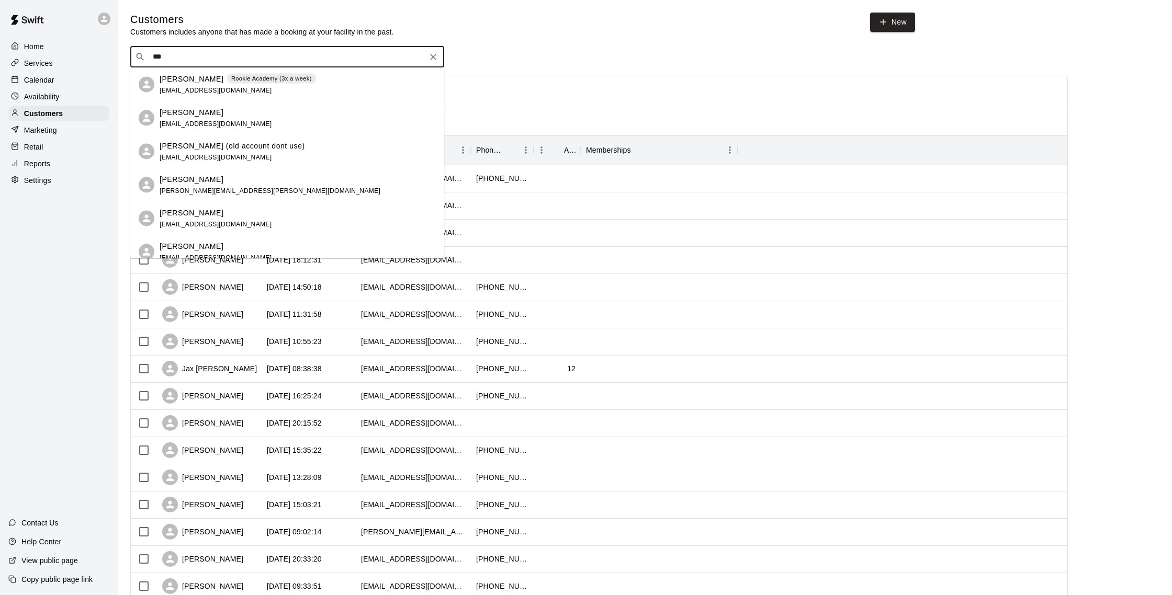
drag, startPoint x: 190, startPoint y: 56, endPoint x: 117, endPoint y: 53, distance: 73.8
click at [117, 53] on div "Home Services Calendar Availability Customers Marketing Retail Reports Settings…" at bounding box center [586, 451] width 1172 height 903
drag, startPoint x: 177, startPoint y: 59, endPoint x: 127, endPoint y: 55, distance: 50.3
click at [127, 55] on div "Customers Customers includes anyone that has made a booking at your facility in…" at bounding box center [645, 443] width 1046 height 861
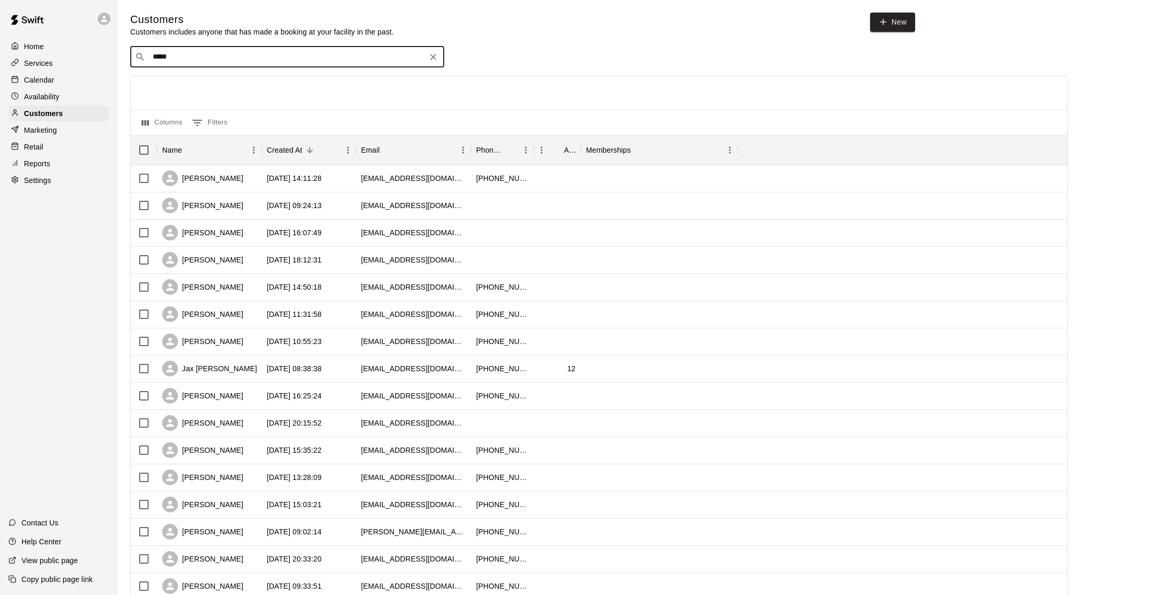
type input "***"
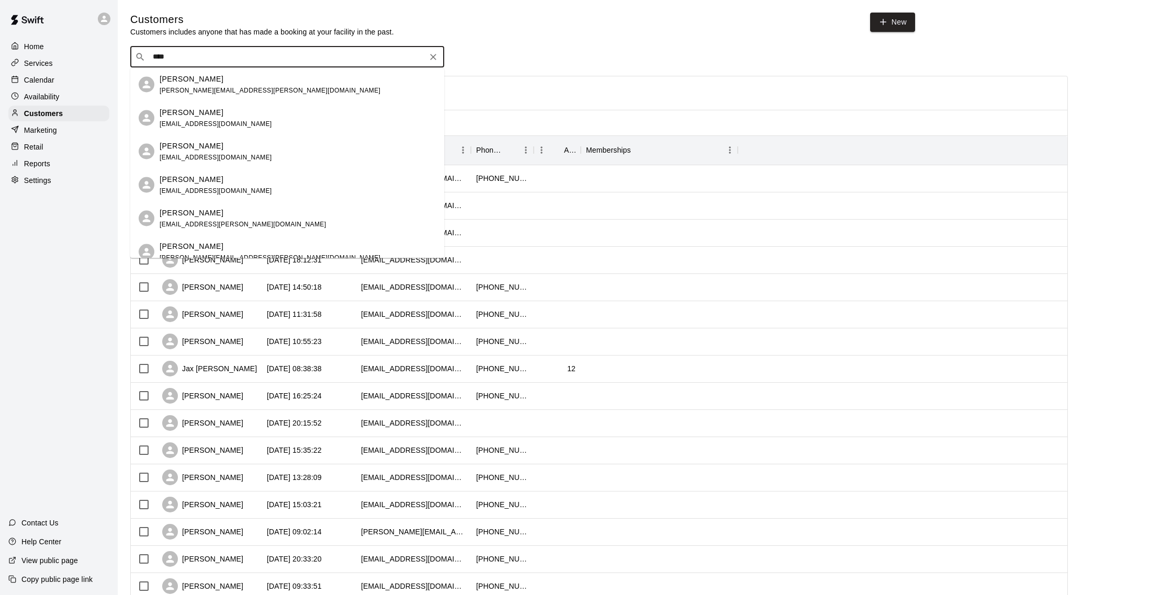
click at [201, 79] on div "[PERSON_NAME] [PERSON_NAME][EMAIL_ADDRESS][PERSON_NAME][DOMAIN_NAME] [PERSON_NA…" at bounding box center [287, 163] width 314 height 190
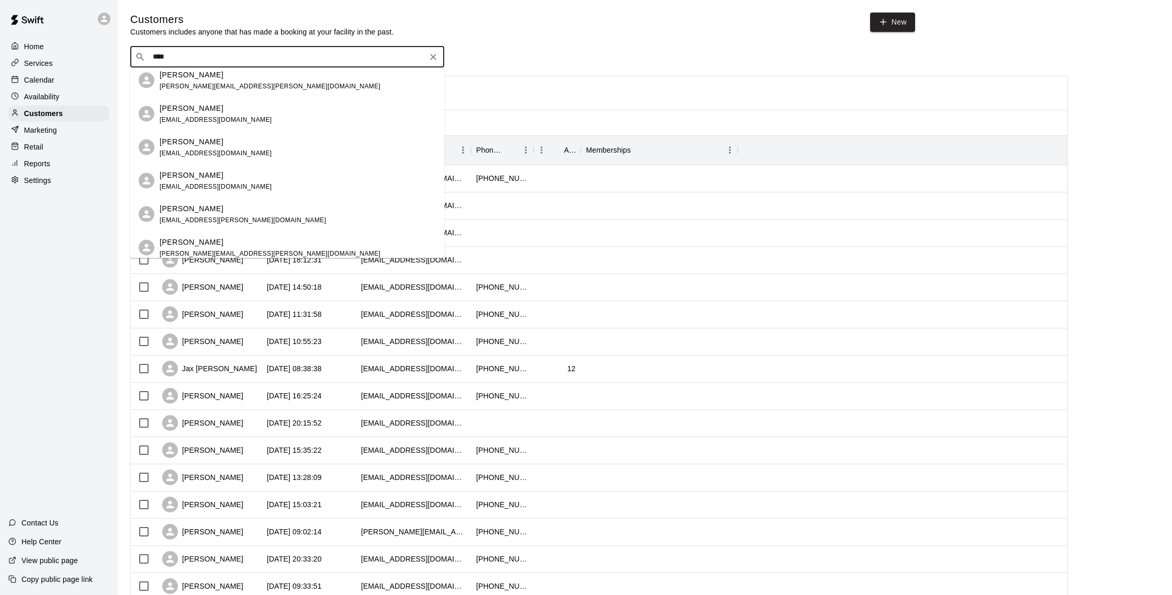
scroll to position [2, 0]
click at [200, 82] on div "[PERSON_NAME] [PERSON_NAME][EMAIL_ADDRESS][PERSON_NAME][DOMAIN_NAME] [PERSON_NA…" at bounding box center [287, 163] width 314 height 190
click at [191, 83] on div "[PERSON_NAME] [PERSON_NAME][EMAIL_ADDRESS][PERSON_NAME][DOMAIN_NAME] [PERSON_NA…" at bounding box center [287, 163] width 314 height 190
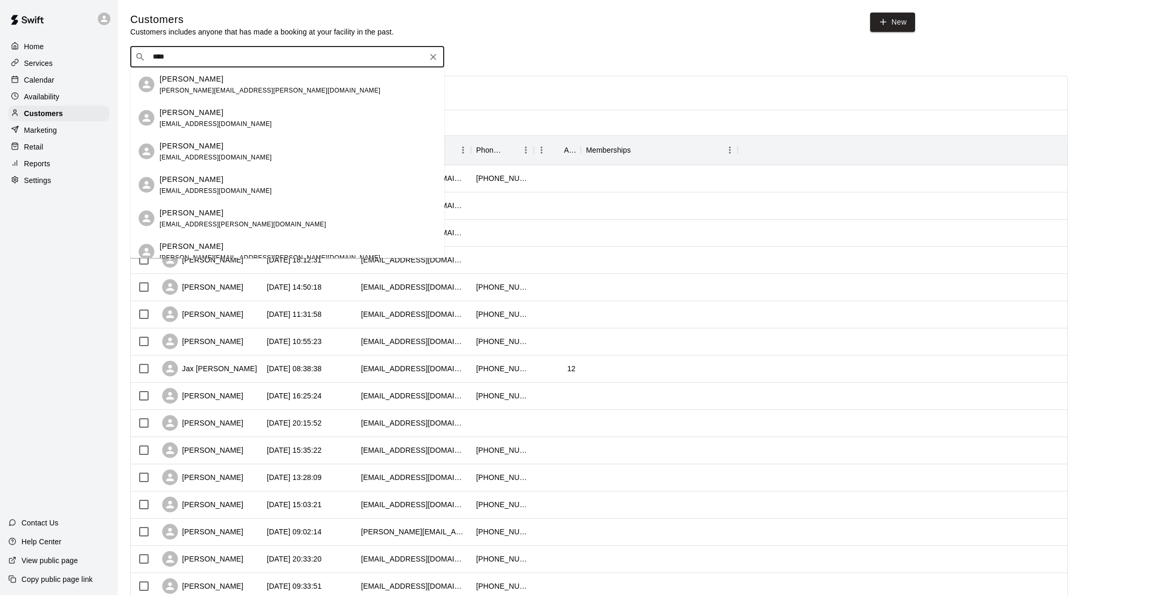
click at [181, 85] on div "[PERSON_NAME] [PERSON_NAME][EMAIL_ADDRESS][PERSON_NAME][DOMAIN_NAME]" at bounding box center [270, 84] width 221 height 22
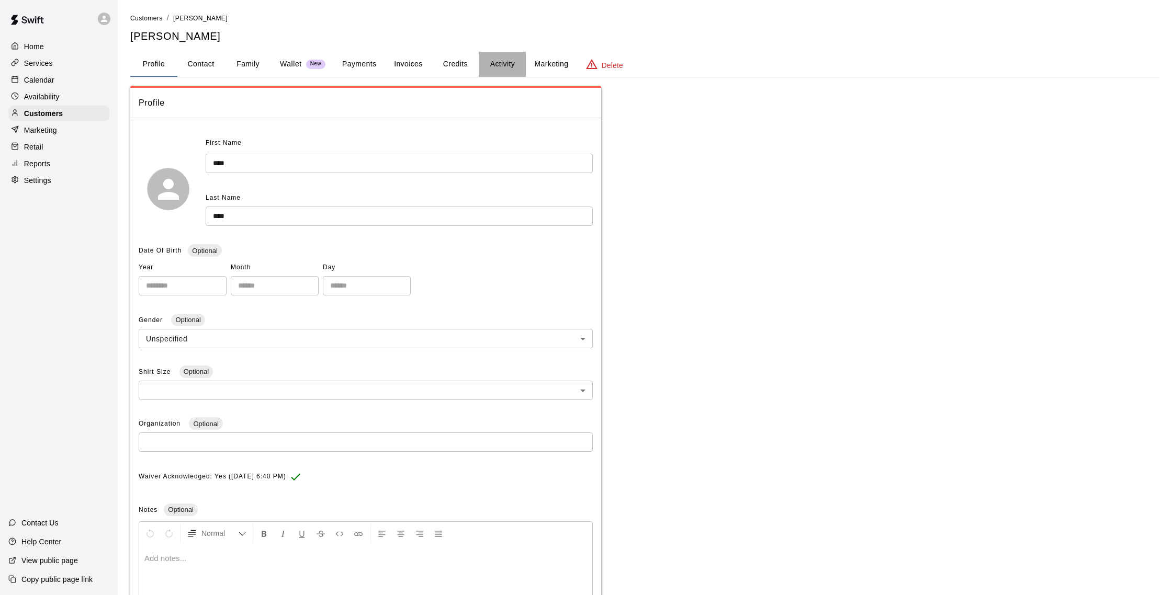
click at [492, 66] on button "Activity" at bounding box center [502, 64] width 47 height 25
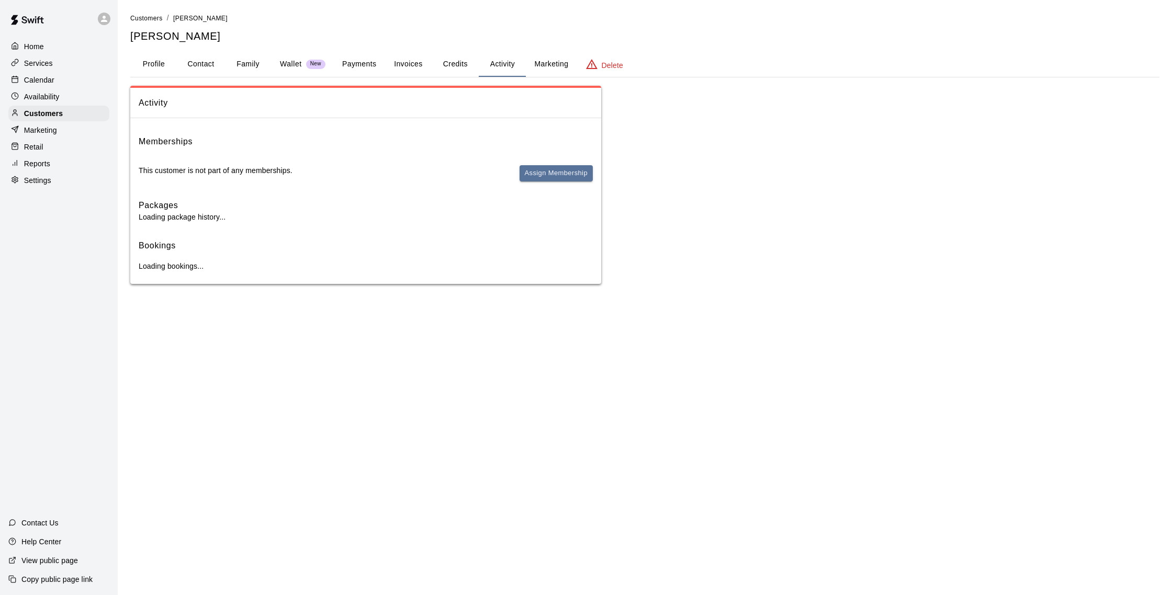
click at [213, 63] on button "Contact" at bounding box center [200, 64] width 47 height 25
select select "**"
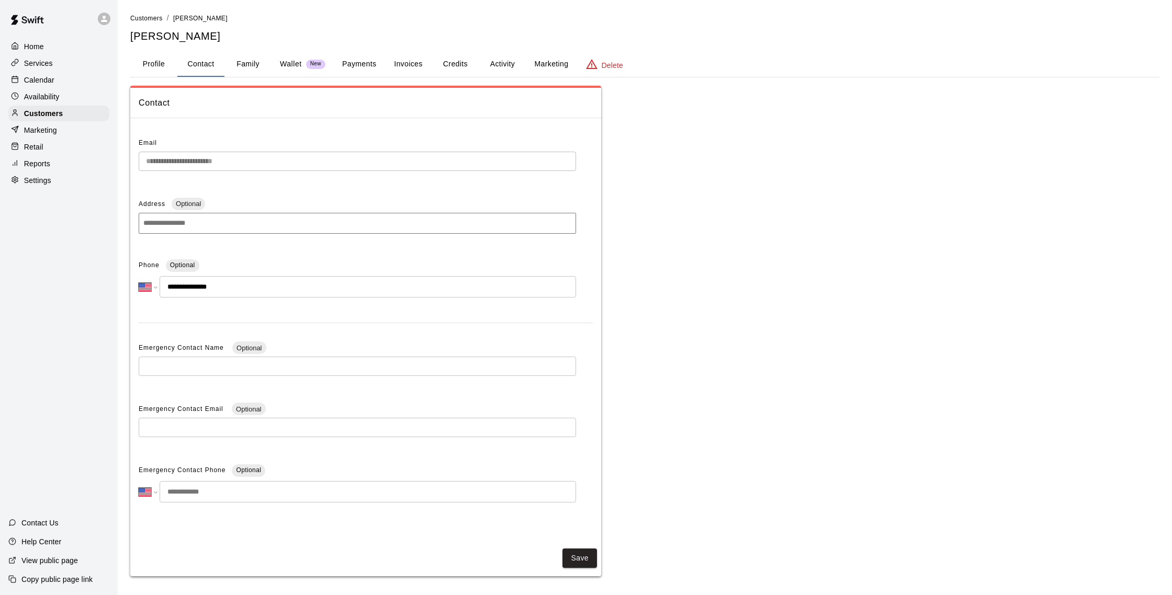
click at [489, 69] on button "Activity" at bounding box center [502, 64] width 47 height 25
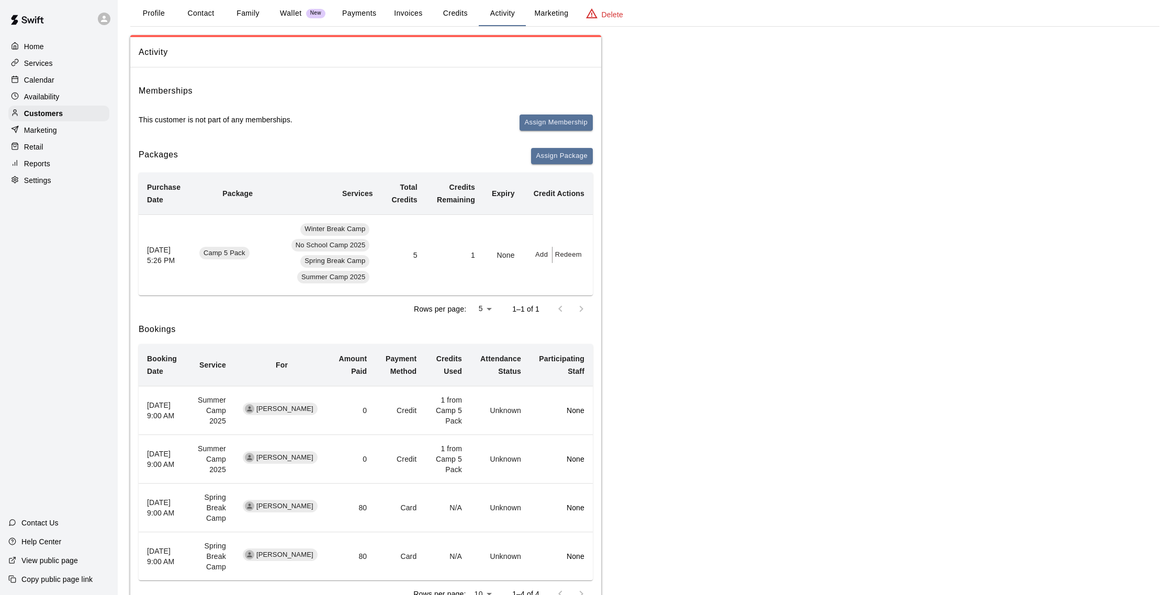
scroll to position [97, 0]
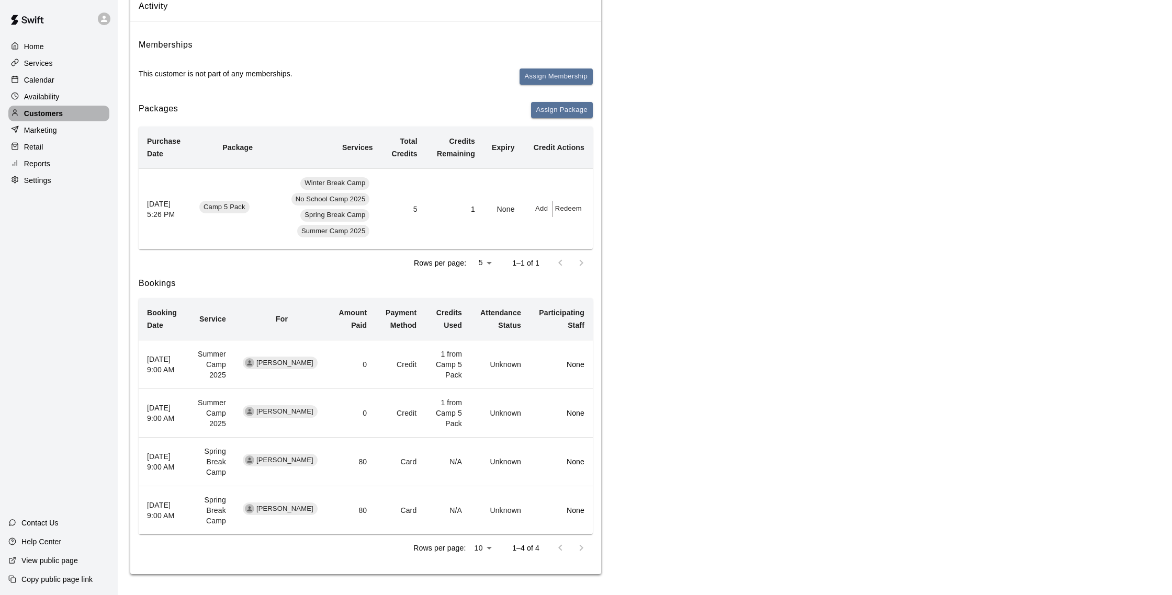
click at [67, 112] on div "Customers" at bounding box center [58, 114] width 101 height 16
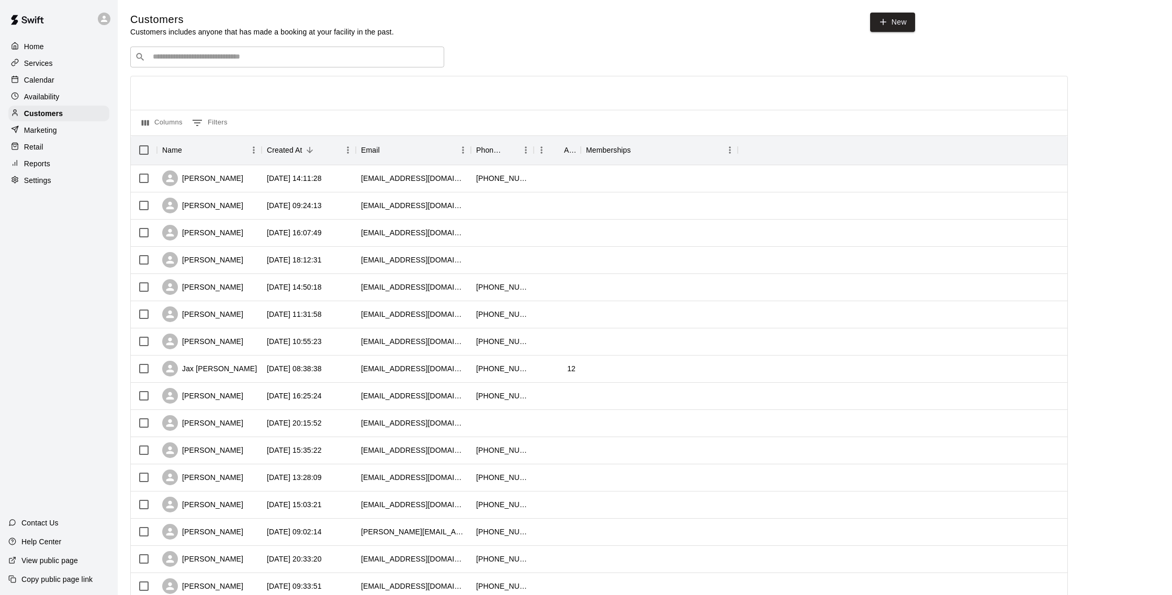
click at [222, 61] on input "Search customers by name or email" at bounding box center [295, 57] width 290 height 10
type input "*"
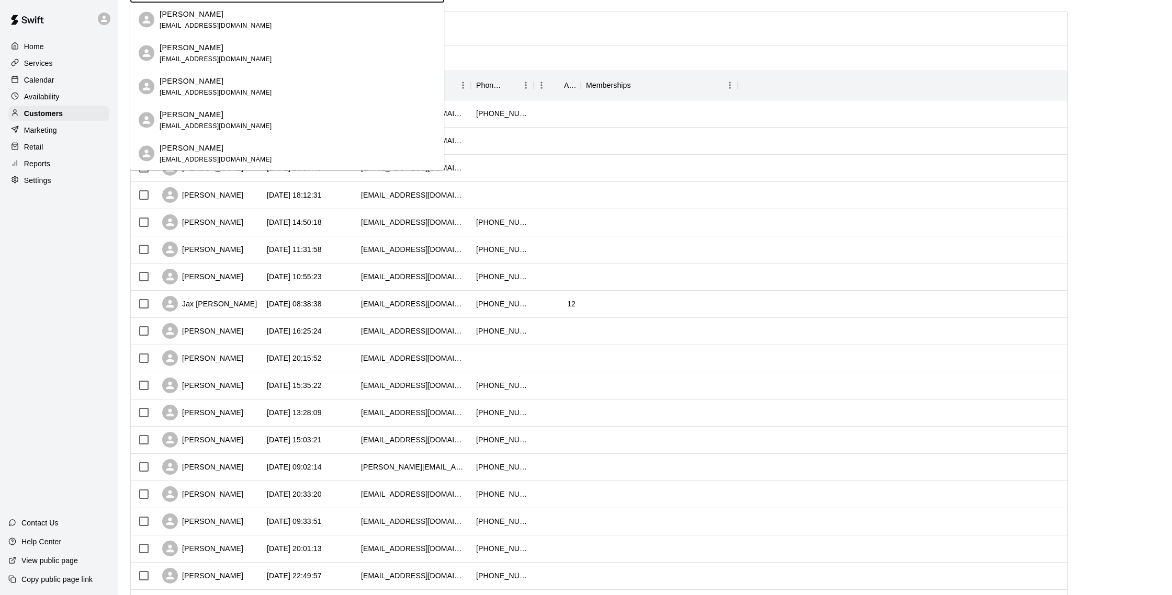
scroll to position [74, 0]
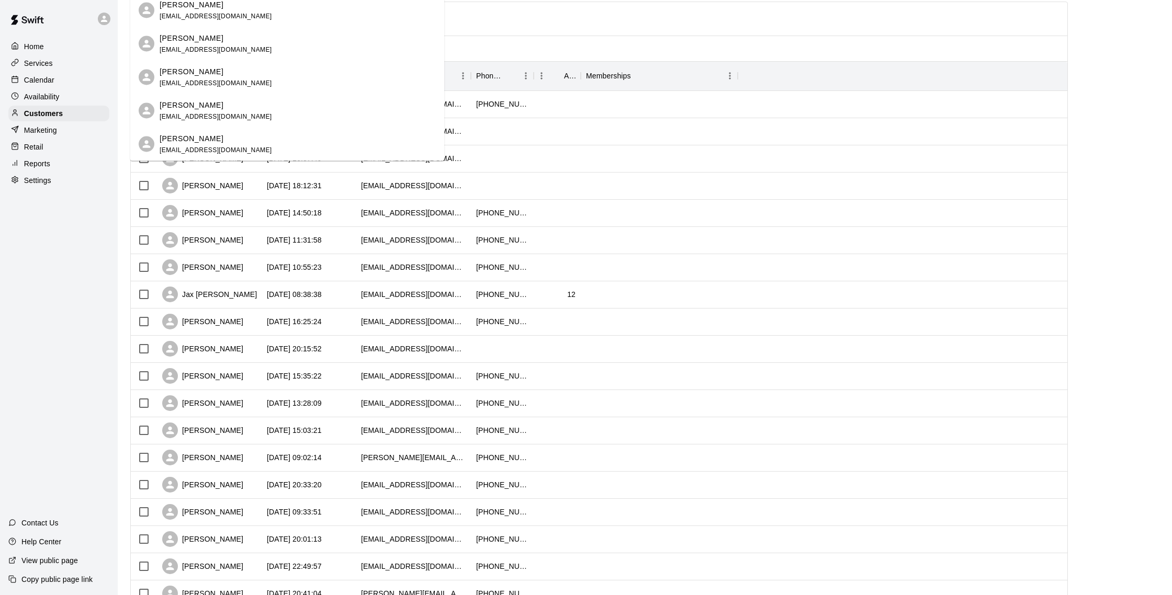
type input "***"
click at [63, 81] on div "Calendar" at bounding box center [58, 80] width 101 height 16
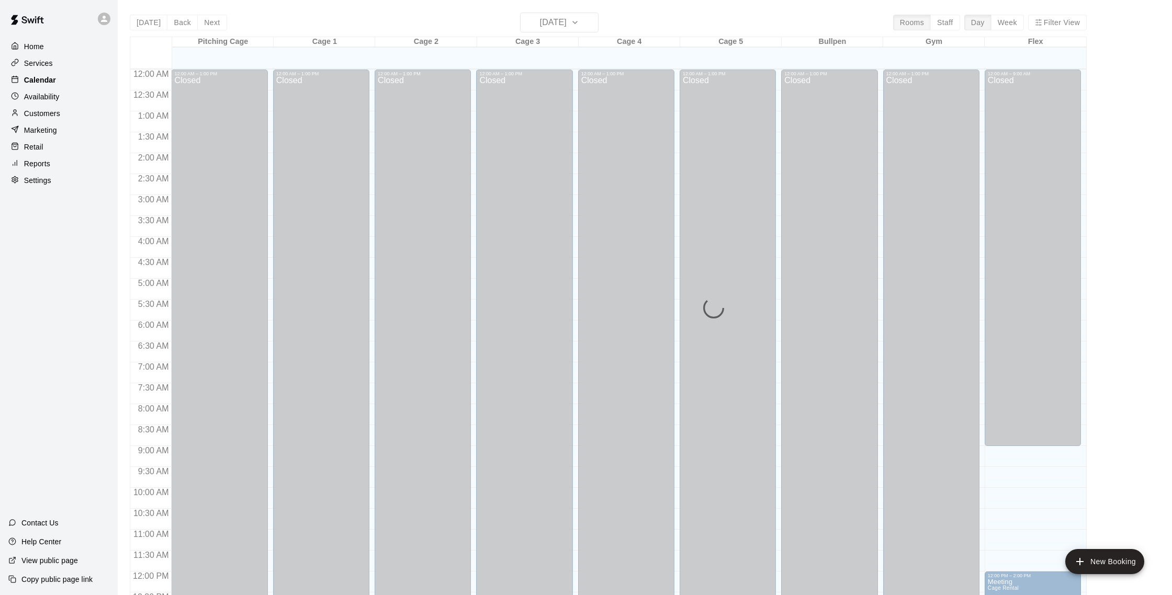
scroll to position [436, 0]
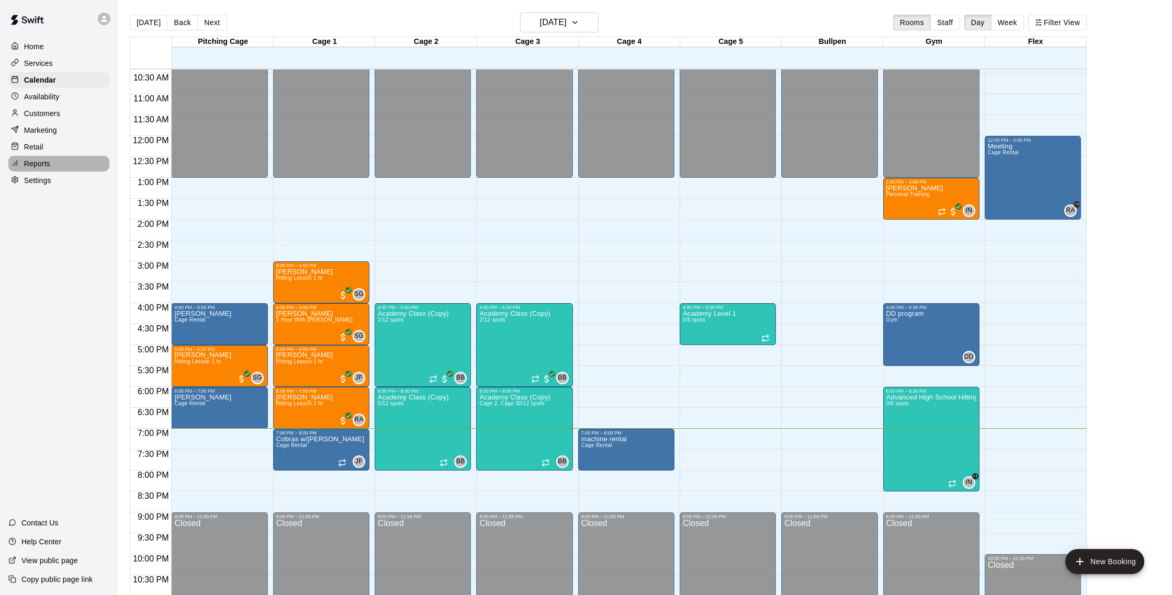
click at [47, 160] on p "Reports" at bounding box center [37, 163] width 26 height 10
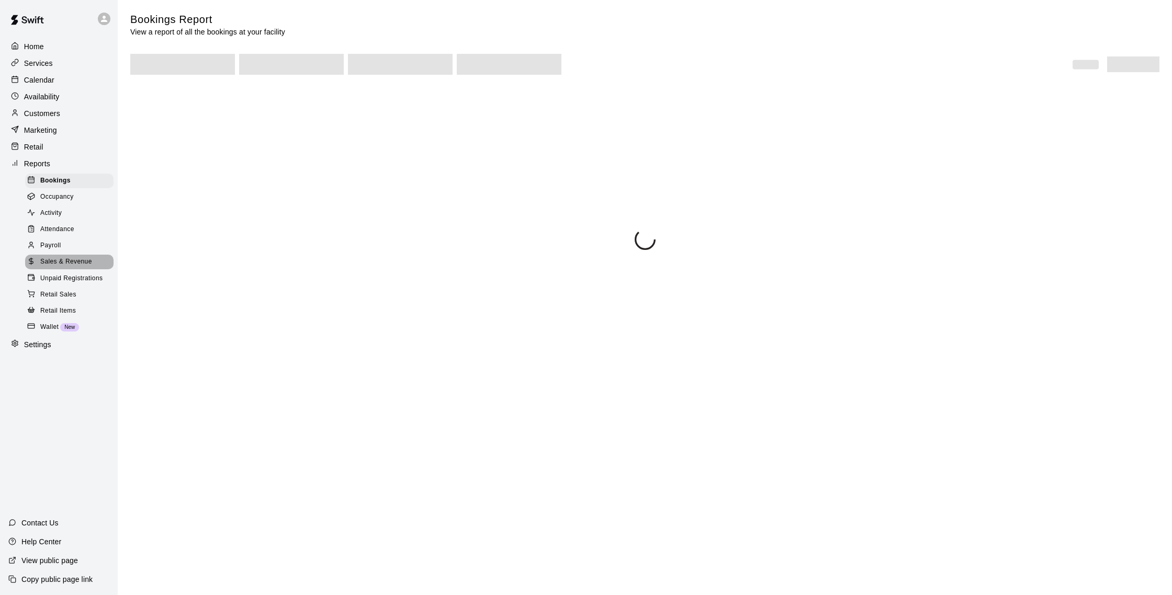
click at [76, 257] on span "Sales & Revenue" at bounding box center [66, 262] width 52 height 10
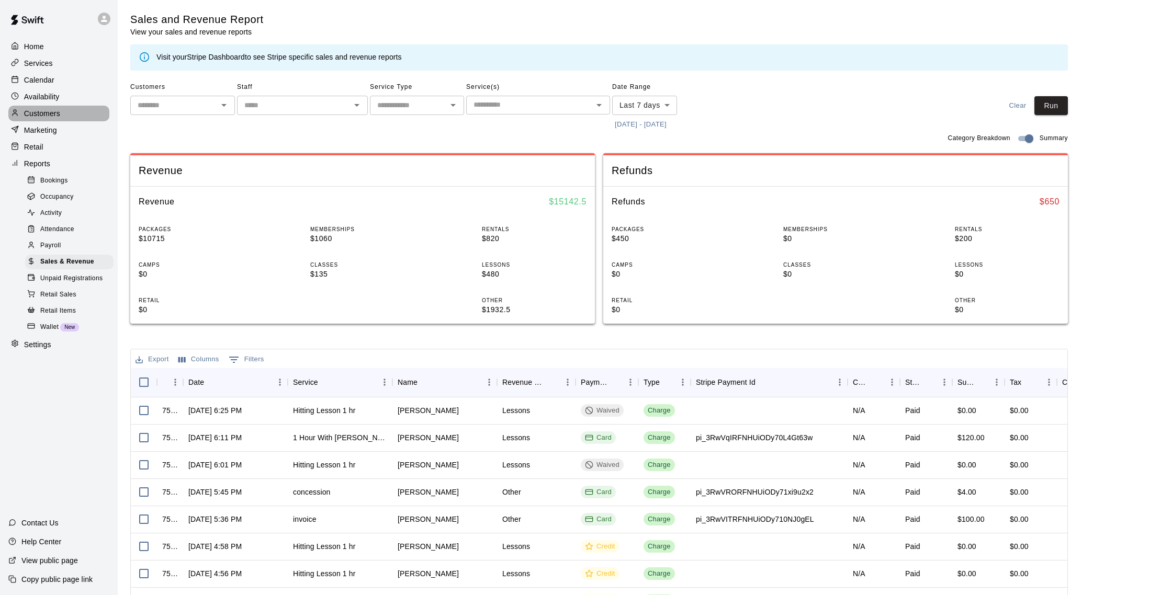
click at [47, 117] on p "Customers" at bounding box center [42, 113] width 36 height 10
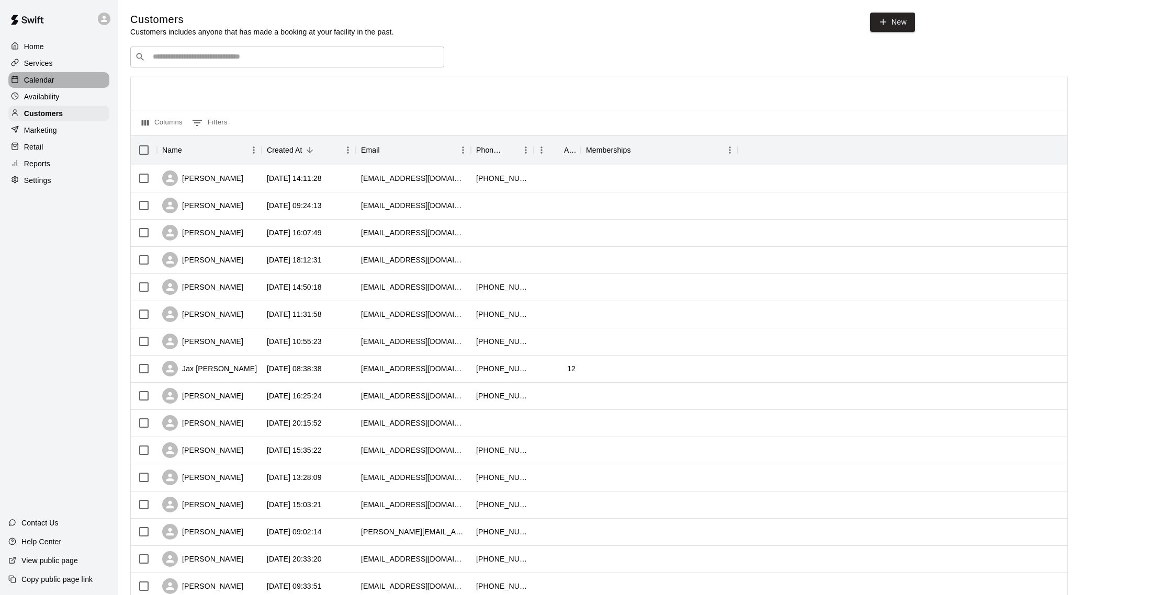
click at [51, 83] on p "Calendar" at bounding box center [39, 80] width 30 height 10
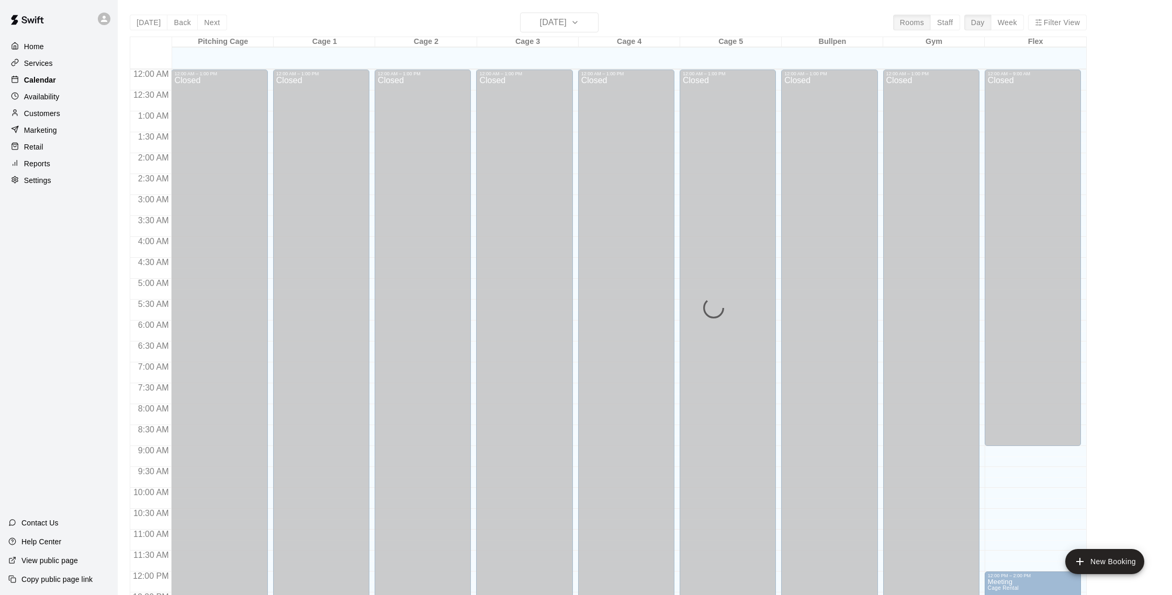
scroll to position [436, 0]
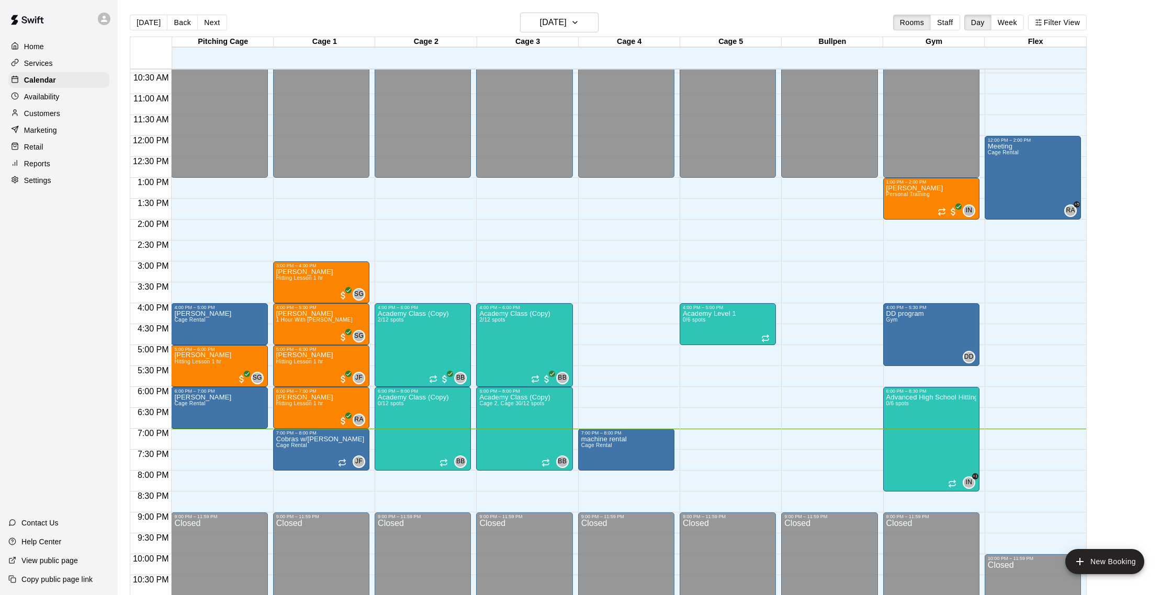
click at [52, 112] on p "Customers" at bounding box center [42, 113] width 36 height 10
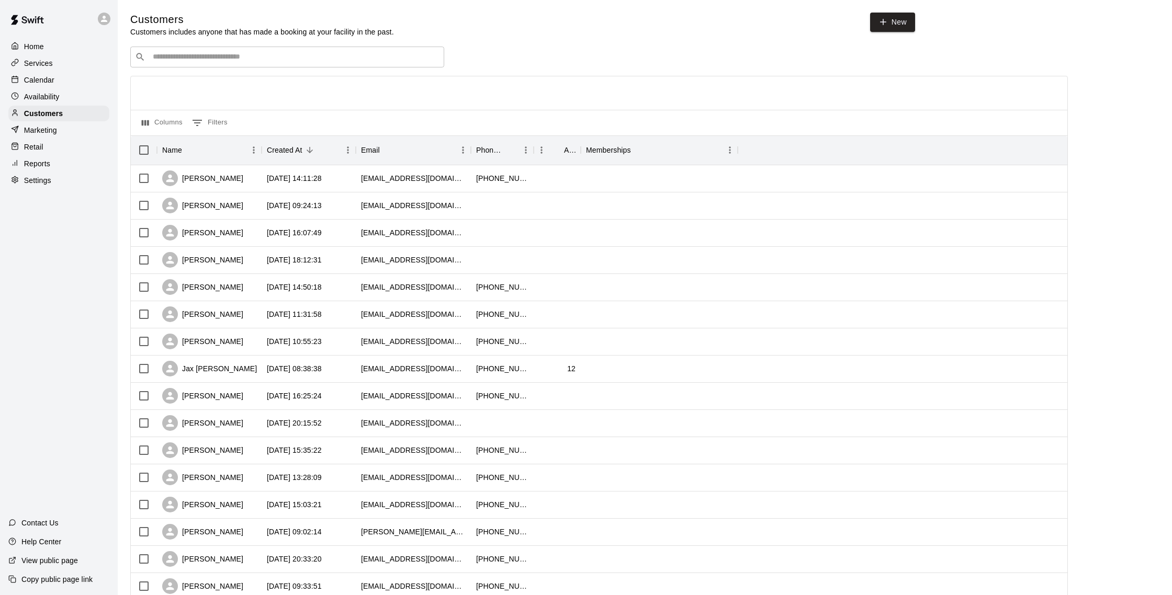
click at [79, 83] on div "Calendar" at bounding box center [58, 80] width 101 height 16
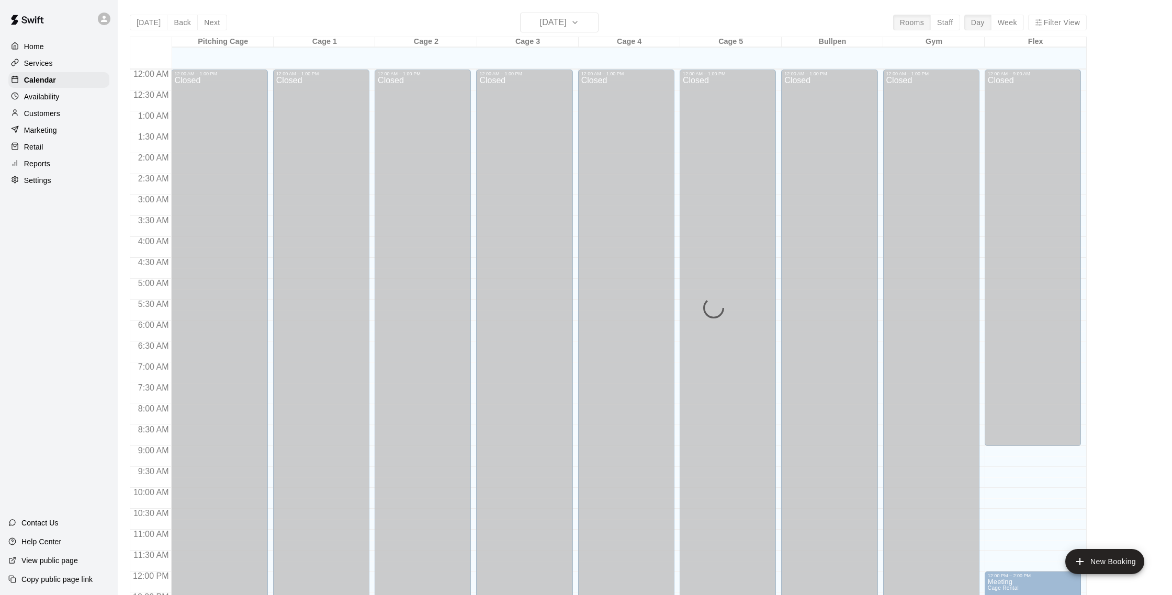
scroll to position [436, 0]
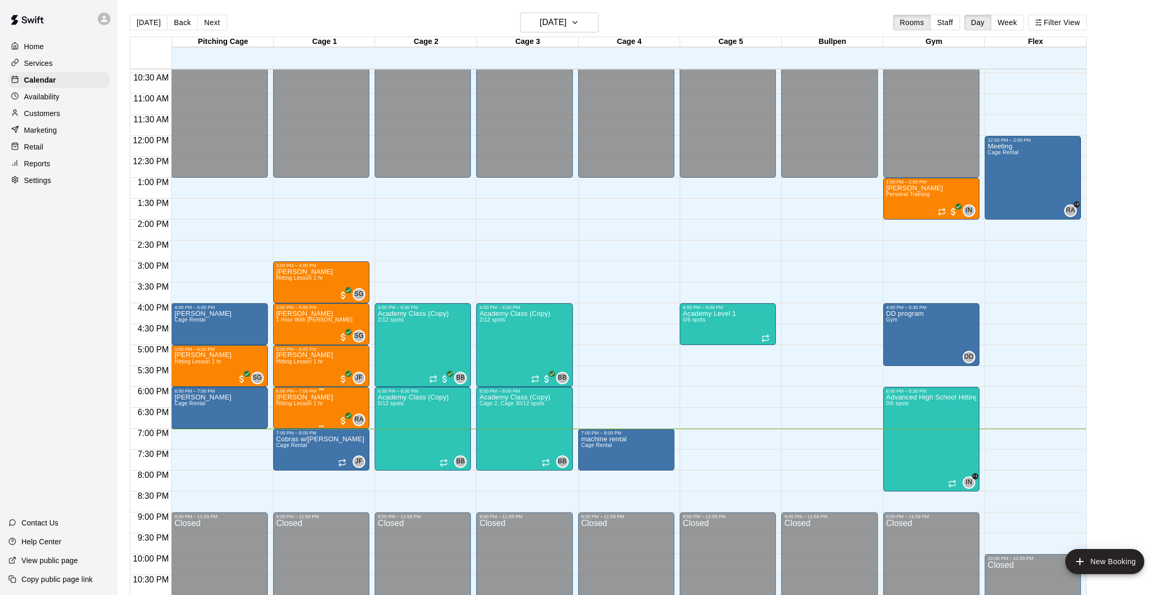
click at [296, 392] on div "6:00 PM – 7:00 PM" at bounding box center [321, 391] width 90 height 5
click at [284, 432] on button "edit" at bounding box center [286, 424] width 21 height 20
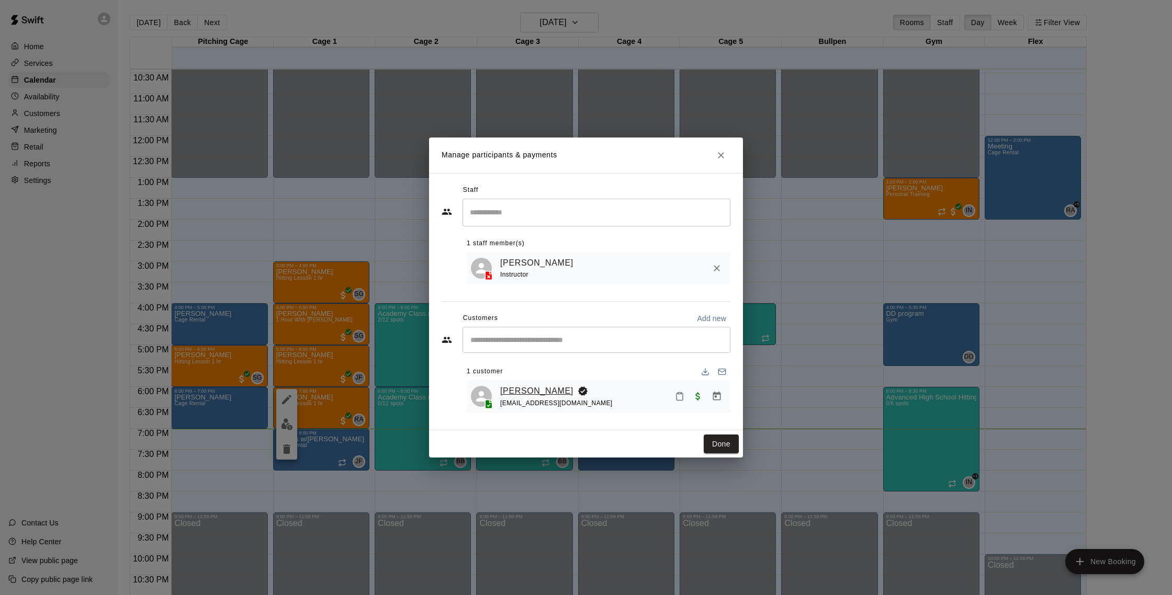
click at [554, 391] on link "[PERSON_NAME]" at bounding box center [536, 391] width 73 height 14
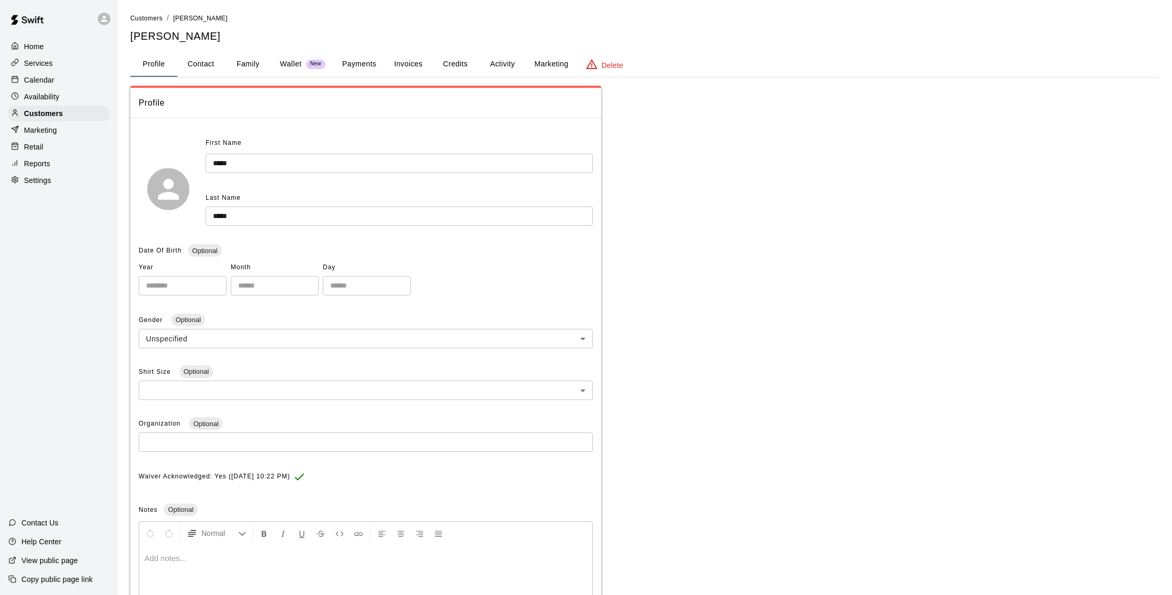
click at [361, 66] on button "Payments" at bounding box center [359, 64] width 51 height 25
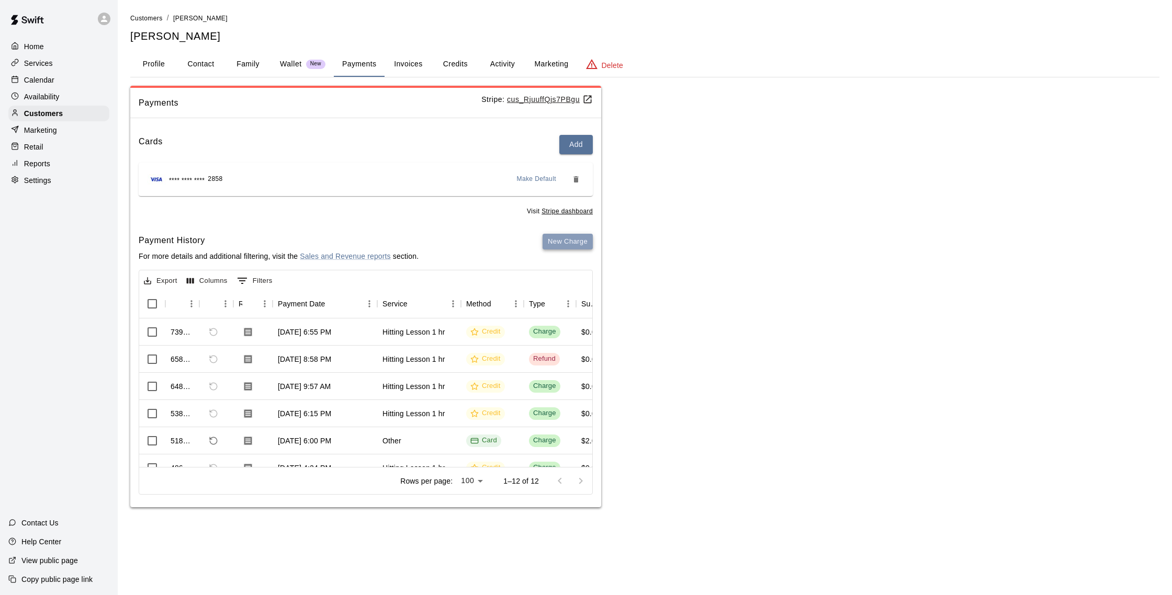
click at [573, 241] on button "New Charge" at bounding box center [567, 242] width 50 height 16
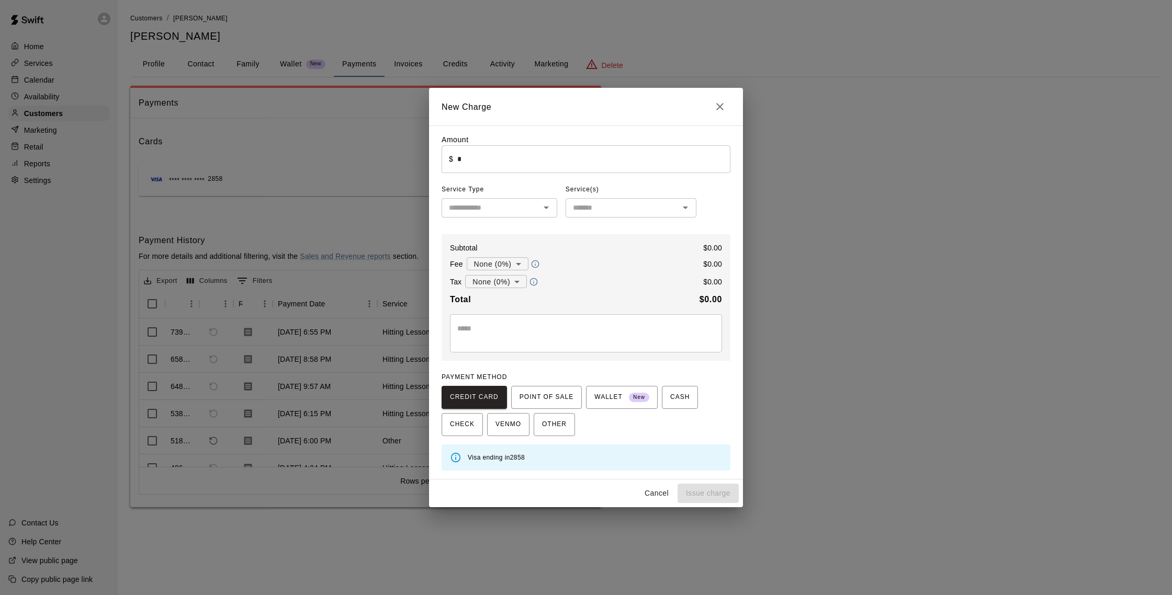
click at [496, 151] on input "*" at bounding box center [593, 159] width 273 height 28
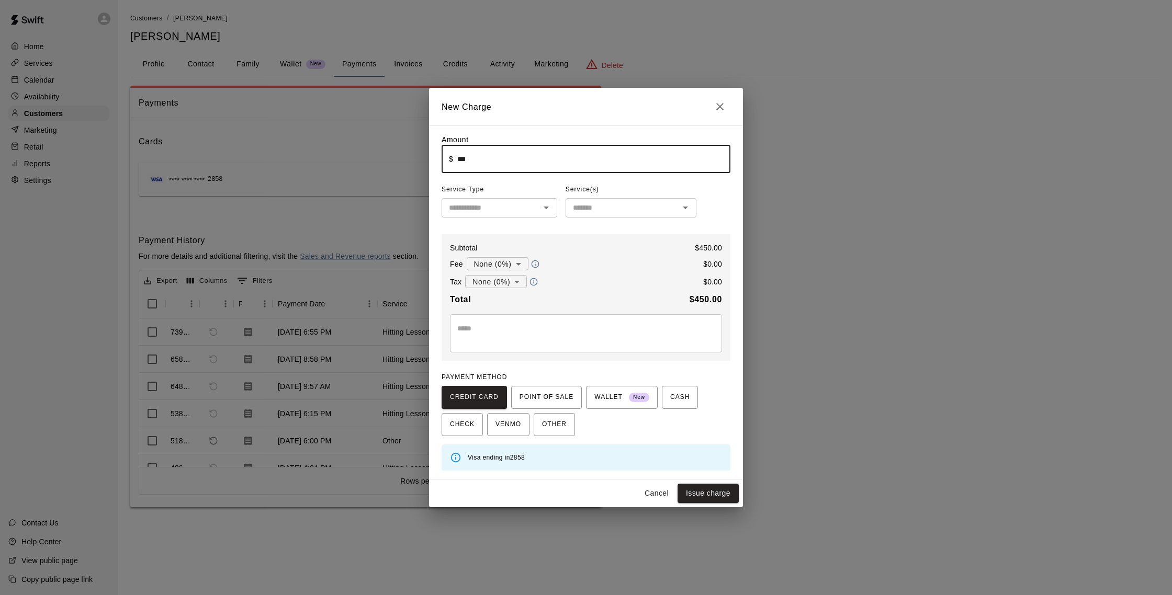
type input "******"
click at [491, 207] on input "text" at bounding box center [491, 207] width 92 height 13
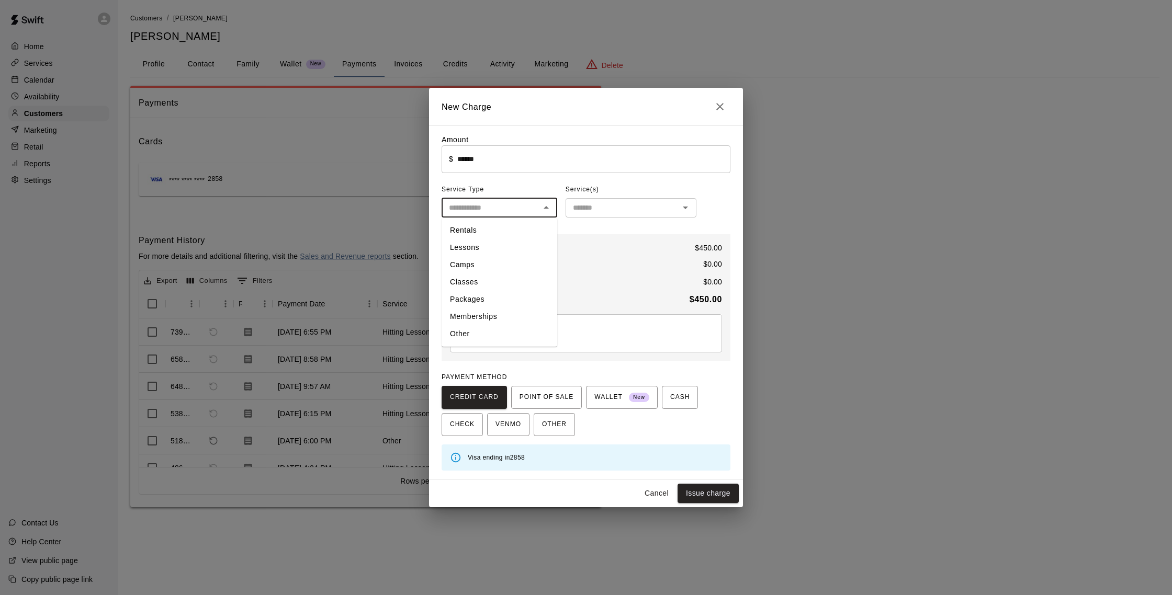
click at [470, 305] on li "Packages" at bounding box center [499, 299] width 116 height 17
type input "********"
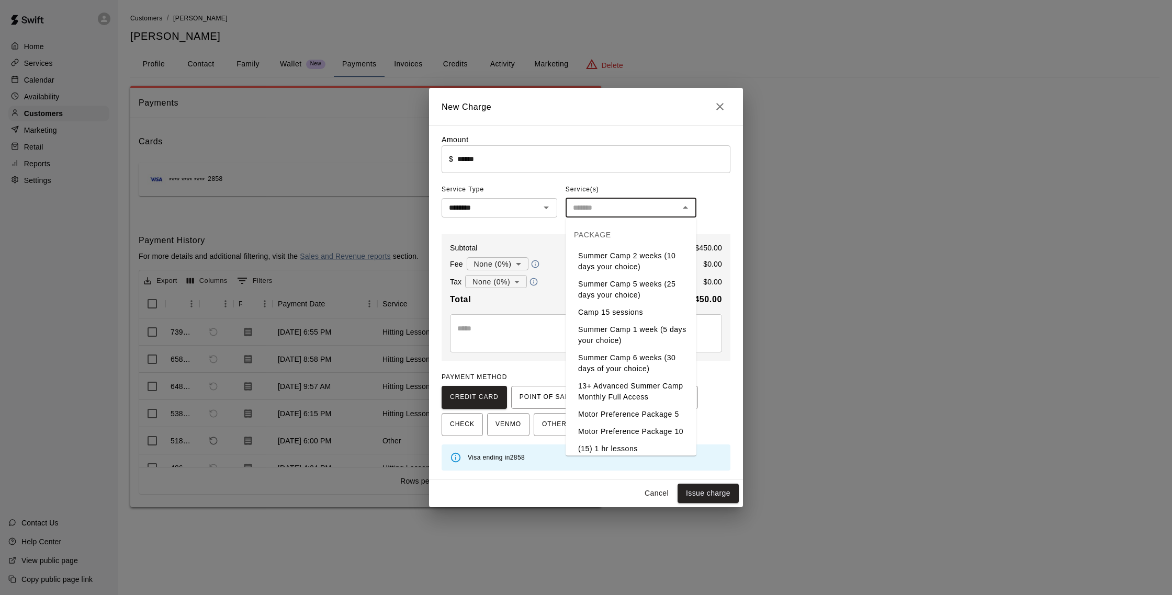
click at [585, 213] on input "text" at bounding box center [622, 207] width 107 height 13
click at [628, 338] on li "Academy Class Pack (10)" at bounding box center [630, 341] width 131 height 17
type input "**********"
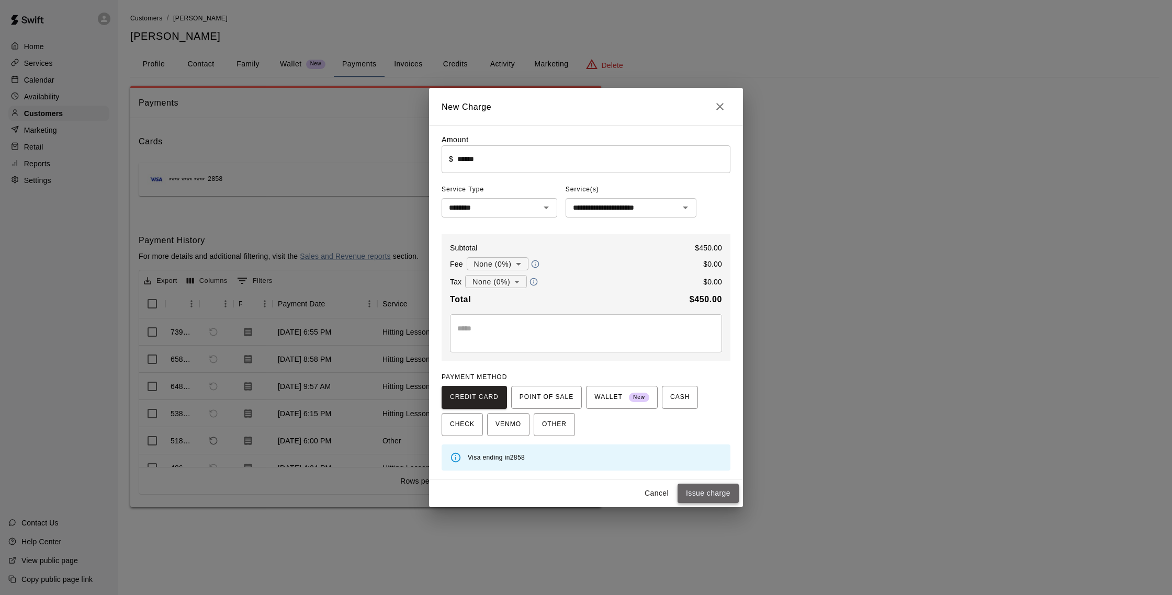
click at [713, 493] on button "Issue charge" at bounding box center [707, 493] width 61 height 19
type input "*"
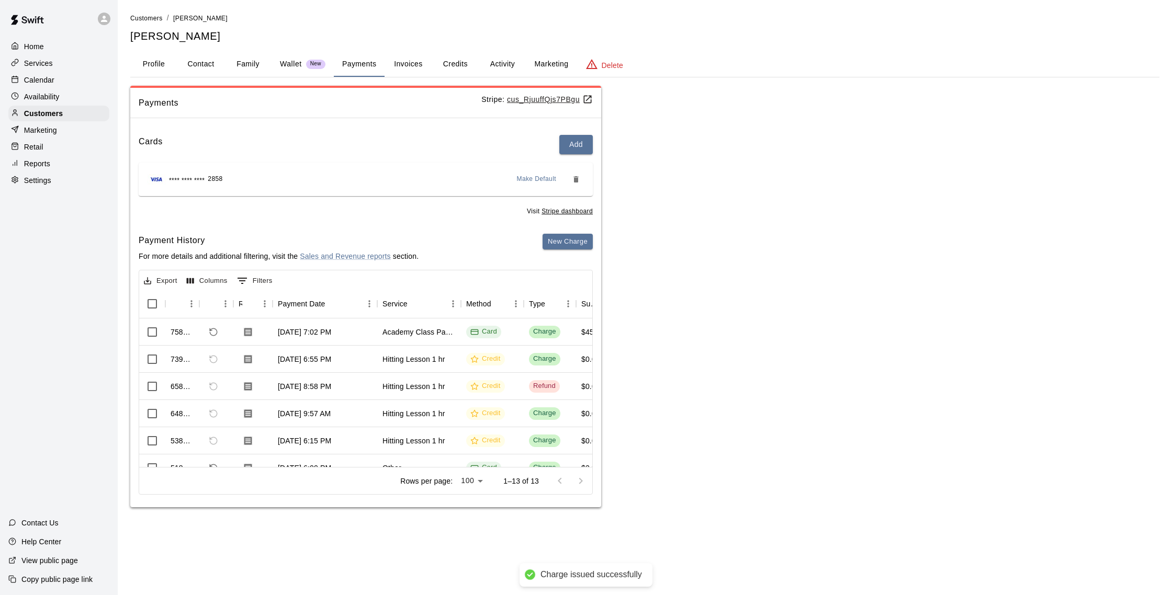
click at [496, 66] on button "Activity" at bounding box center [502, 64] width 47 height 25
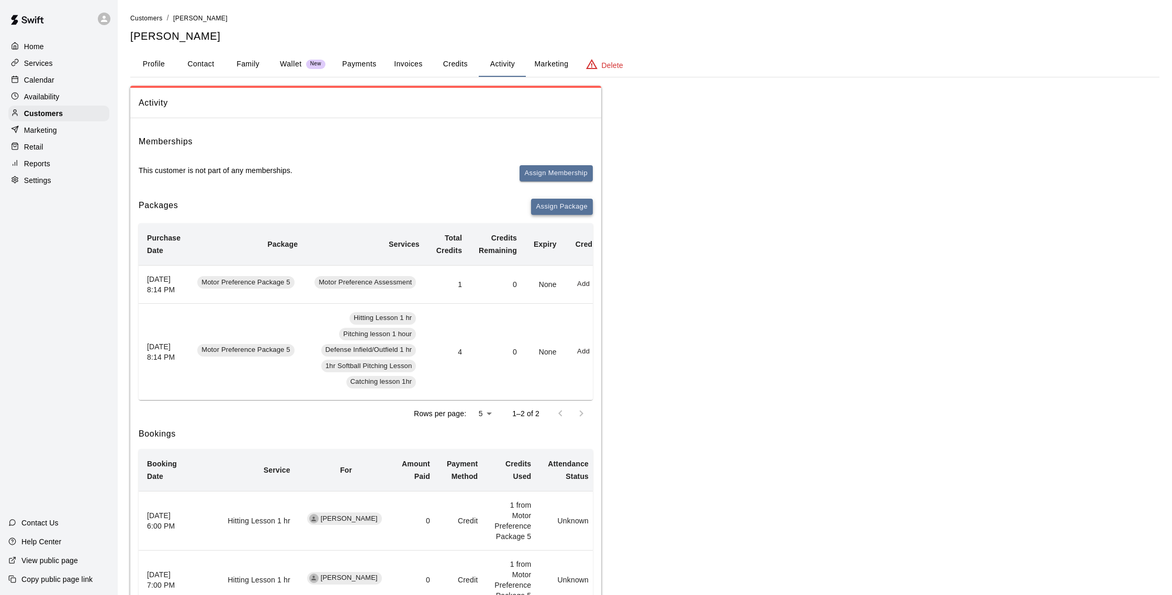
click at [541, 202] on button "Assign Package" at bounding box center [562, 207] width 62 height 16
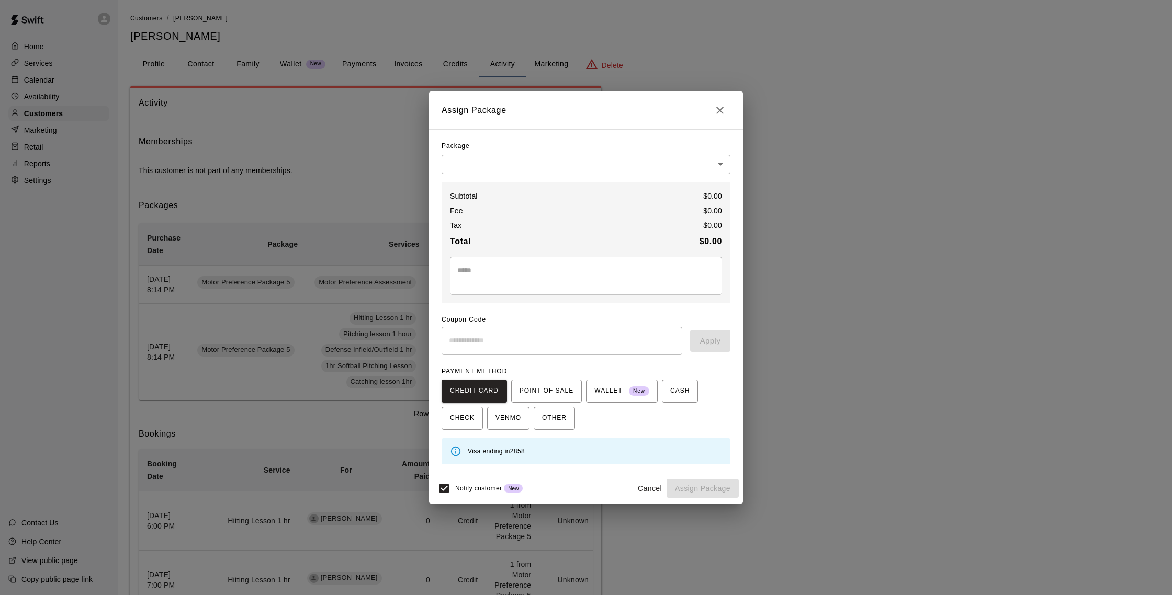
click at [528, 158] on body "Home Services Calendar Availability Customers Marketing Retail Reports Settings…" at bounding box center [586, 448] width 1172 height 897
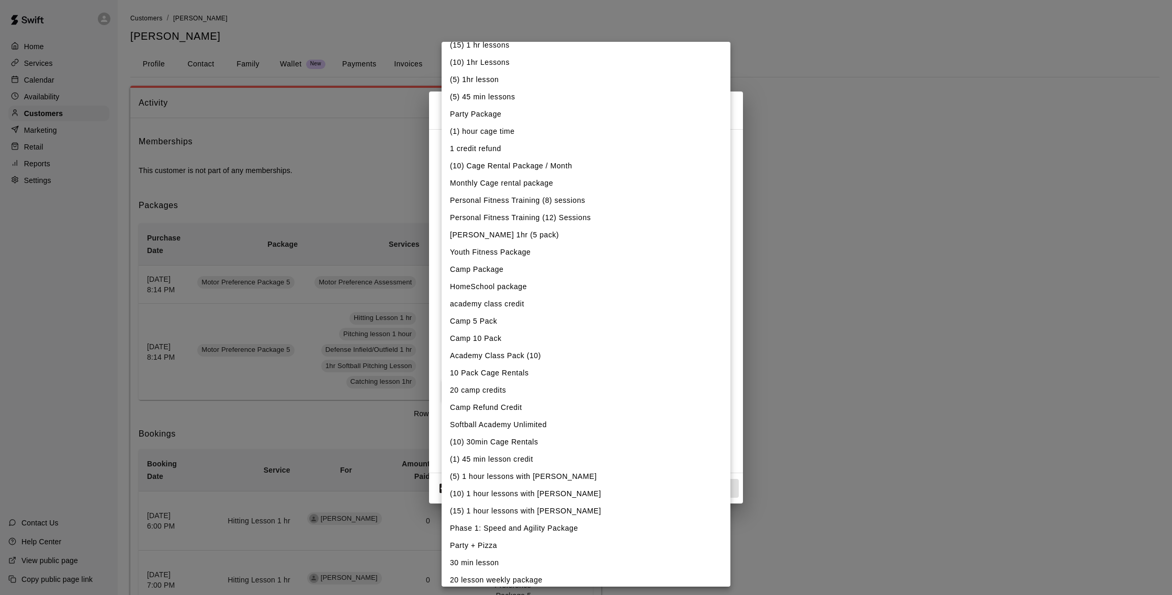
scroll to position [171, 0]
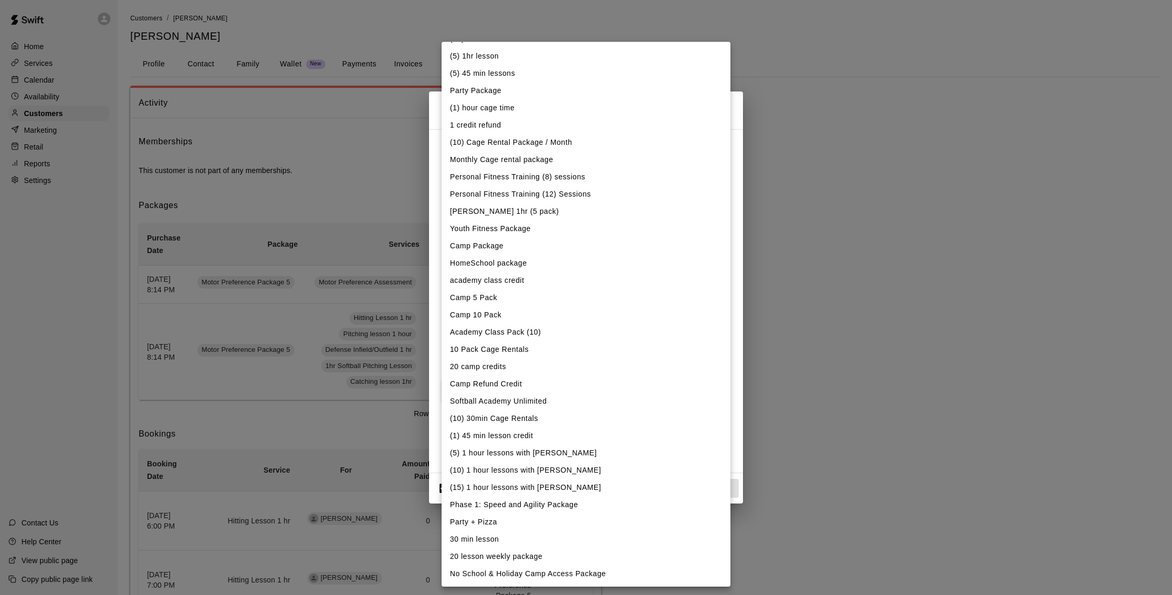
click at [498, 329] on li "Academy Class Pack (10)" at bounding box center [585, 332] width 289 height 17
type input "**********"
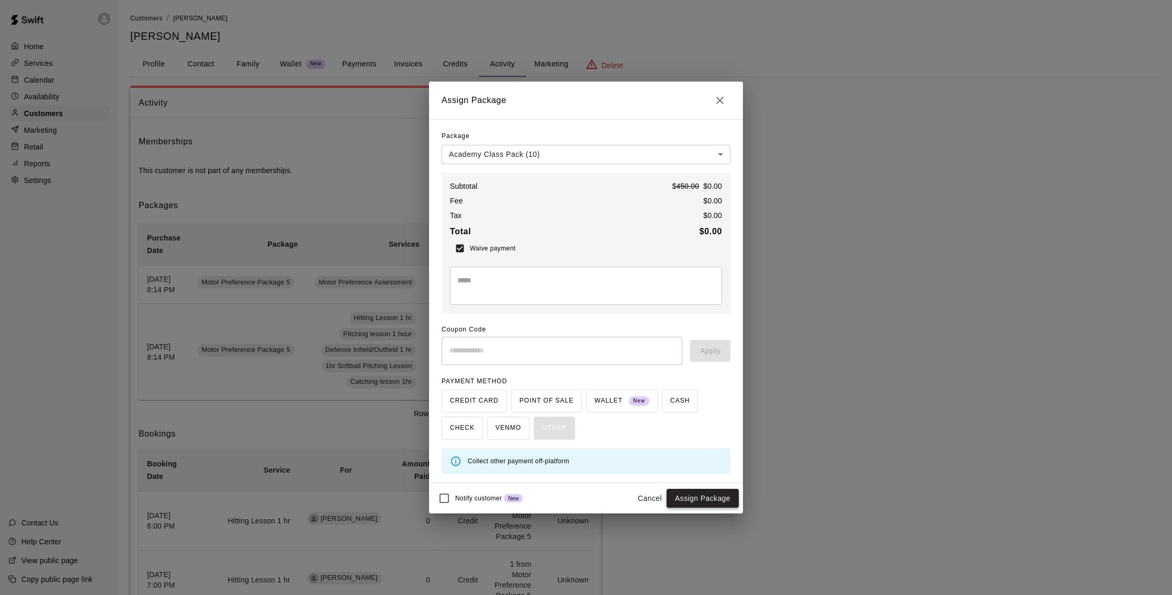
click at [706, 496] on button "Assign Package" at bounding box center [702, 498] width 72 height 19
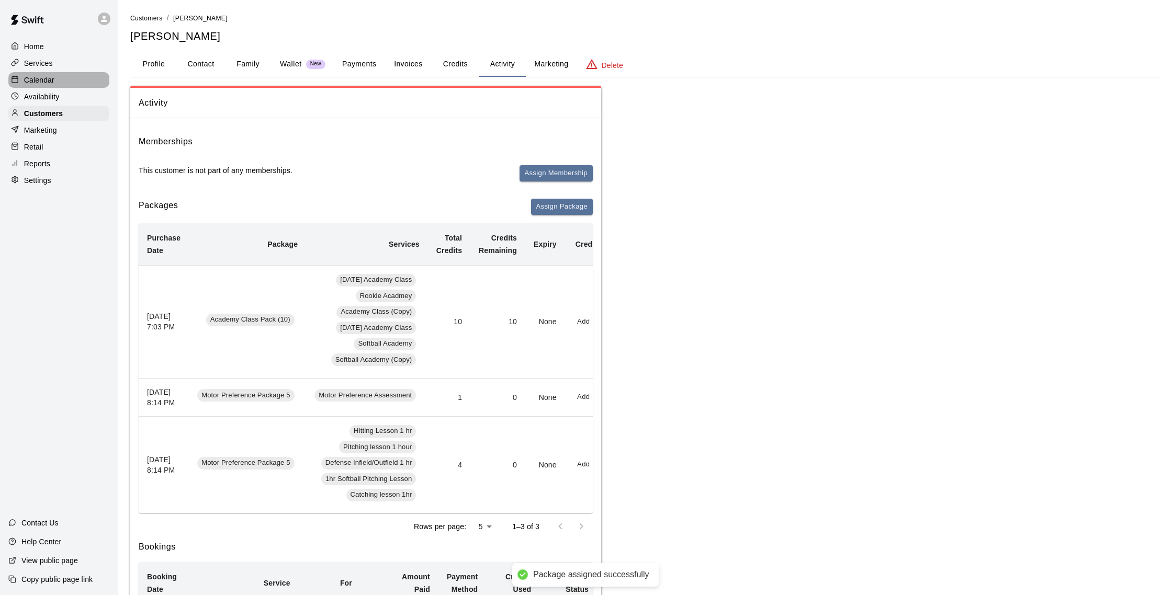
click at [63, 78] on div "Calendar" at bounding box center [58, 80] width 101 height 16
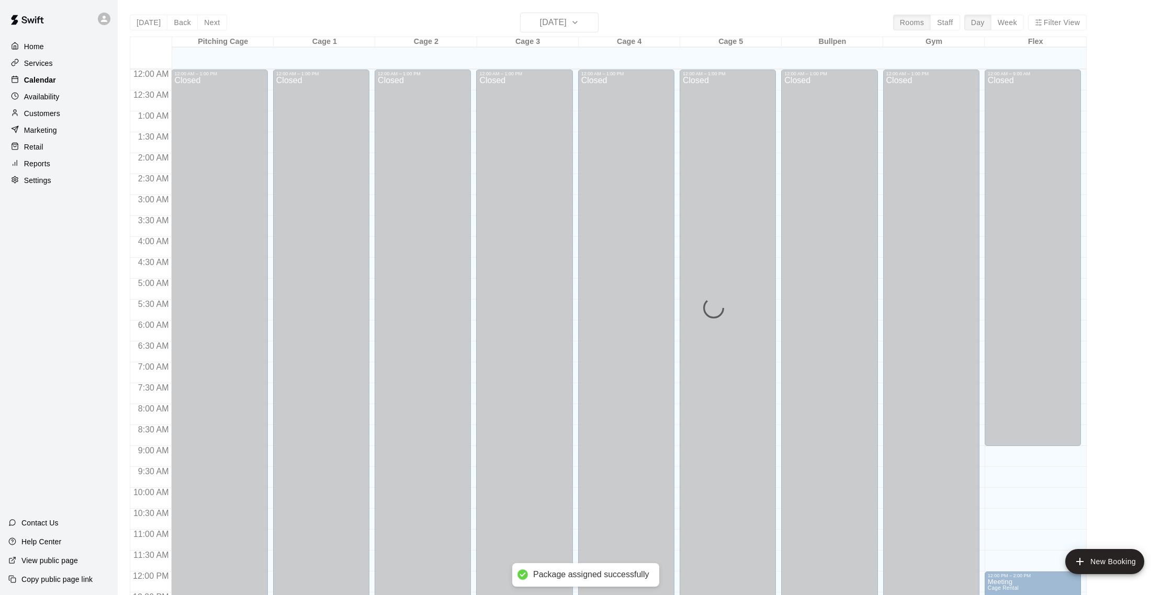
scroll to position [436, 0]
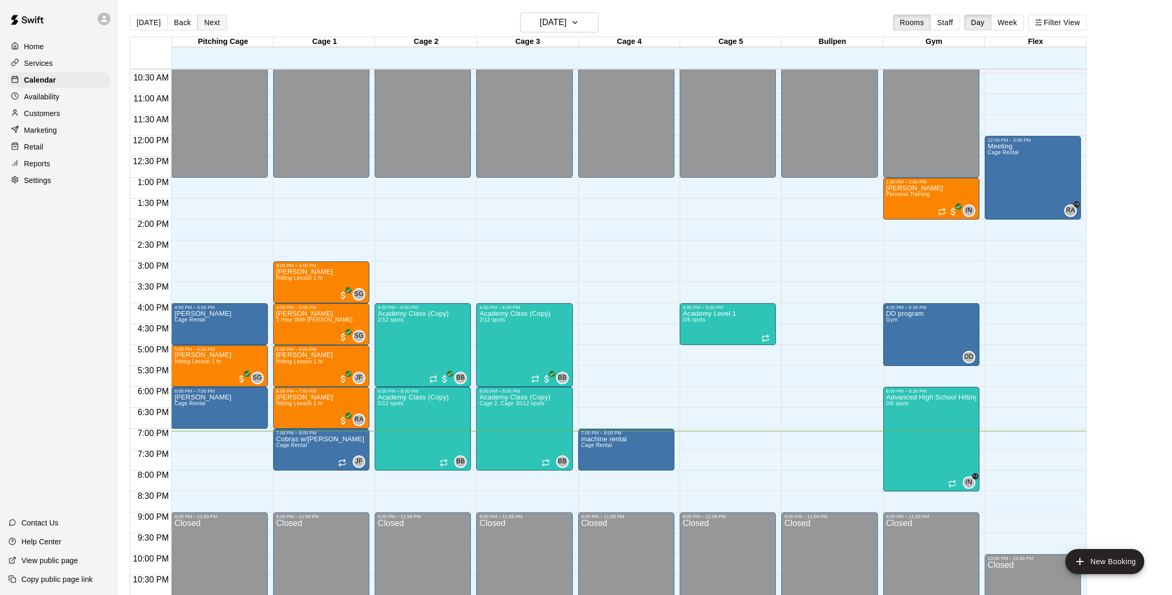
click at [218, 20] on button "Next" at bounding box center [211, 23] width 29 height 16
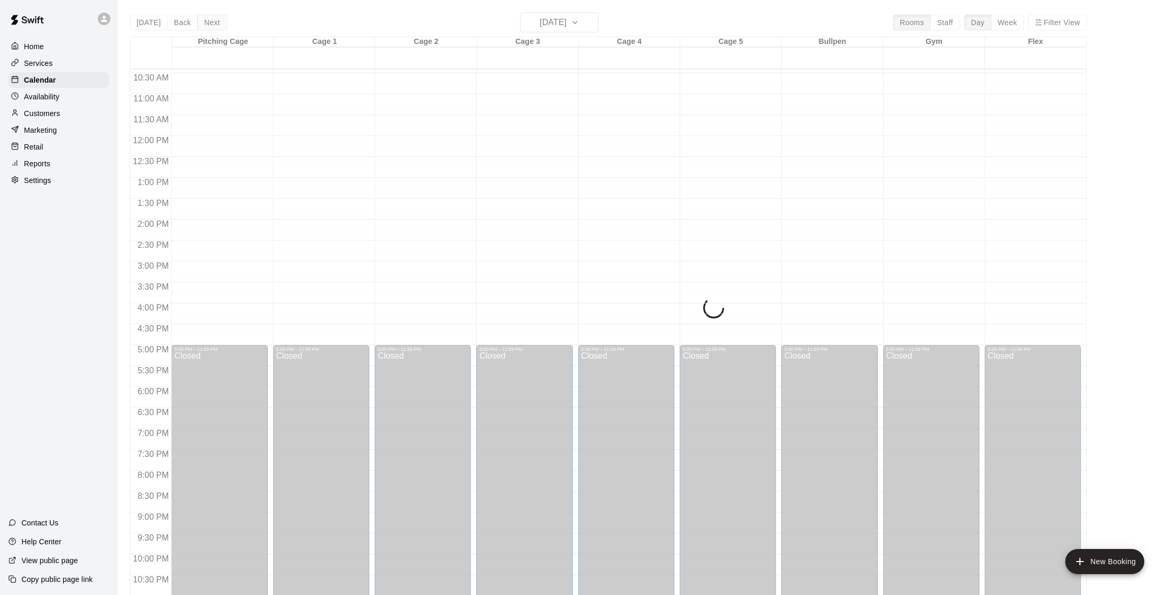
click at [218, 20] on div "[DATE] Back [DATE][DATE] Rooms Staff Day Week Filter View Pitching Cage 16 Sat …" at bounding box center [608, 310] width 957 height 595
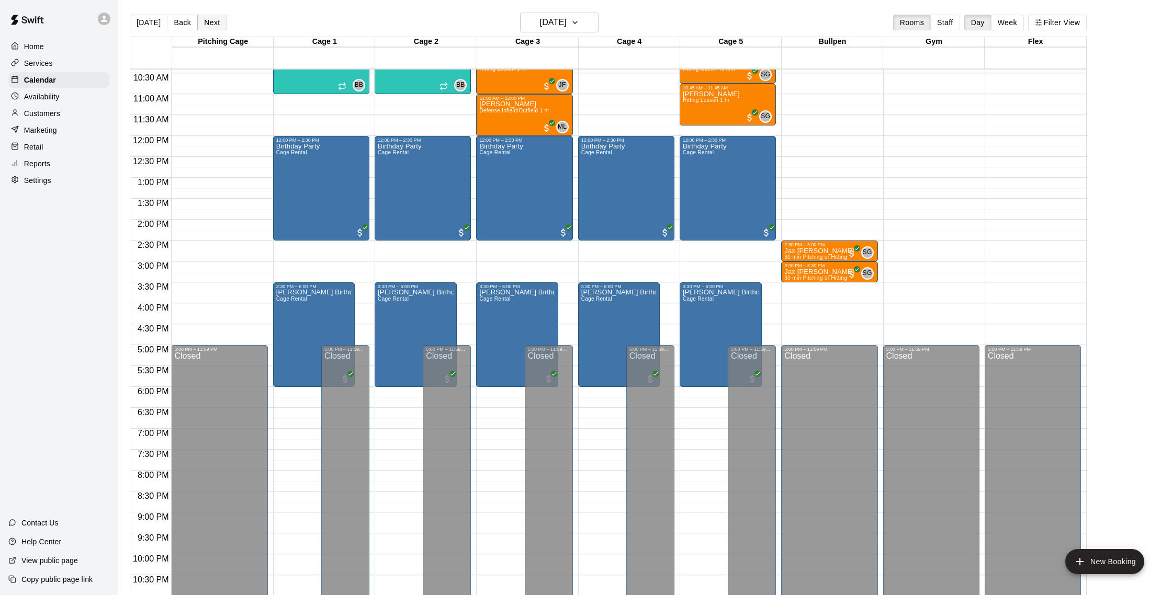
click at [218, 20] on button "Next" at bounding box center [211, 23] width 29 height 16
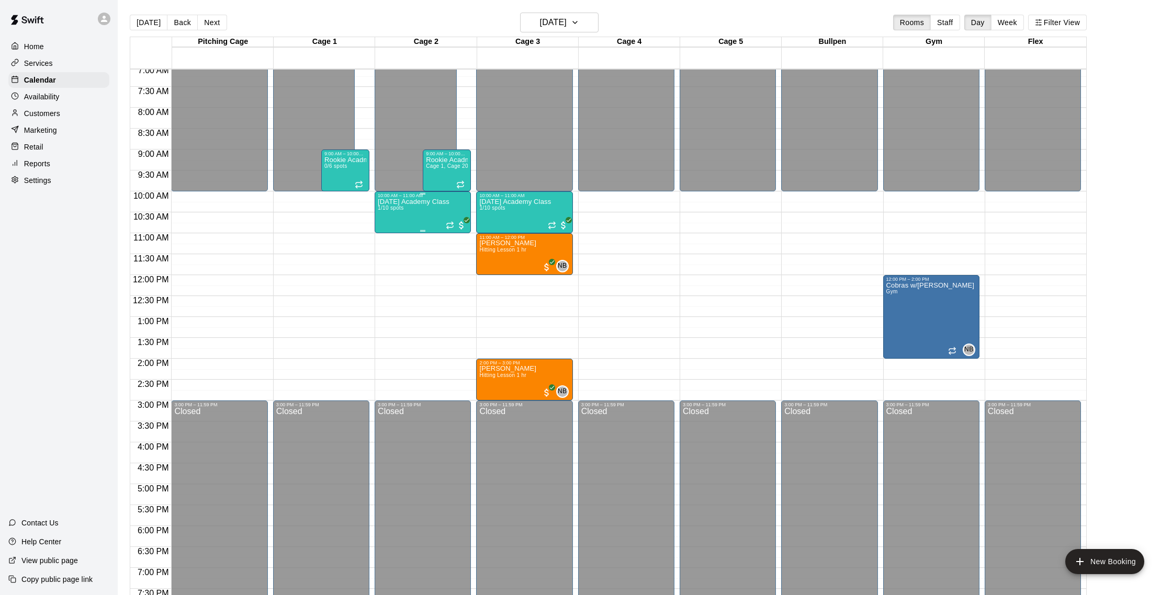
scroll to position [294, 0]
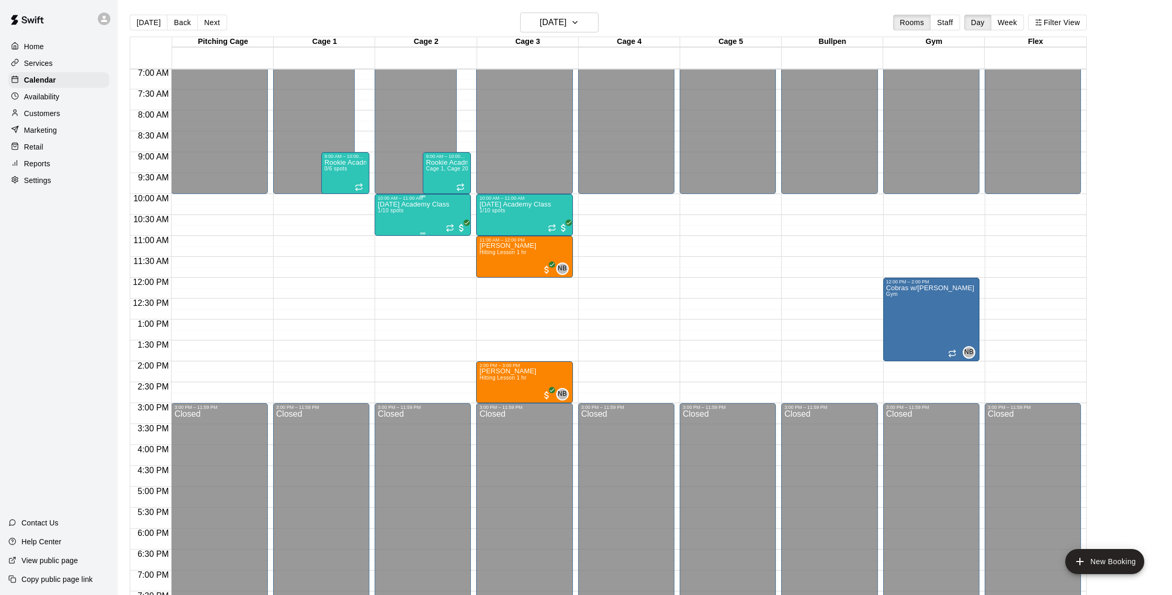
click at [416, 205] on p "[DATE] Academy Class" at bounding box center [414, 205] width 72 height 0
click at [389, 238] on img "edit" at bounding box center [389, 240] width 12 height 12
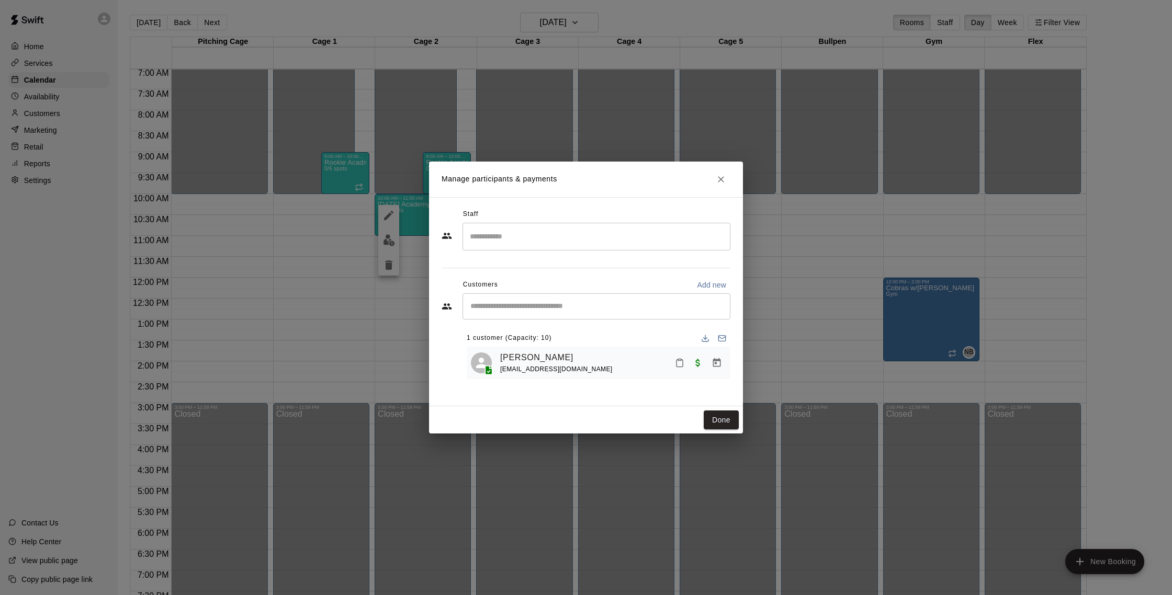
click at [517, 306] on input "Start typing to search customers..." at bounding box center [596, 306] width 258 height 10
type input "******"
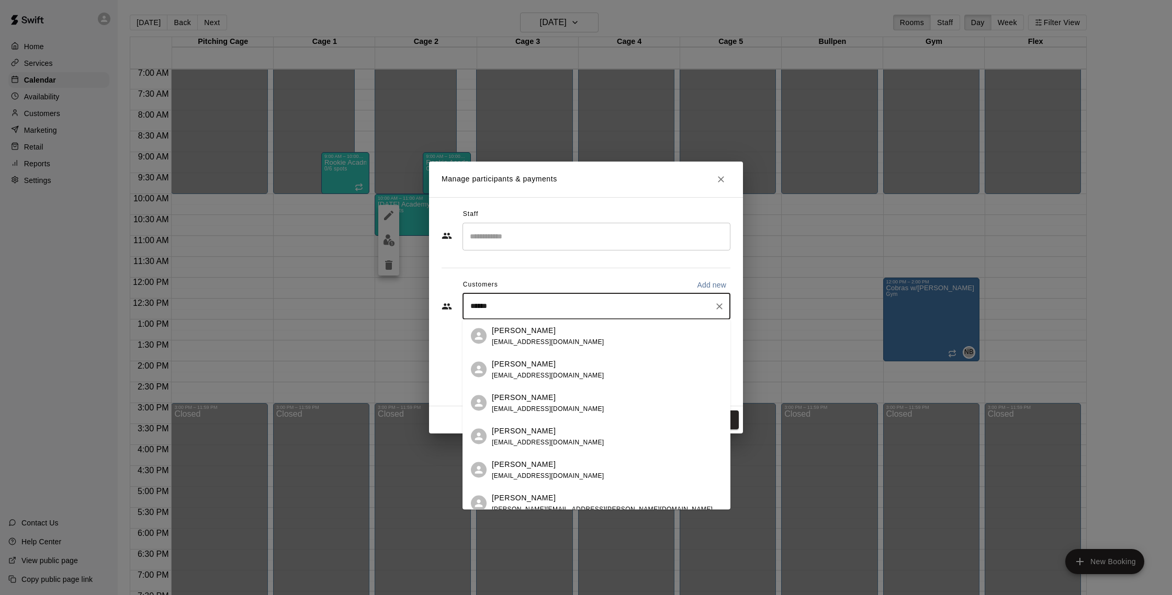
scroll to position [10, 0]
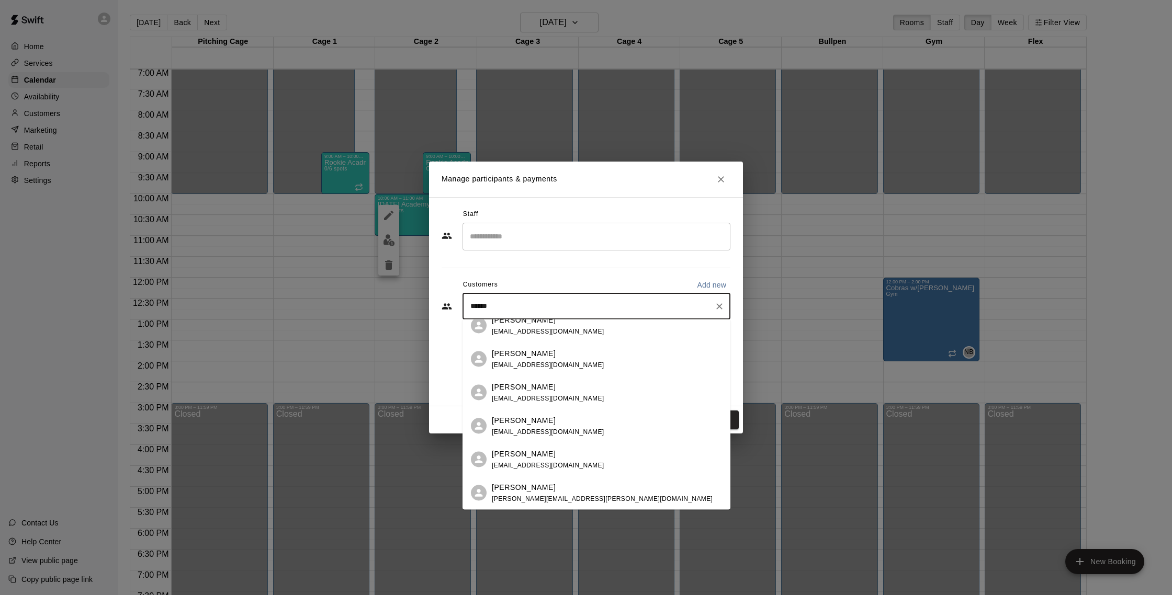
click at [537, 432] on span "[EMAIL_ADDRESS][DOMAIN_NAME]" at bounding box center [548, 431] width 112 height 7
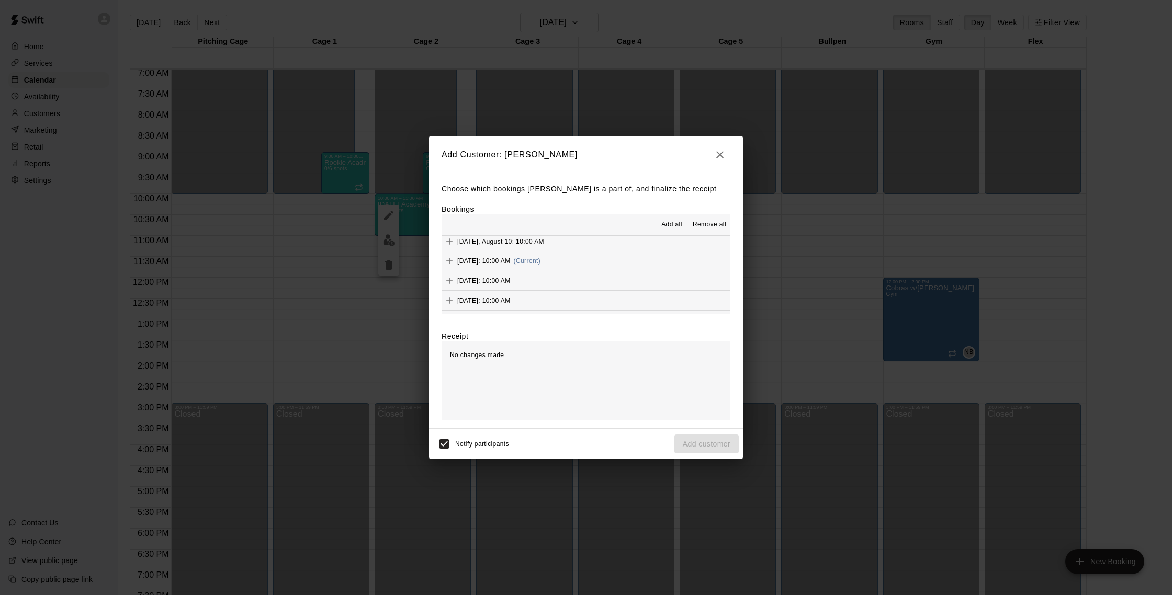
scroll to position [158, 0]
click at [592, 246] on button "[DATE]: 10:00 AM (Current)" at bounding box center [585, 244] width 289 height 19
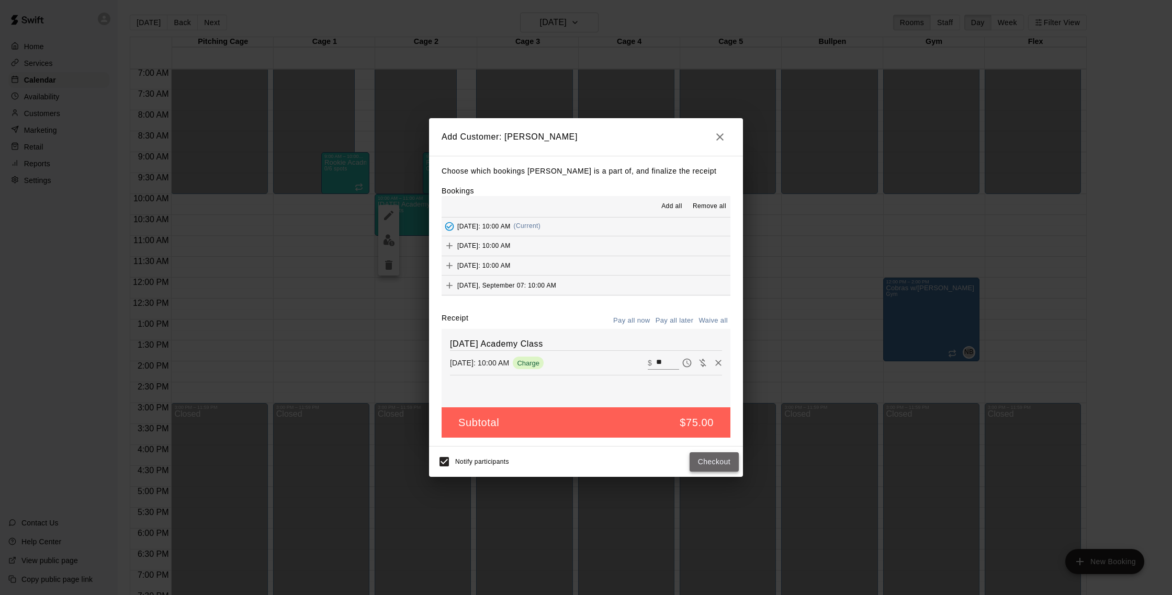
click at [711, 459] on button "Checkout" at bounding box center [713, 461] width 49 height 19
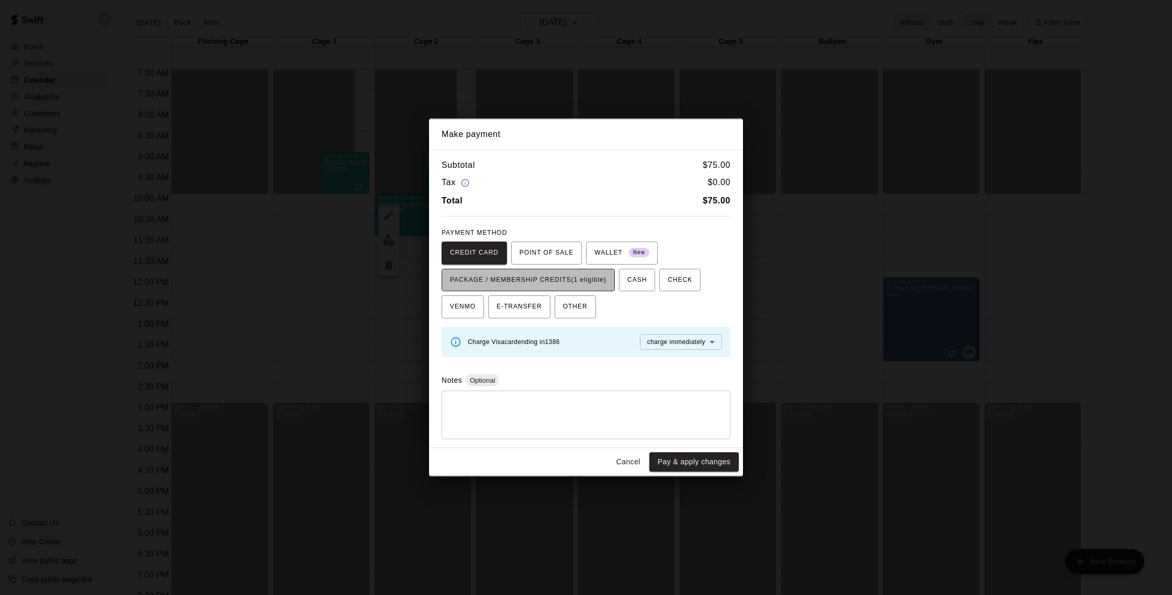
click at [576, 281] on span "PACKAGE / MEMBERSHIP CREDITS (1 eligible)" at bounding box center [528, 280] width 156 height 17
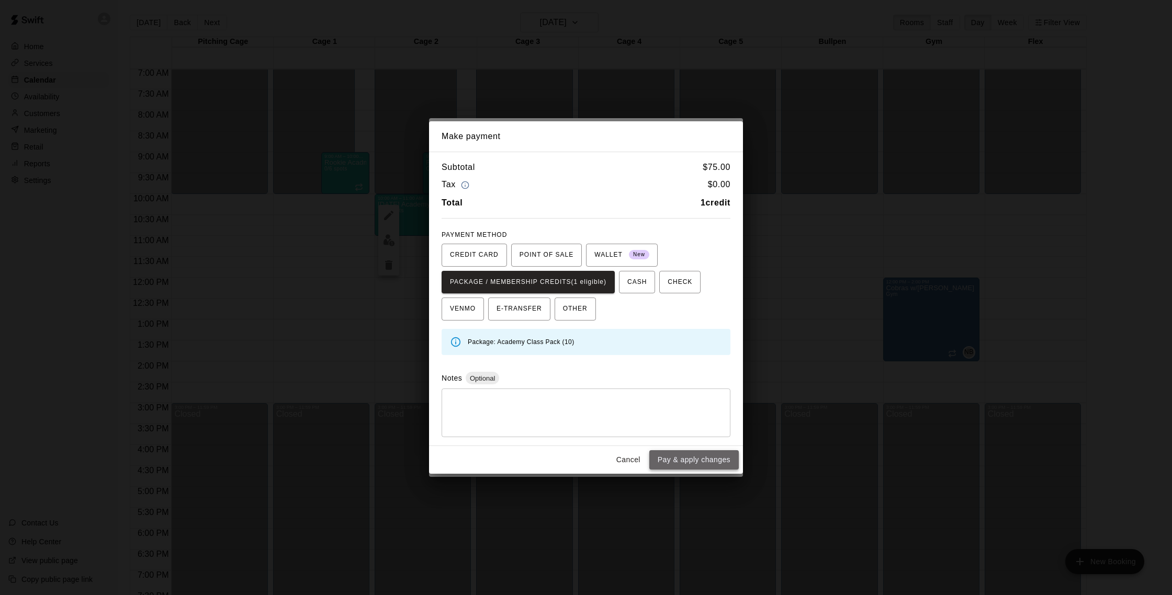
click at [689, 460] on button "Pay & apply changes" at bounding box center [693, 459] width 89 height 19
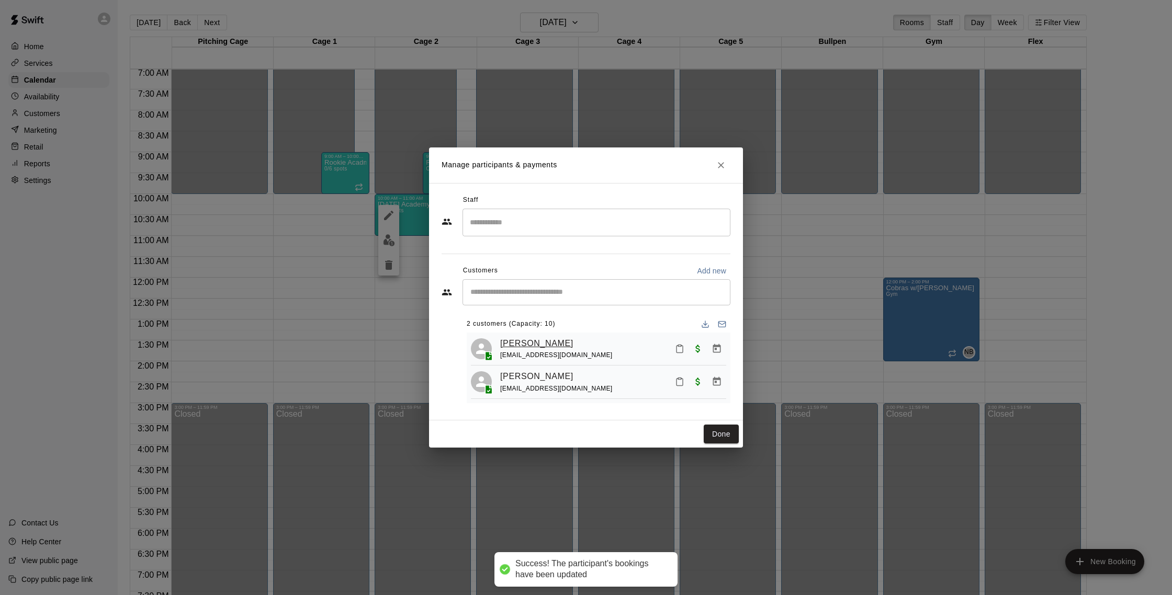
click at [524, 341] on link "[PERSON_NAME]" at bounding box center [536, 344] width 73 height 14
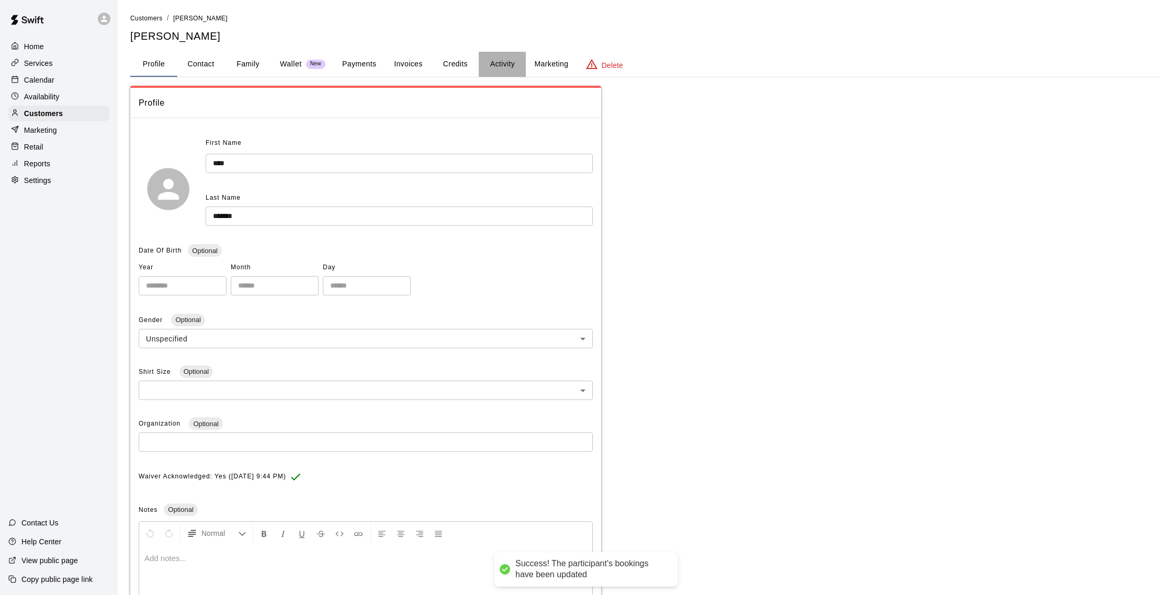
click at [495, 59] on button "Activity" at bounding box center [502, 64] width 47 height 25
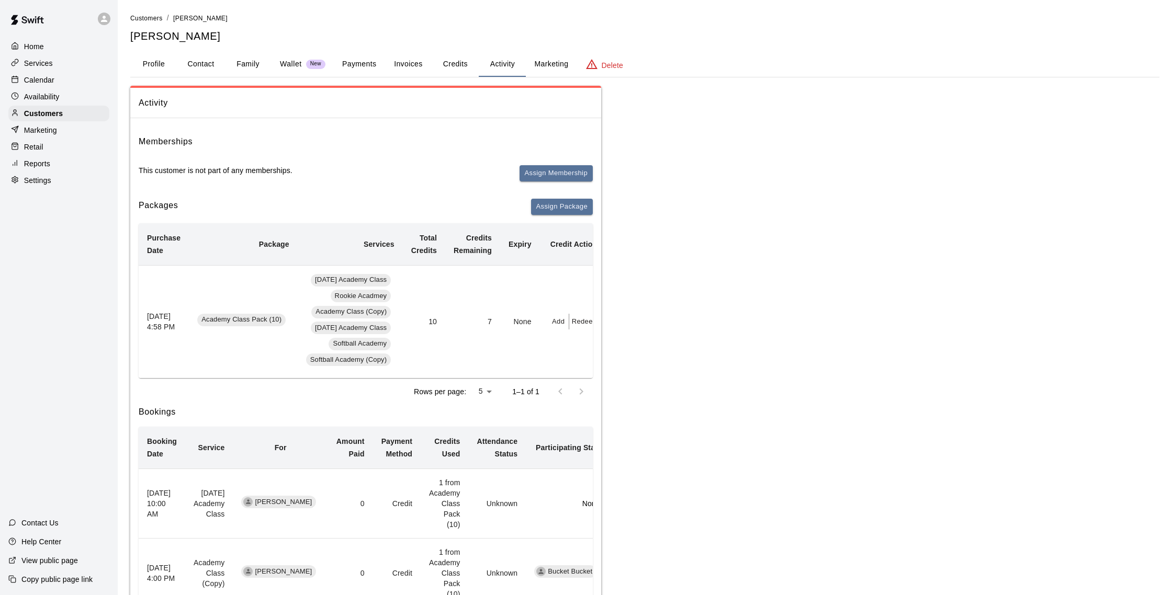
click at [36, 166] on p "Reports" at bounding box center [37, 163] width 26 height 10
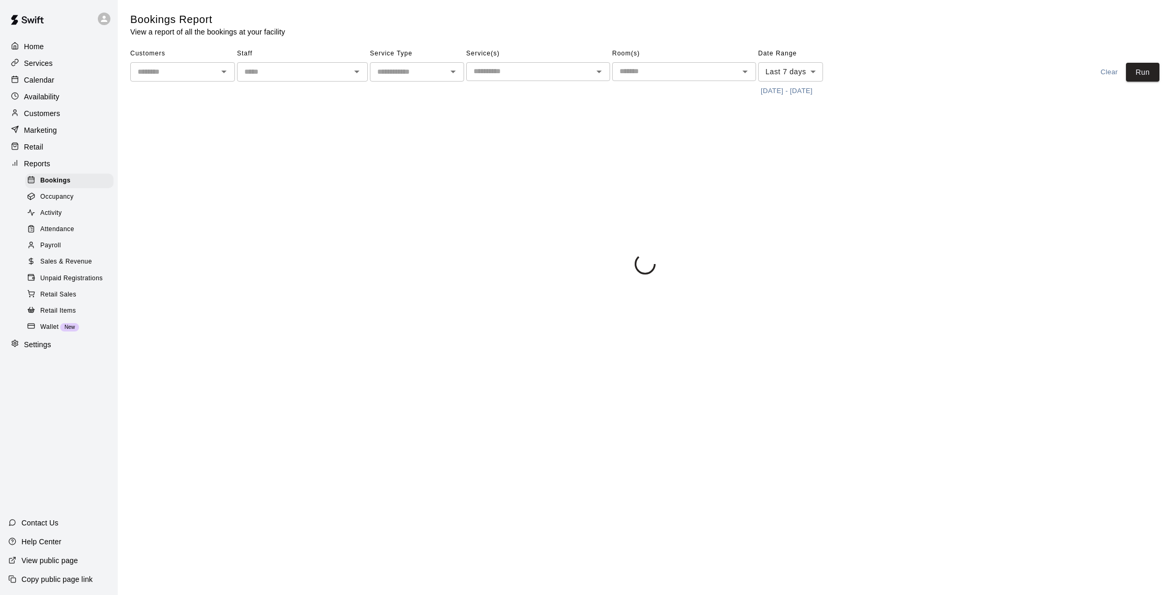
click at [82, 265] on span "Sales & Revenue" at bounding box center [66, 262] width 52 height 10
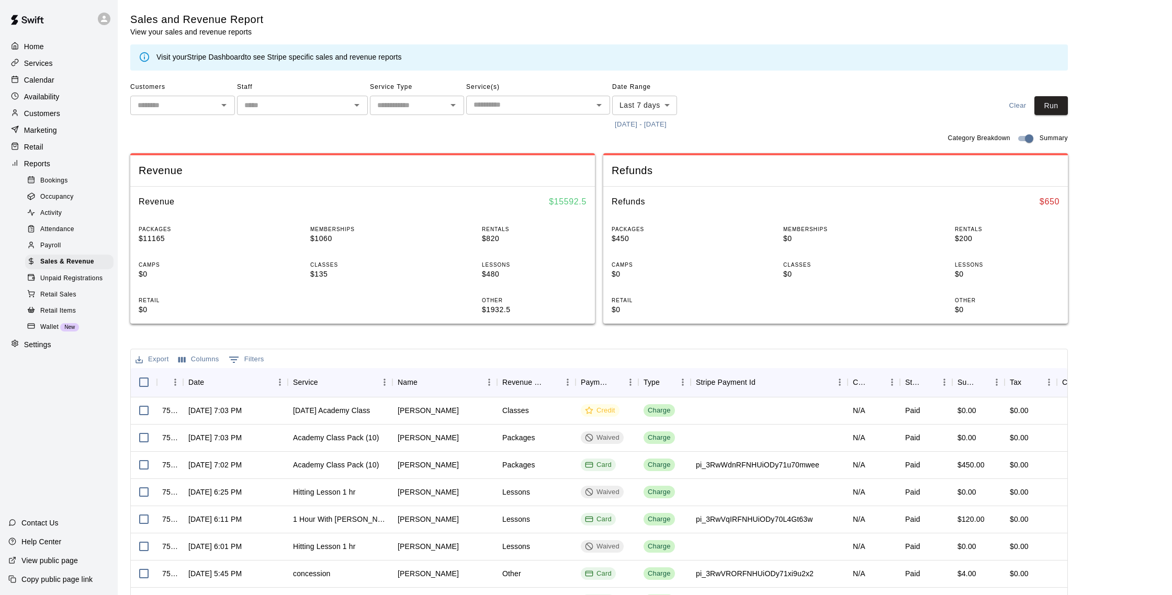
click at [654, 104] on body "Home Services Calendar Availability Customers Marketing Retail Reports Bookings…" at bounding box center [586, 359] width 1172 height 719
click at [642, 228] on li "Custom" at bounding box center [644, 231] width 65 height 17
type input "******"
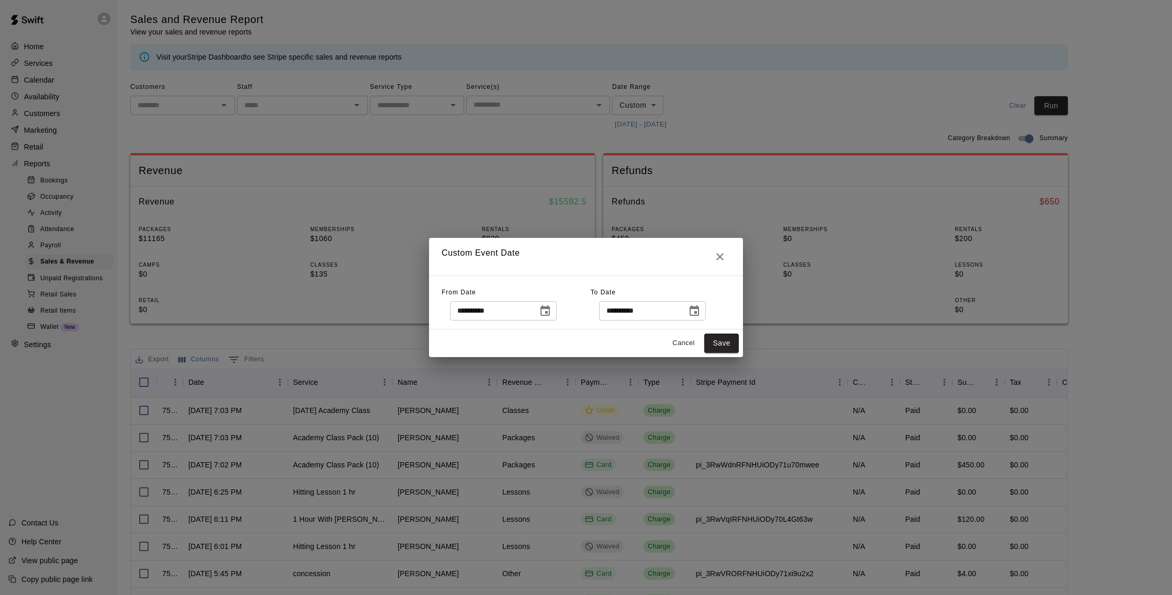
click at [552, 318] on button "Choose date, selected date is Aug 8, 2025" at bounding box center [545, 311] width 21 height 21
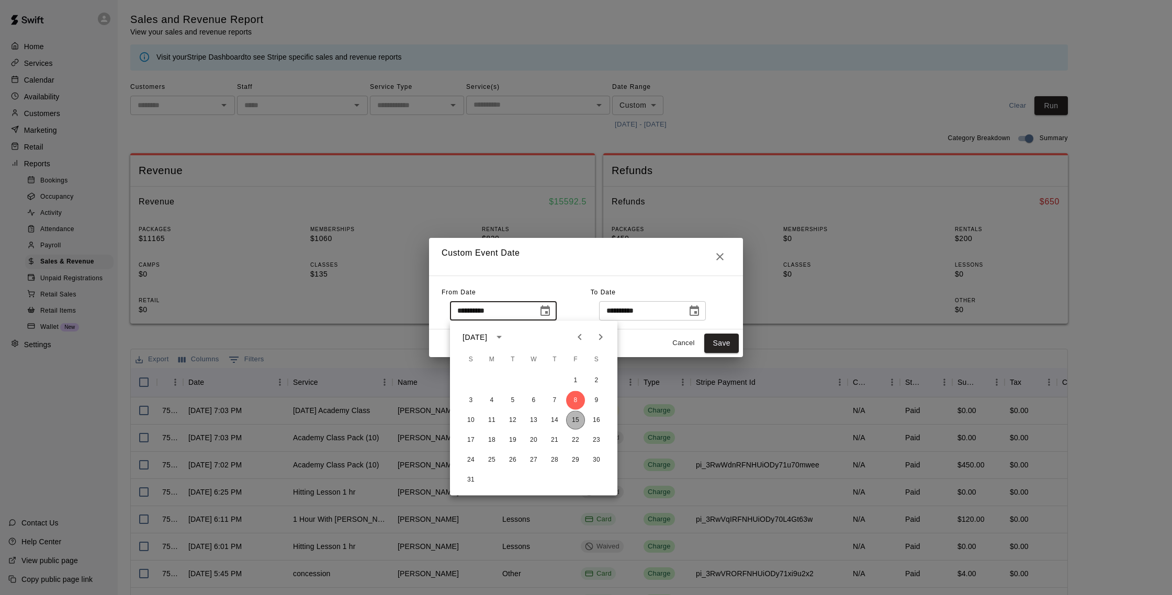
click at [574, 423] on button "15" at bounding box center [575, 420] width 19 height 19
type input "**********"
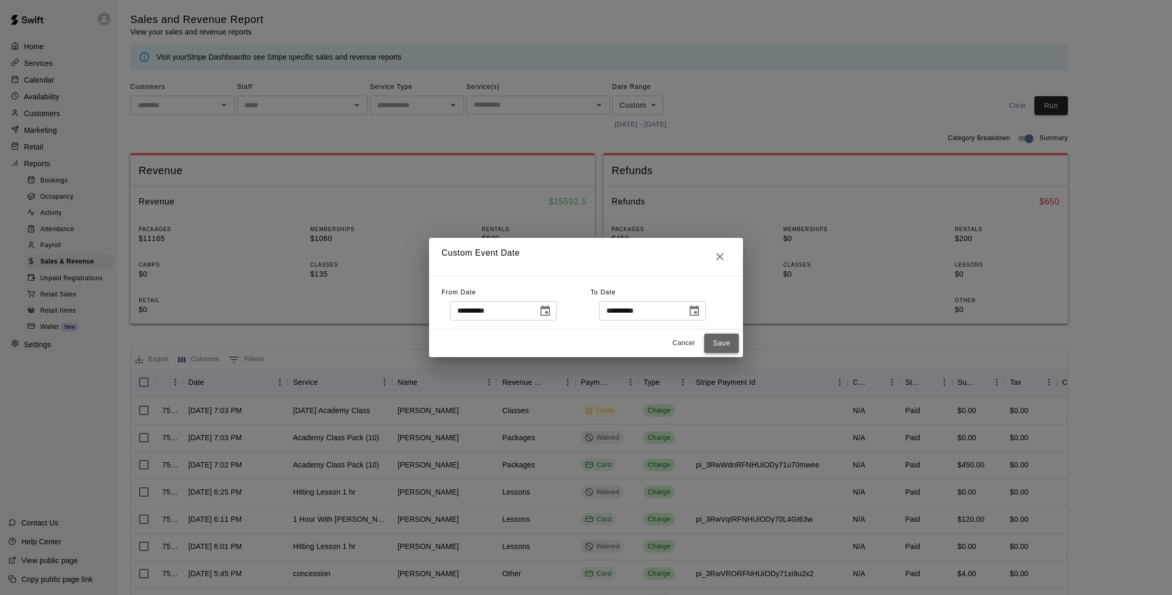
click at [732, 346] on button "Save" at bounding box center [721, 343] width 35 height 19
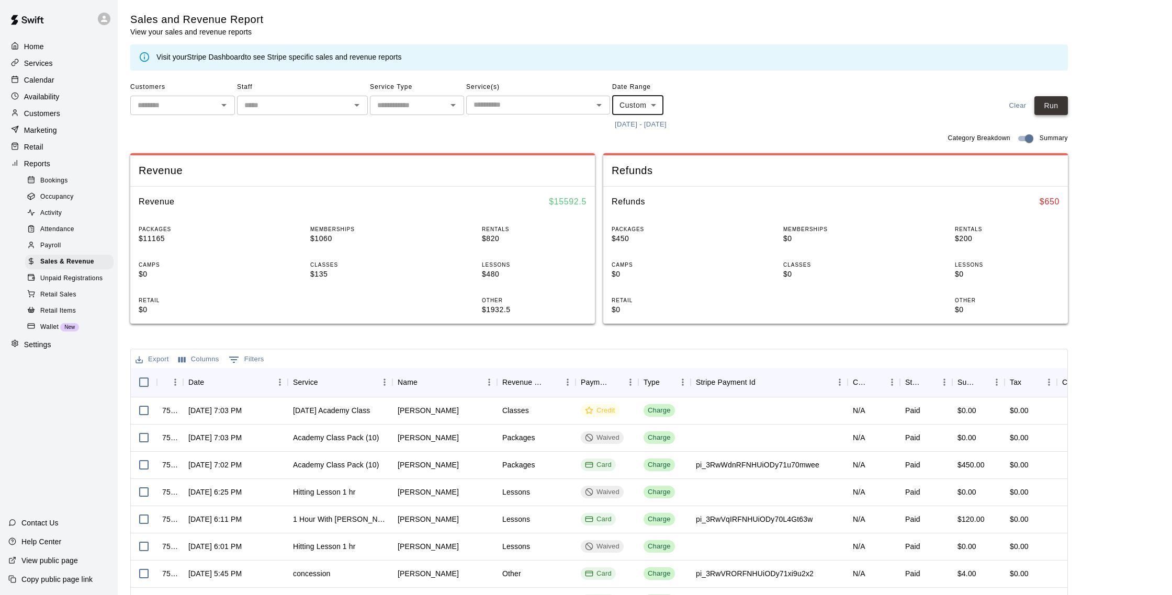
click at [1050, 115] on button "Run" at bounding box center [1050, 105] width 33 height 19
click at [58, 80] on div "Calendar" at bounding box center [58, 80] width 101 height 16
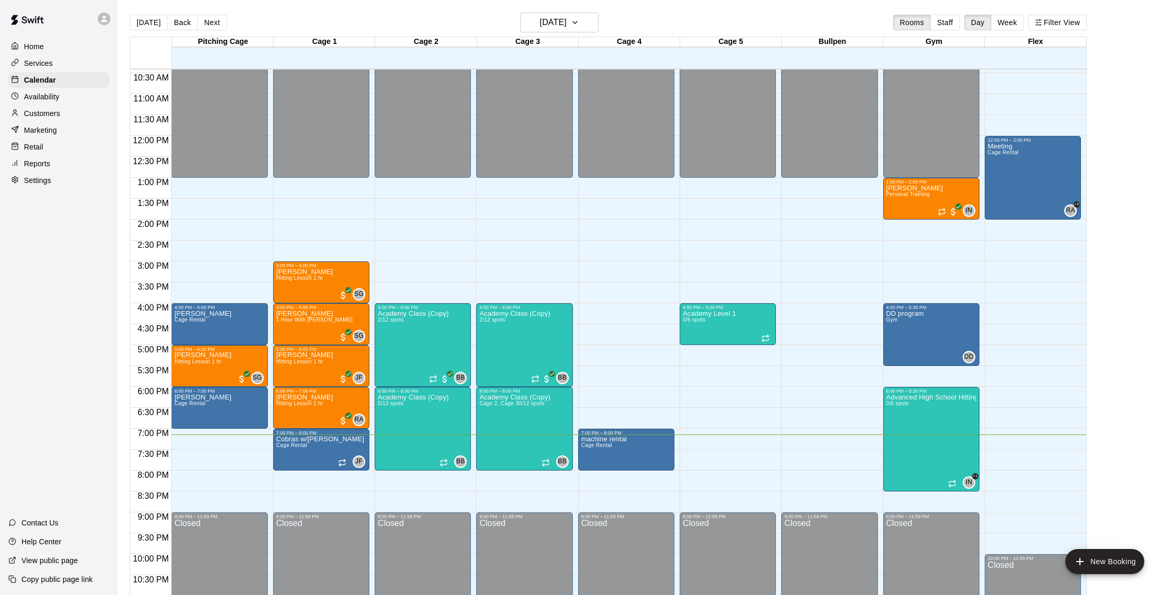
scroll to position [443, 0]
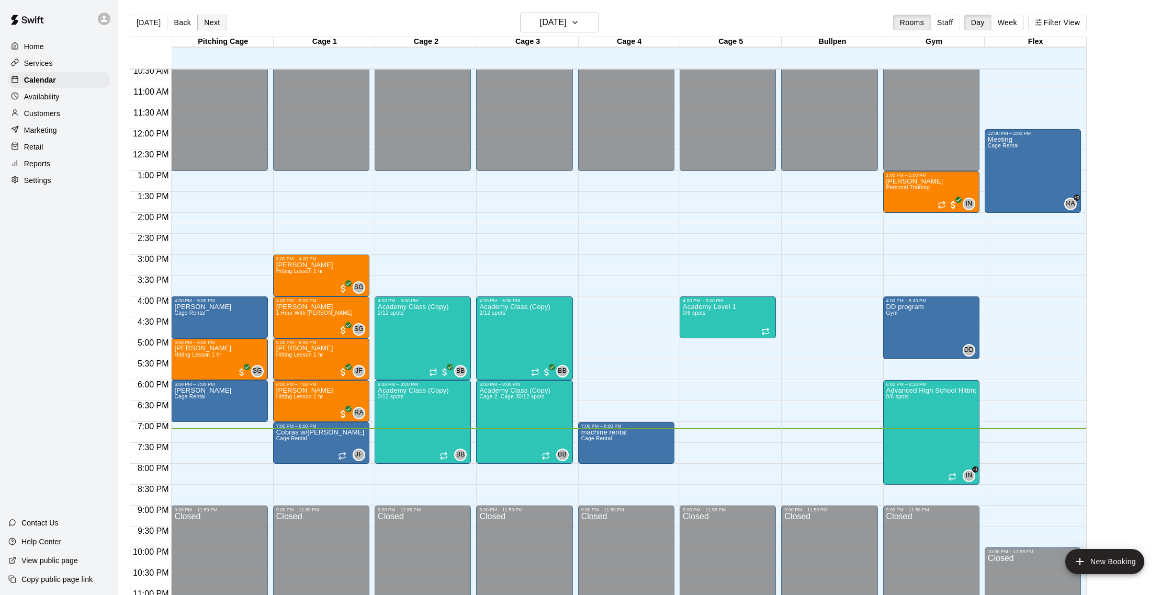
click at [197, 20] on button "Next" at bounding box center [211, 23] width 29 height 16
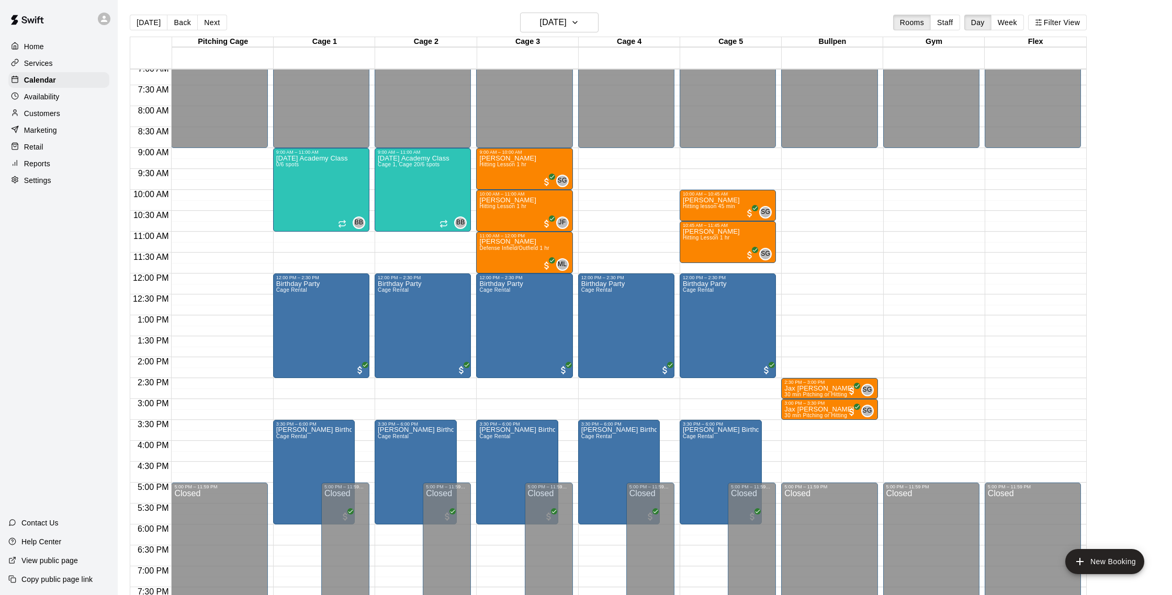
scroll to position [298, 0]
click at [50, 116] on p "Customers" at bounding box center [42, 113] width 36 height 10
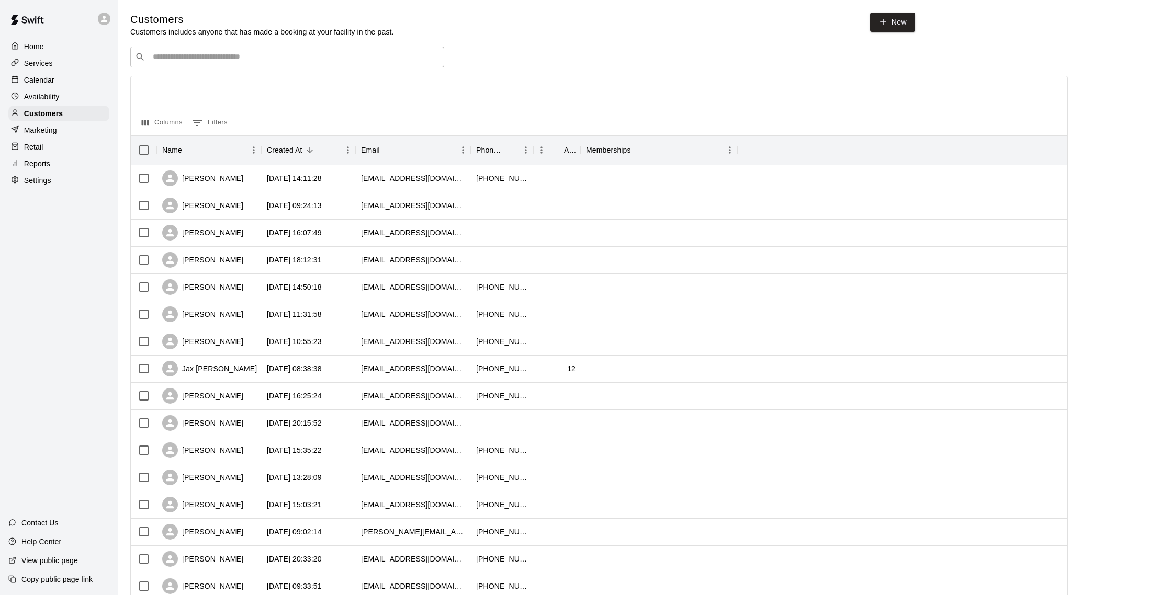
click at [46, 78] on p "Calendar" at bounding box center [39, 80] width 30 height 10
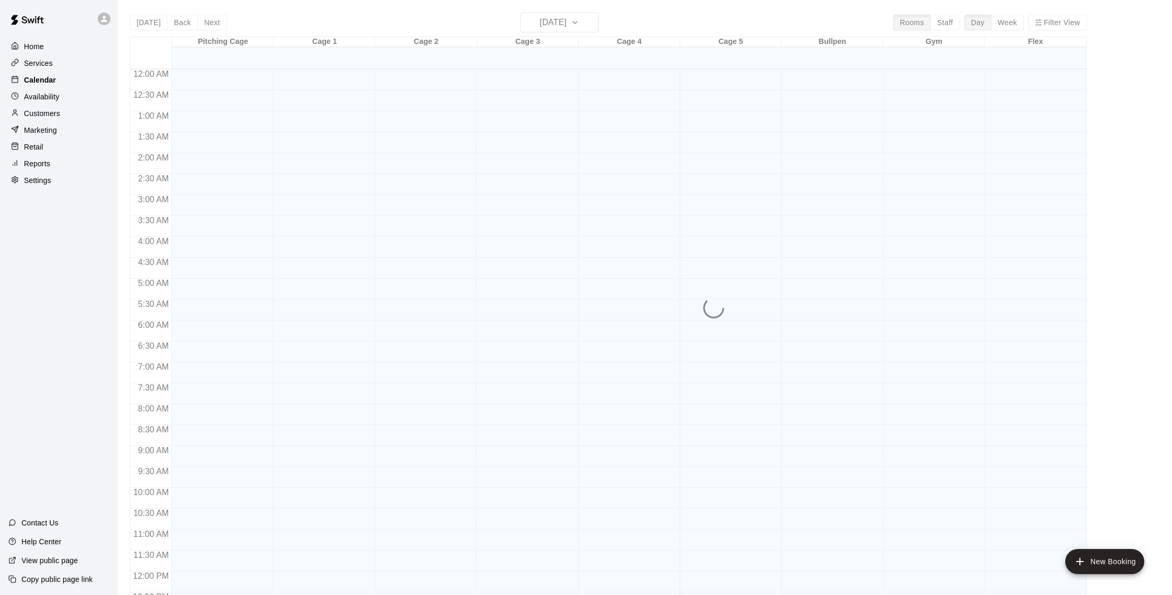
scroll to position [436, 0]
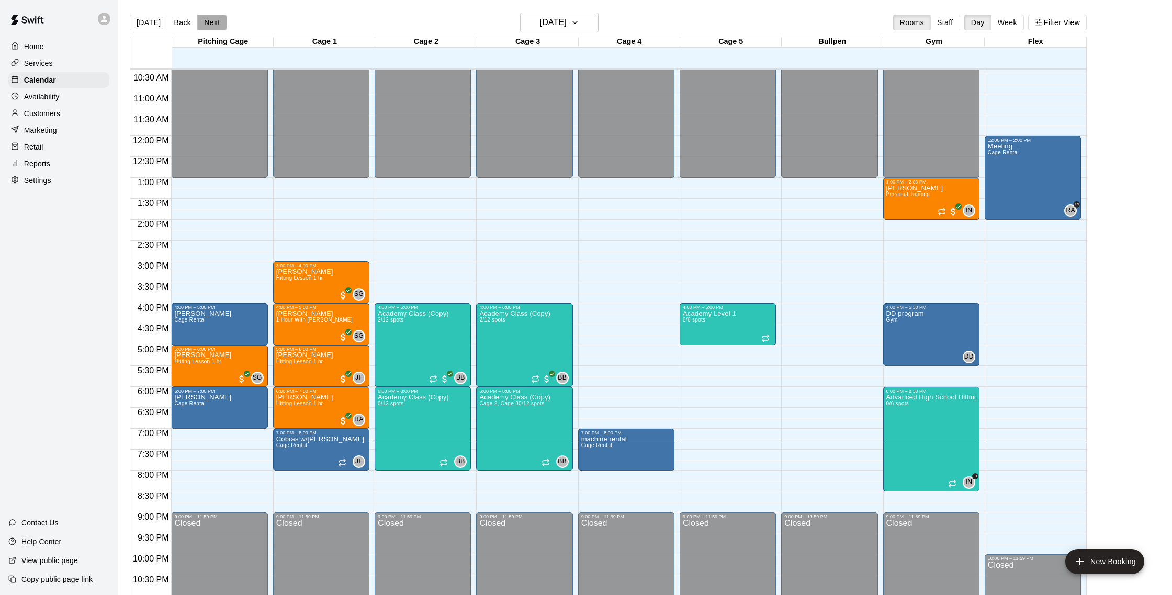
click at [205, 17] on button "Next" at bounding box center [211, 23] width 29 height 16
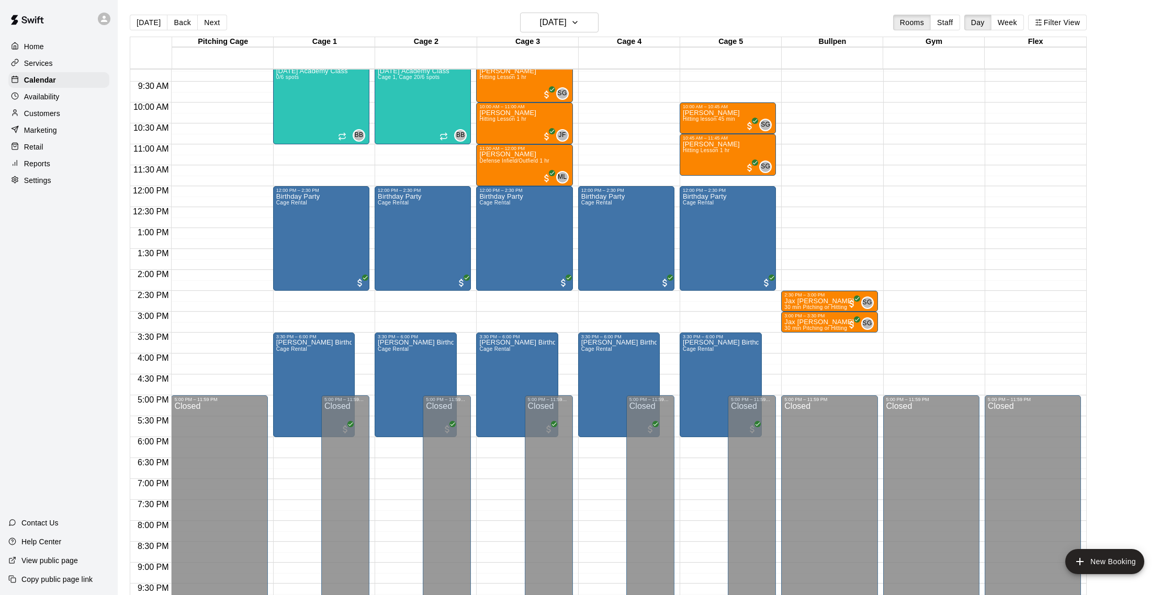
scroll to position [384, 0]
